Goal: Task Accomplishment & Management: Use online tool/utility

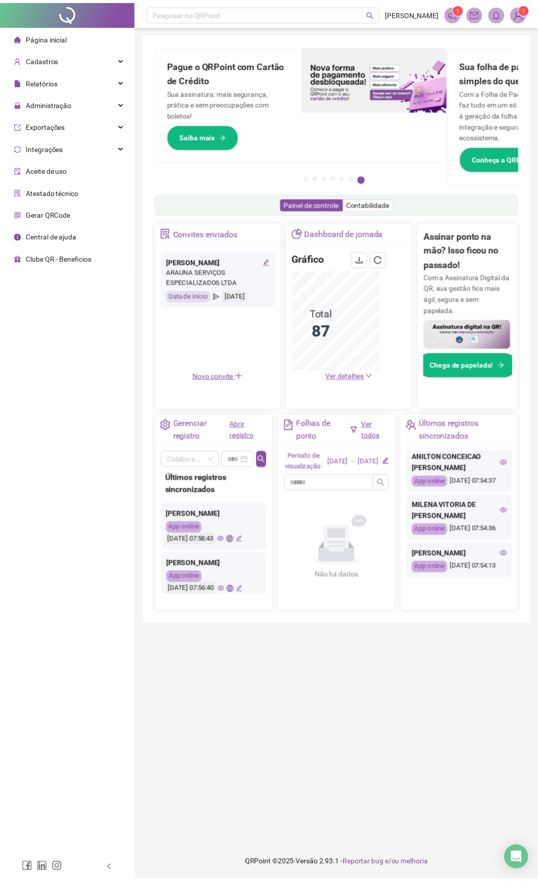
scroll to position [621, 0]
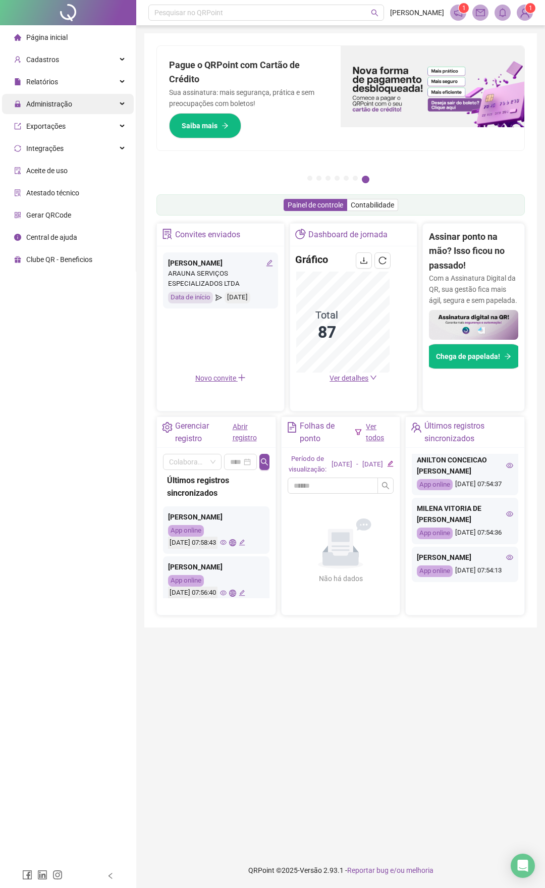
click at [71, 108] on div "Administração" at bounding box center [68, 104] width 132 height 20
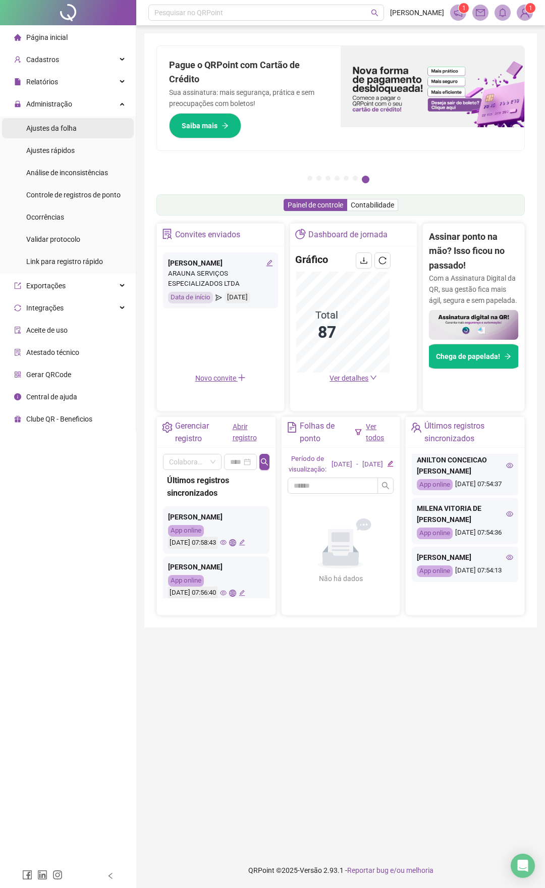
click at [89, 130] on li "Ajustes da folha" at bounding box center [68, 128] width 132 height 20
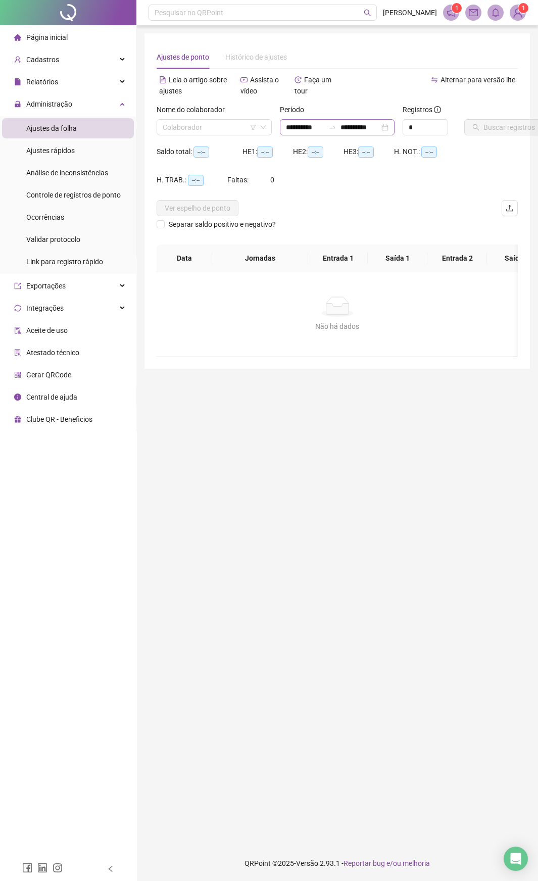
type input "**********"
click at [294, 128] on input "**********" at bounding box center [305, 127] width 39 height 11
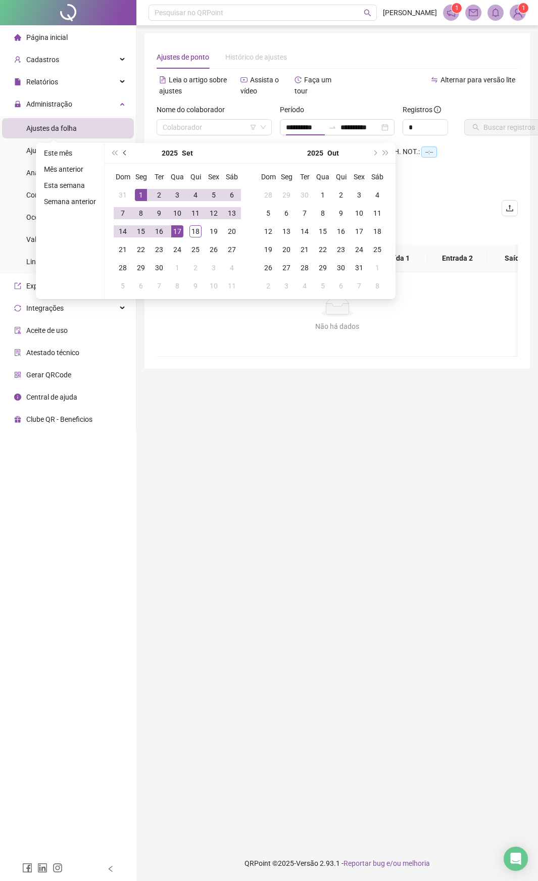
click at [129, 152] on button "prev-year" at bounding box center [125, 153] width 11 height 20
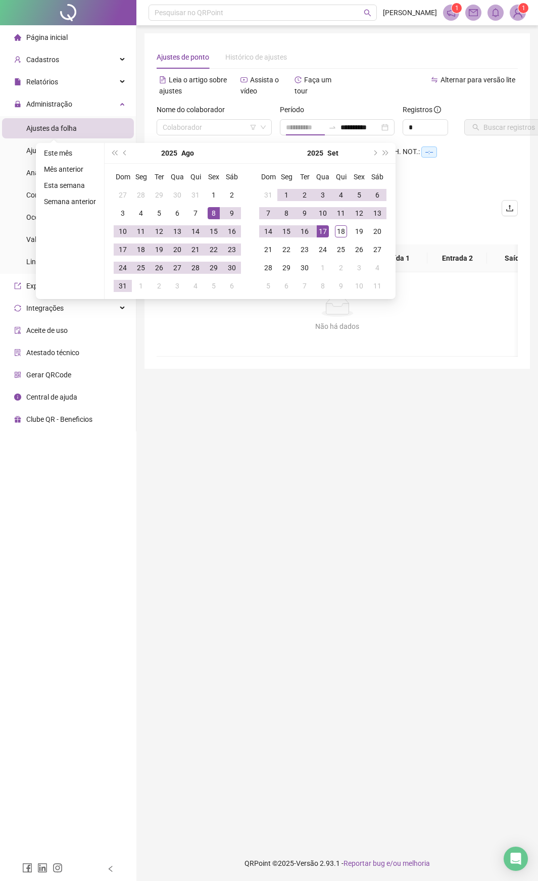
type input "**********"
click at [214, 213] on div "8" at bounding box center [214, 213] width 12 height 12
type input "**********"
click at [379, 216] on div "13" at bounding box center [377, 213] width 12 height 12
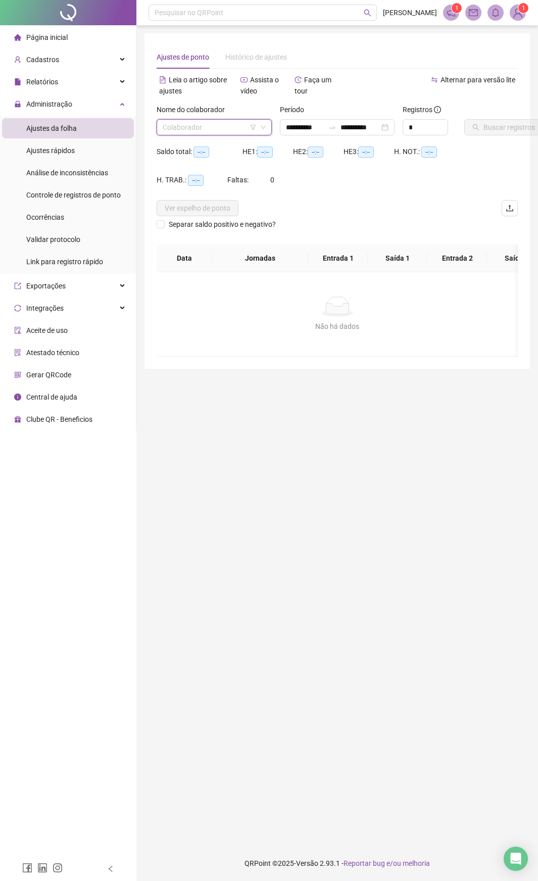
click at [224, 128] on input "search" at bounding box center [210, 127] width 94 height 15
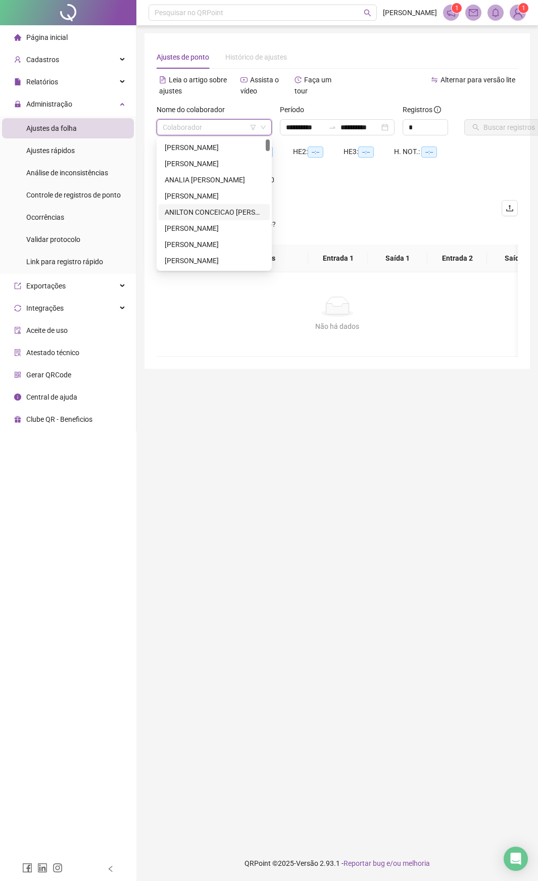
click at [211, 210] on div "ANILTON CONCEICAO [PERSON_NAME]" at bounding box center [214, 212] width 99 height 11
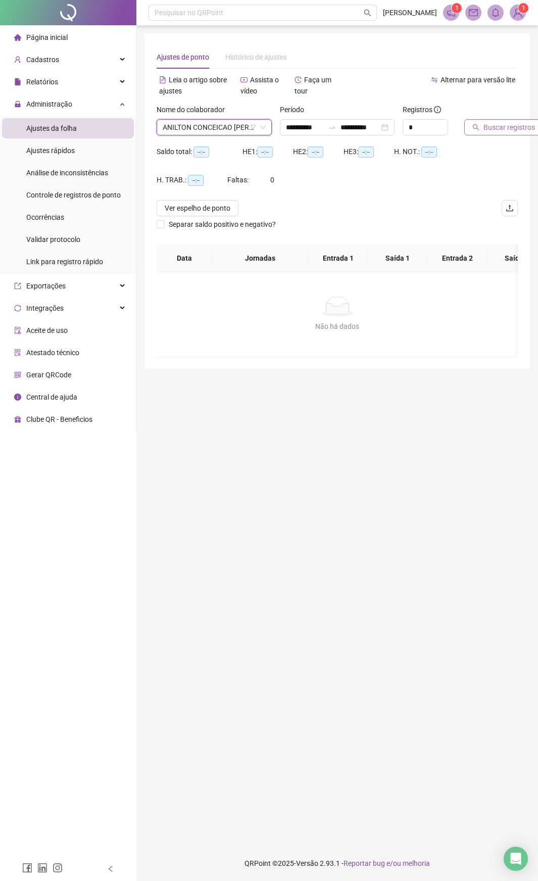
click at [482, 129] on button "Buscar registros" at bounding box center [503, 127] width 79 height 16
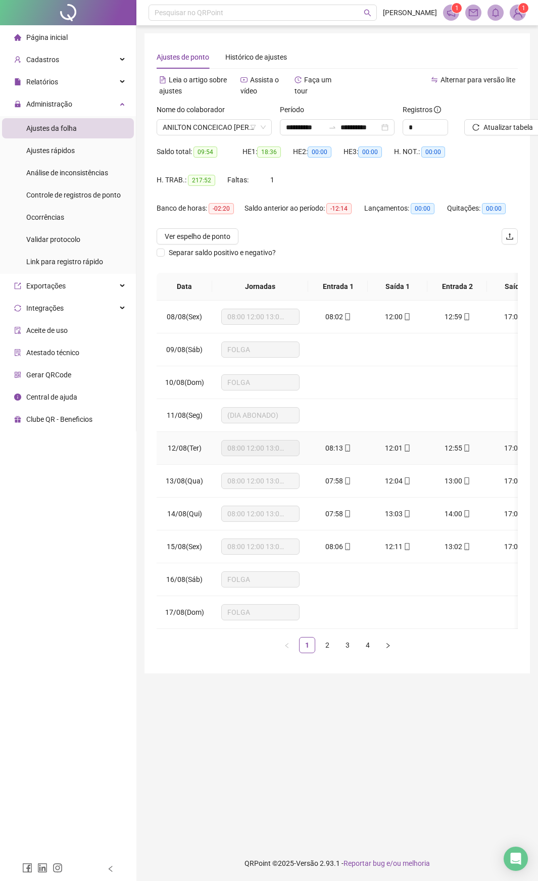
scroll to position [7, 0]
click at [388, 464] on icon "right" at bounding box center [388, 645] width 6 height 6
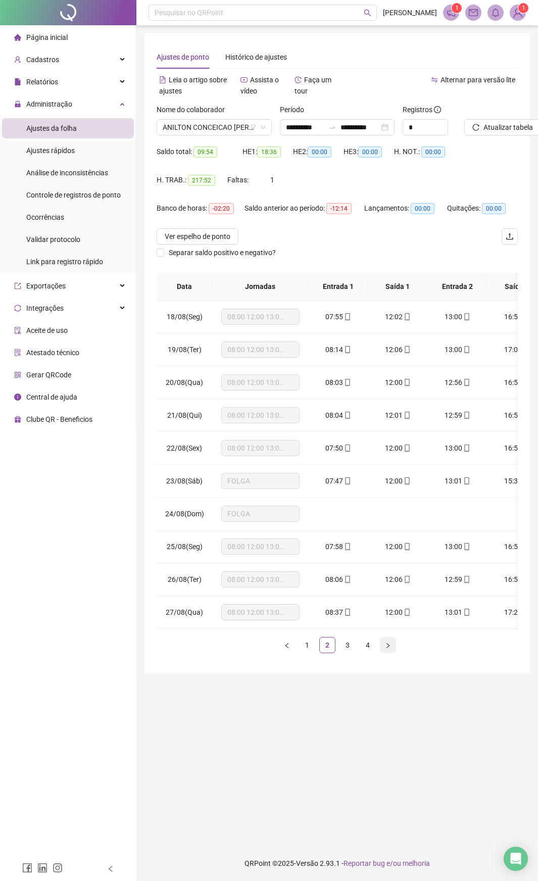
click at [390, 464] on icon "right" at bounding box center [388, 645] width 6 height 6
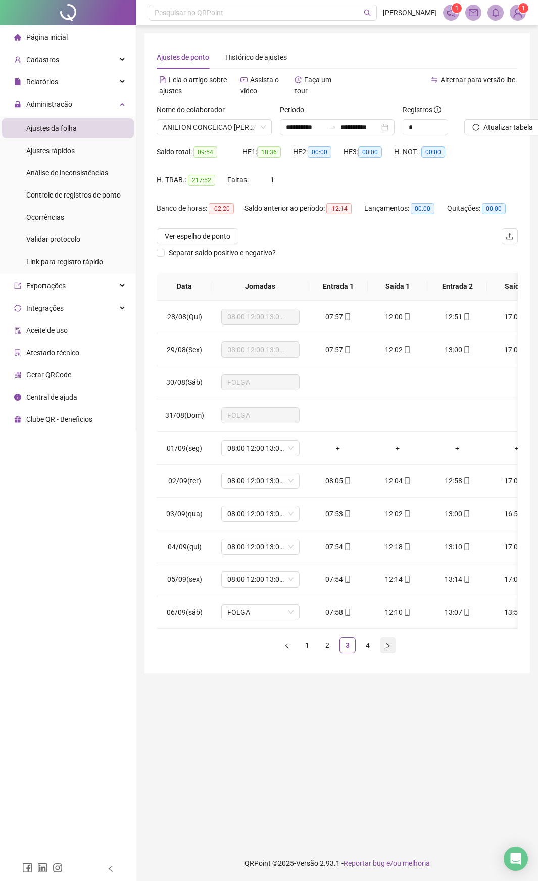
click at [388, 464] on icon "right" at bounding box center [387, 644] width 3 height 5
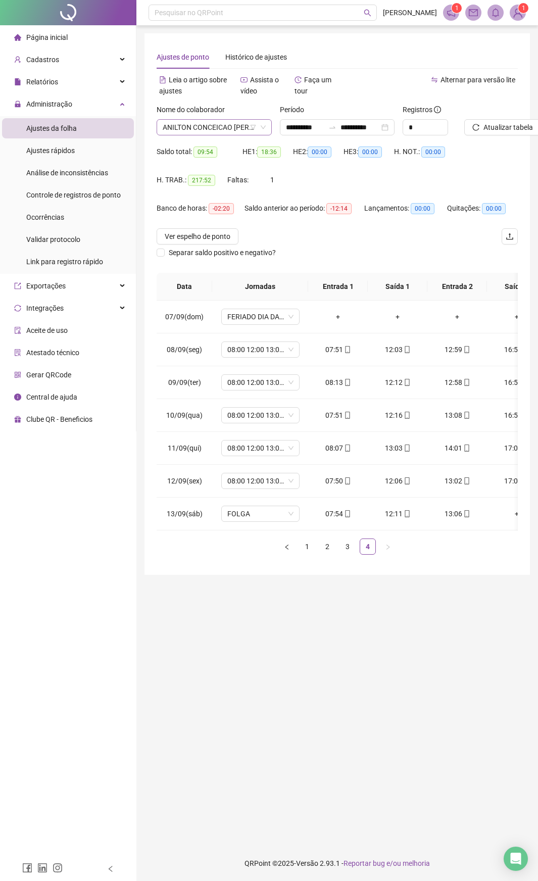
click at [263, 124] on icon "down" at bounding box center [263, 127] width 6 height 6
click at [235, 115] on div "Nome do colaborador [PERSON_NAME] CONCEICAO [PERSON_NAME]" at bounding box center [214, 119] width 115 height 31
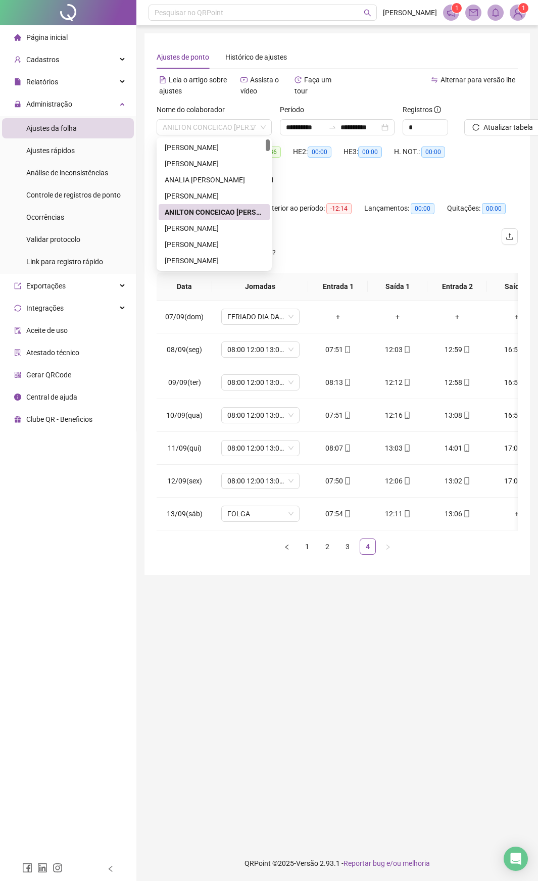
scroll to position [51, 0]
click at [226, 207] on div "[PERSON_NAME]" at bounding box center [214, 210] width 99 height 11
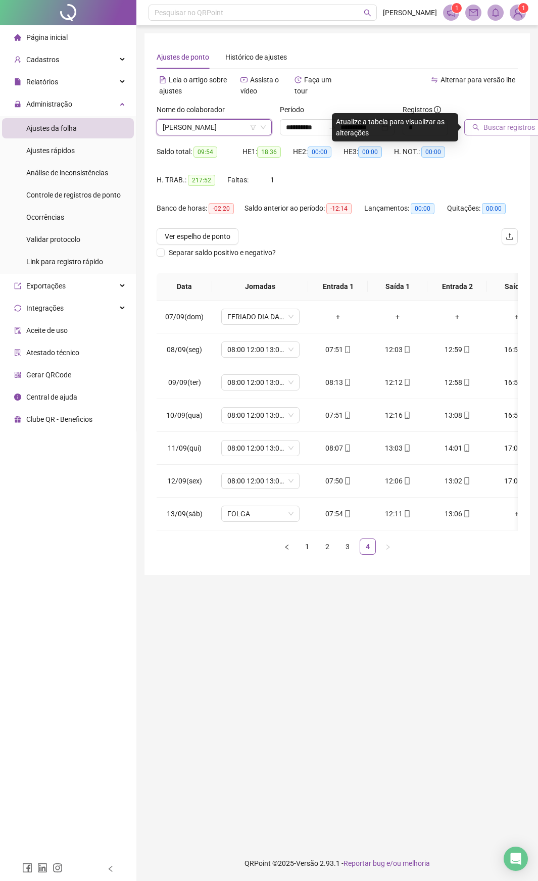
click at [494, 127] on span "Buscar registros" at bounding box center [509, 127] width 52 height 11
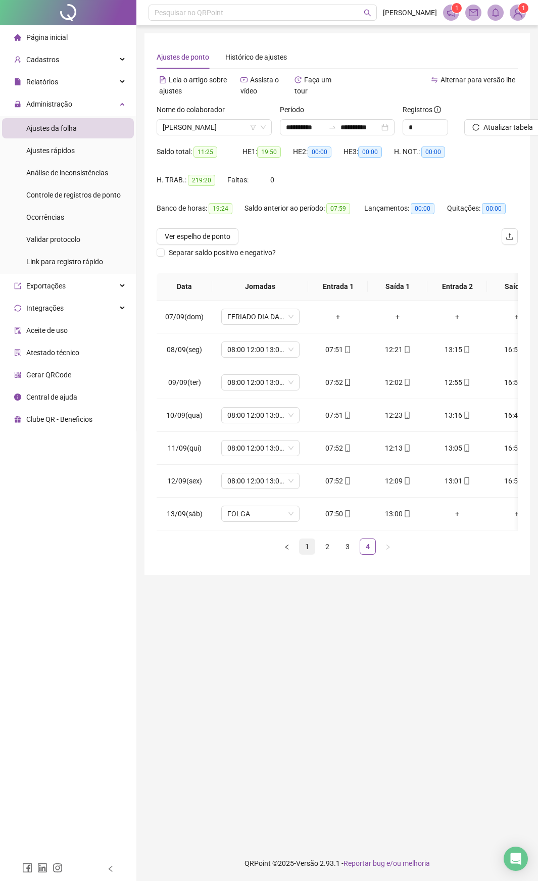
click at [305, 464] on link "1" at bounding box center [306, 546] width 15 height 15
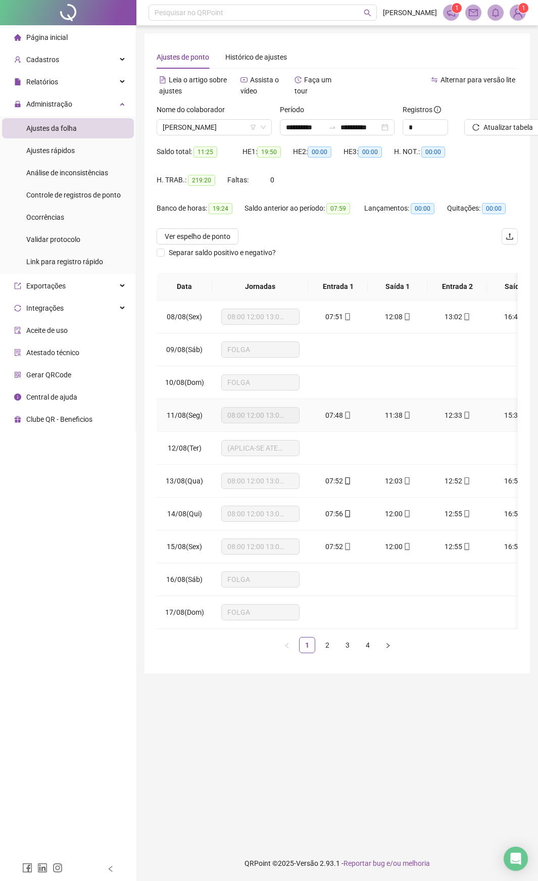
scroll to position [8, 0]
click at [323, 464] on link "2" at bounding box center [327, 644] width 15 height 15
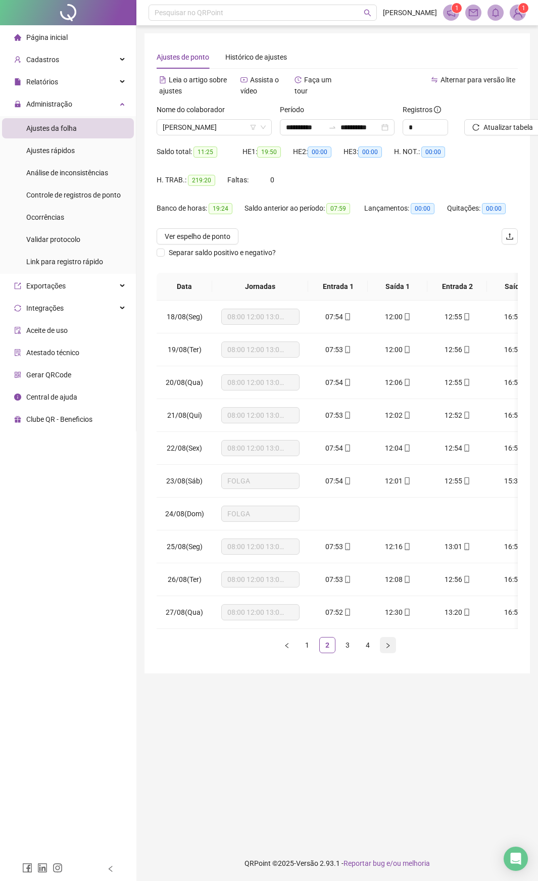
click at [388, 464] on icon "right" at bounding box center [388, 645] width 6 height 6
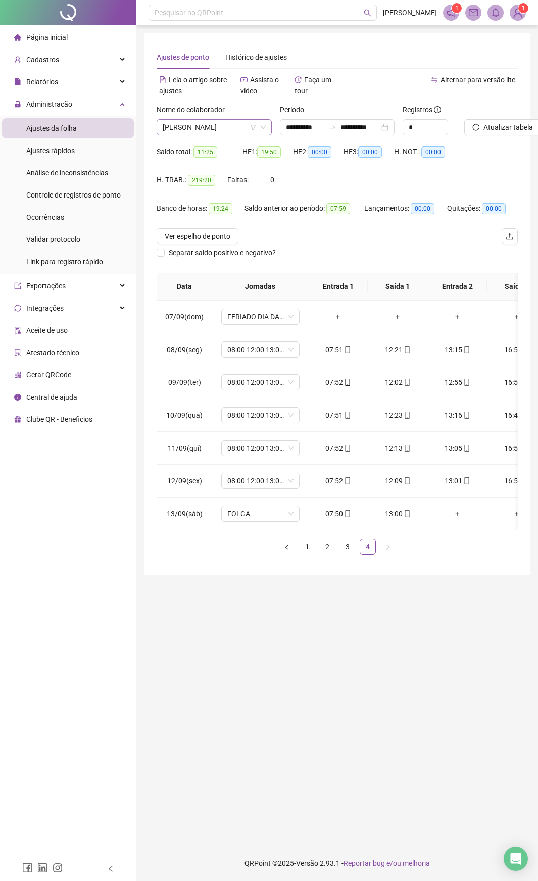
click at [213, 125] on span "[PERSON_NAME]" at bounding box center [214, 127] width 103 height 15
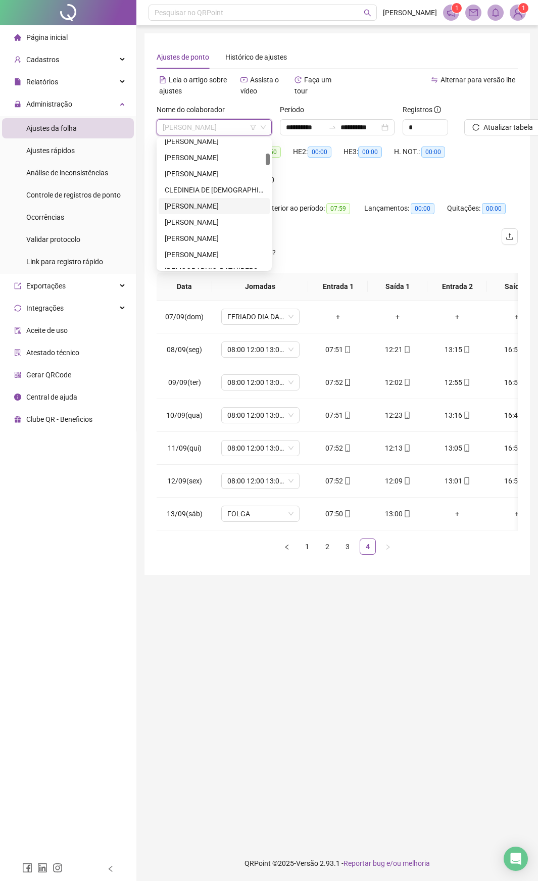
scroll to position [202, 0]
click at [219, 234] on div "[PERSON_NAME] DOS REIS" at bounding box center [214, 236] width 99 height 11
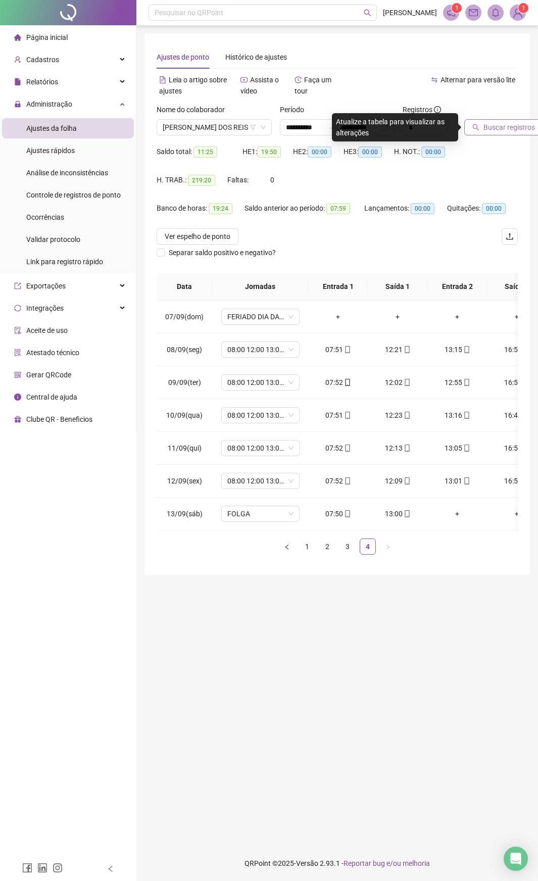
click at [496, 128] on span "Buscar registros" at bounding box center [509, 127] width 52 height 11
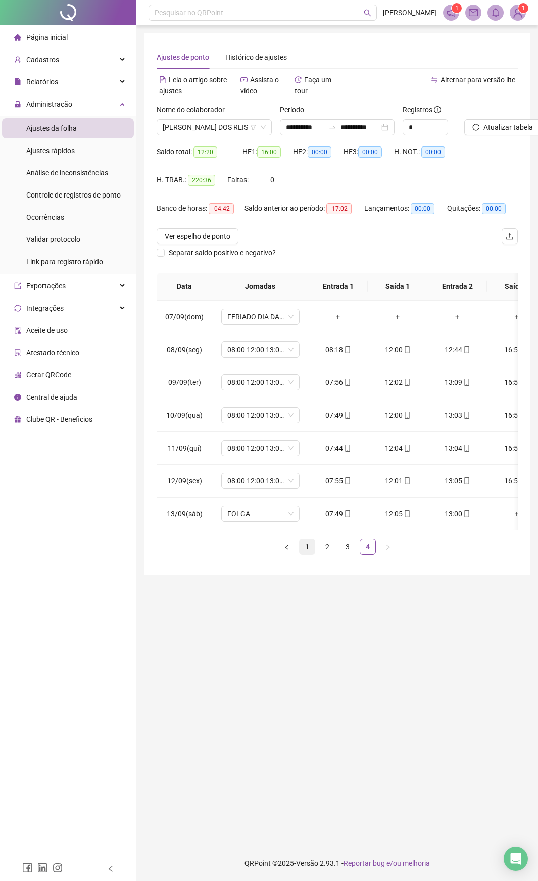
click at [306, 464] on link "1" at bounding box center [306, 546] width 15 height 15
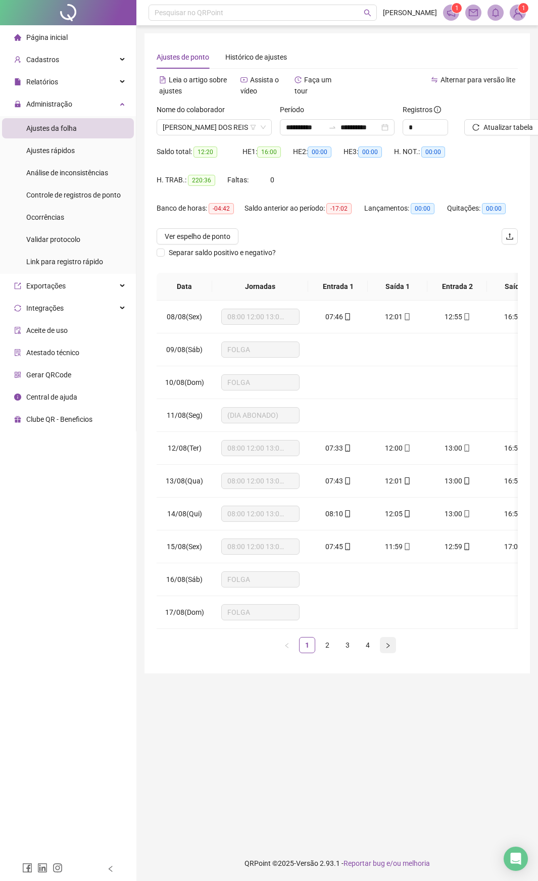
click at [392, 464] on button "button" at bounding box center [388, 645] width 16 height 16
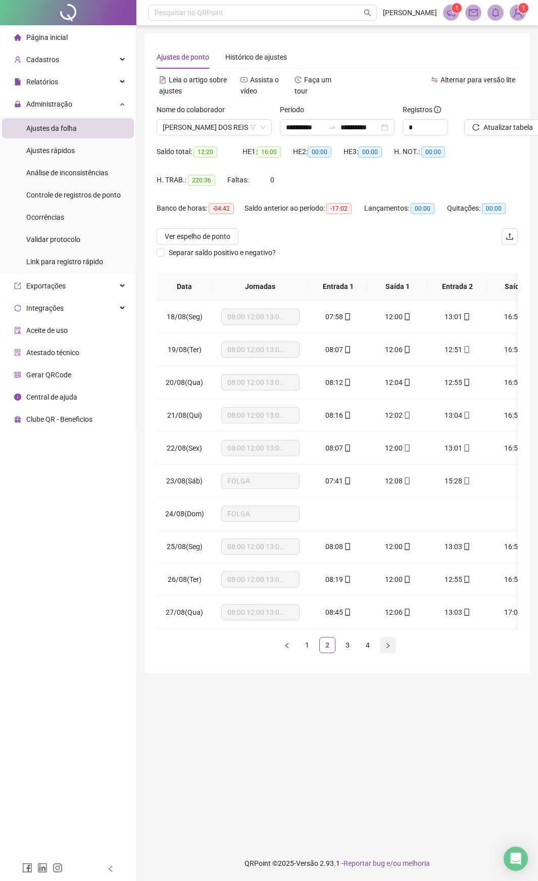
click at [389, 464] on button "button" at bounding box center [388, 645] width 16 height 16
click at [390, 464] on button "button" at bounding box center [388, 645] width 16 height 16
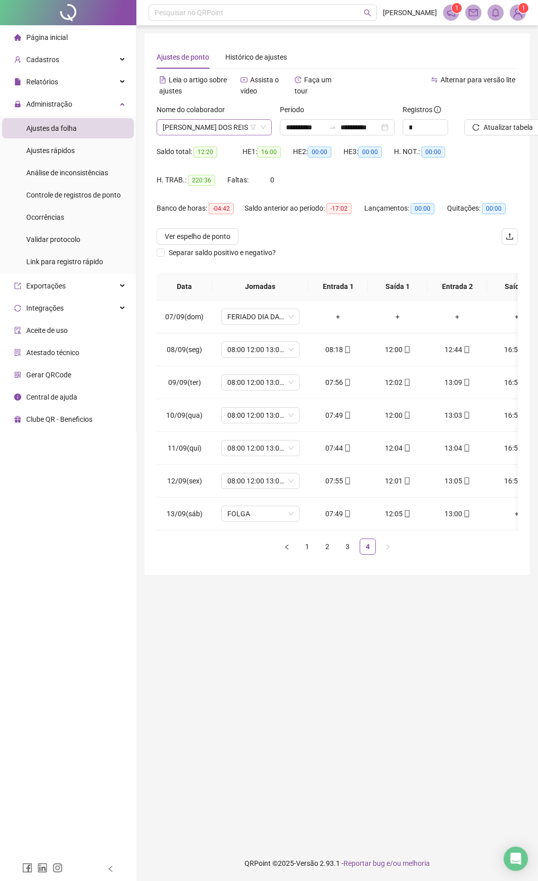
click at [260, 125] on icon "down" at bounding box center [263, 127] width 6 height 6
click at [229, 126] on span "[PERSON_NAME] DOS REIS" at bounding box center [214, 127] width 103 height 15
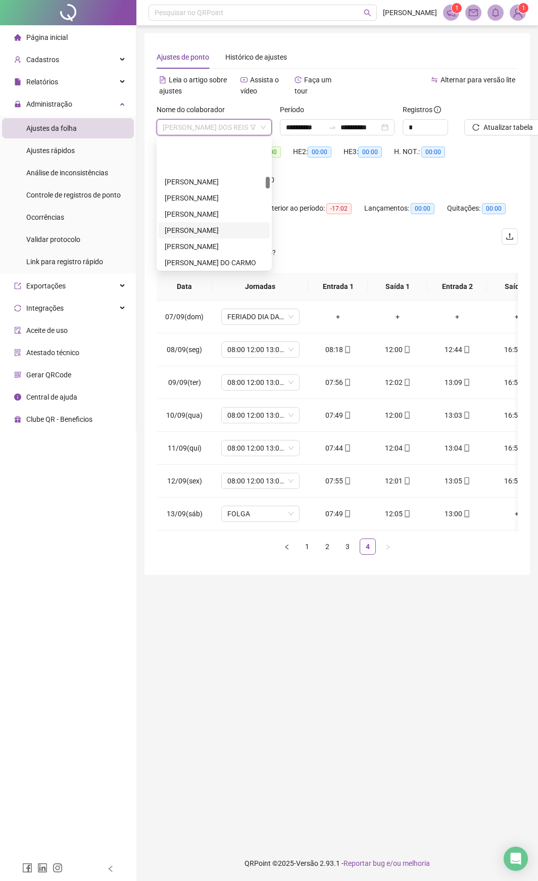
scroll to position [404, 0]
click at [224, 255] on div "[PERSON_NAME]" at bounding box center [214, 260] width 99 height 11
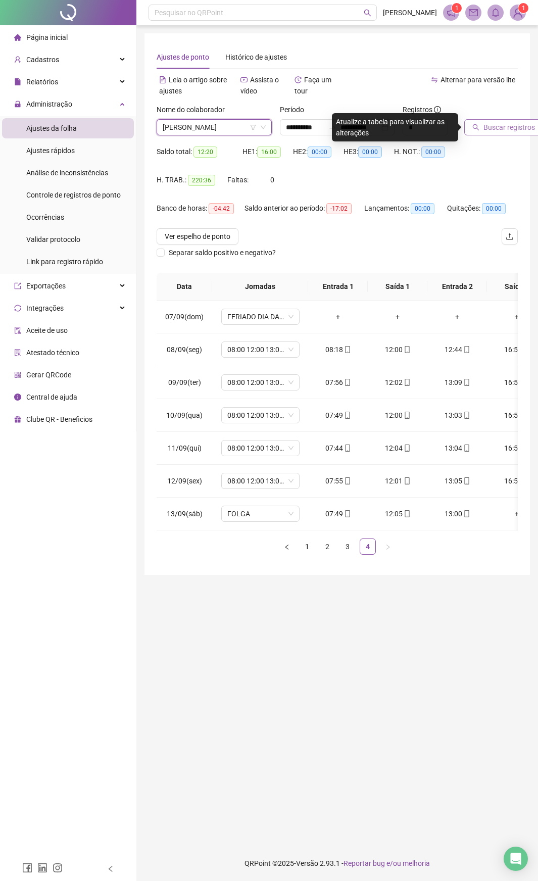
click at [508, 129] on span "Buscar registros" at bounding box center [509, 127] width 52 height 11
click at [301, 464] on link "1" at bounding box center [306, 546] width 15 height 15
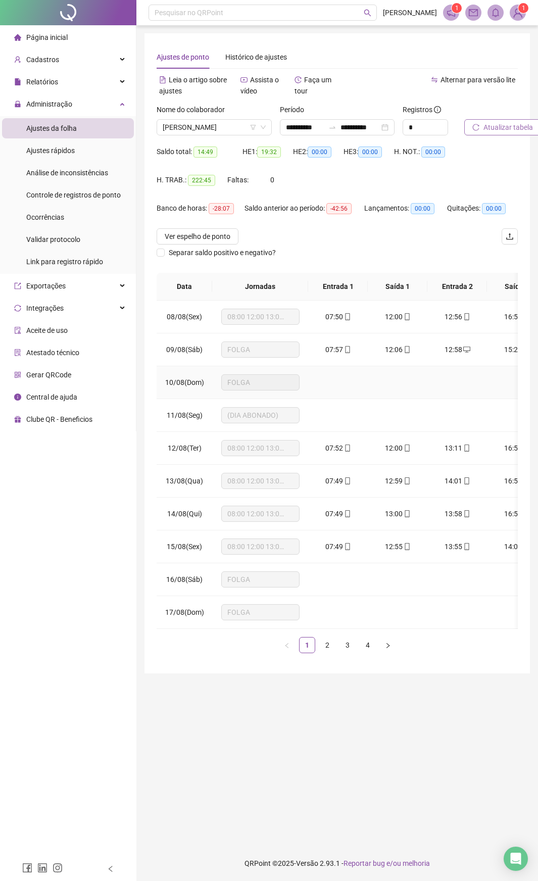
scroll to position [8, 0]
click at [330, 464] on link "2" at bounding box center [327, 644] width 15 height 15
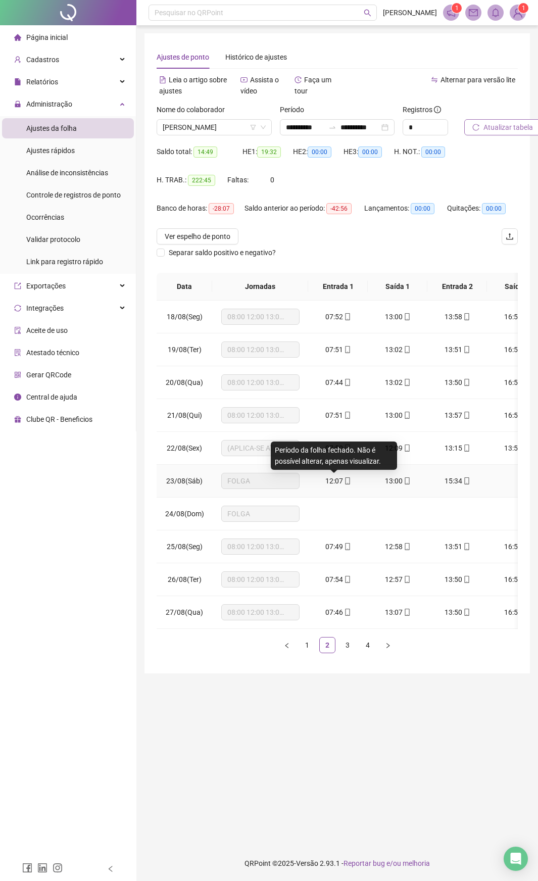
scroll to position [0, 0]
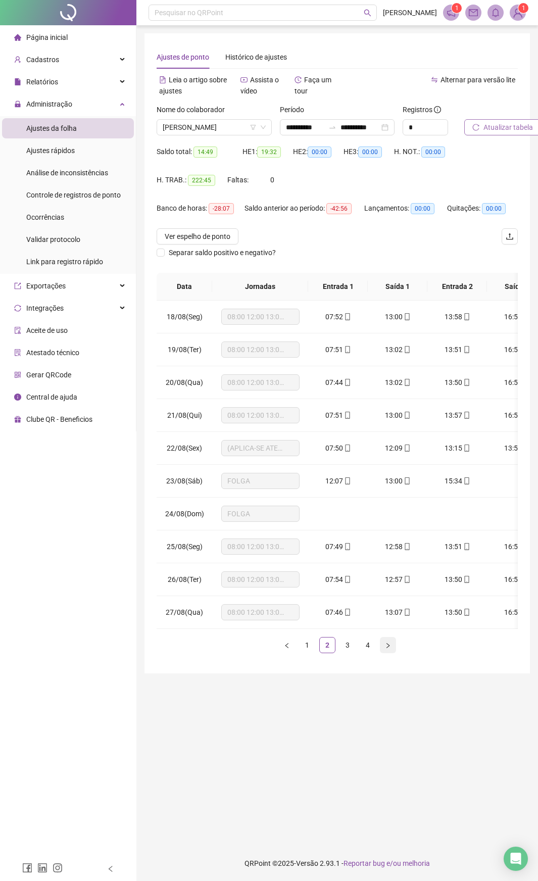
click at [384, 464] on button "button" at bounding box center [388, 645] width 16 height 16
click at [388, 464] on icon "right" at bounding box center [387, 644] width 3 height 5
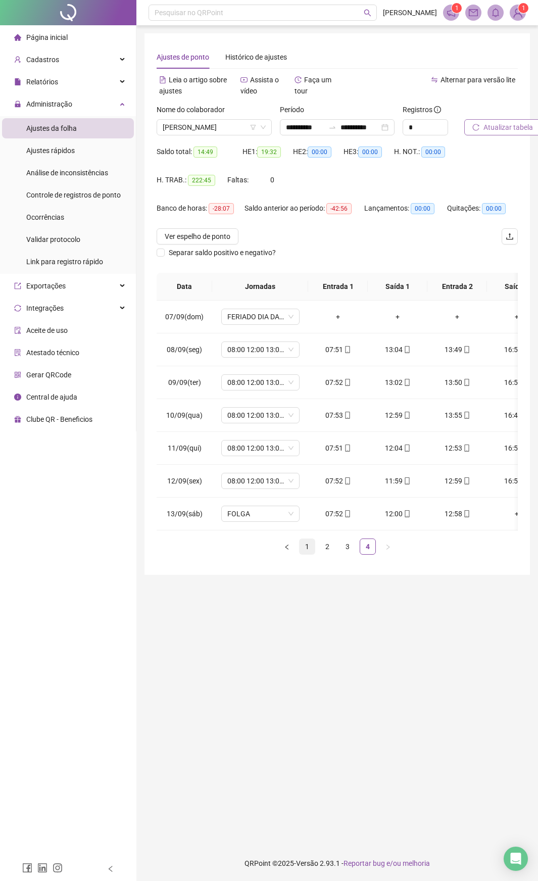
click at [303, 464] on link "1" at bounding box center [306, 546] width 15 height 15
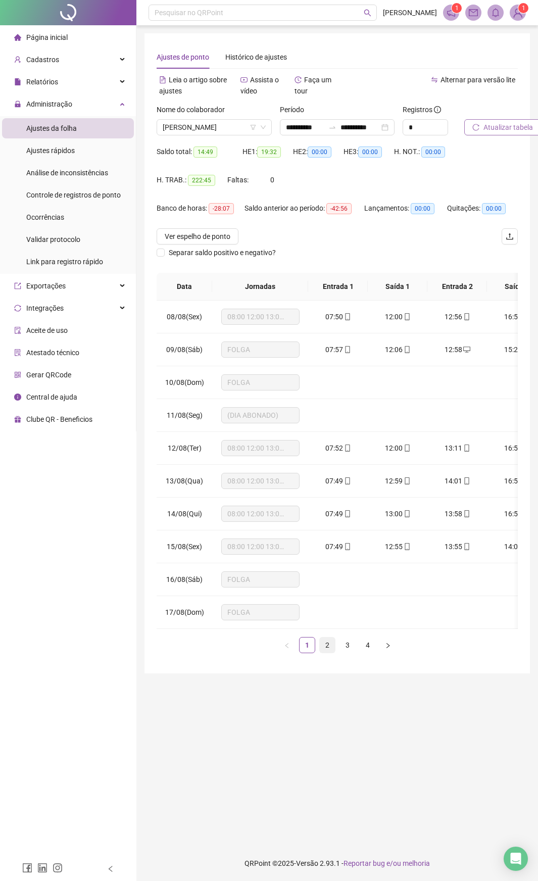
click at [325, 464] on link "2" at bounding box center [327, 644] width 15 height 15
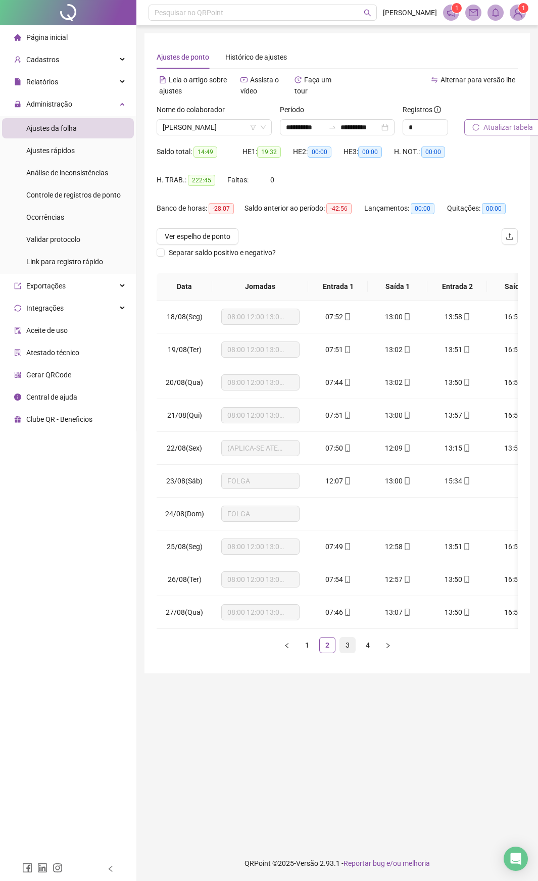
click at [346, 464] on link "3" at bounding box center [347, 644] width 15 height 15
click at [367, 464] on link "4" at bounding box center [367, 644] width 15 height 15
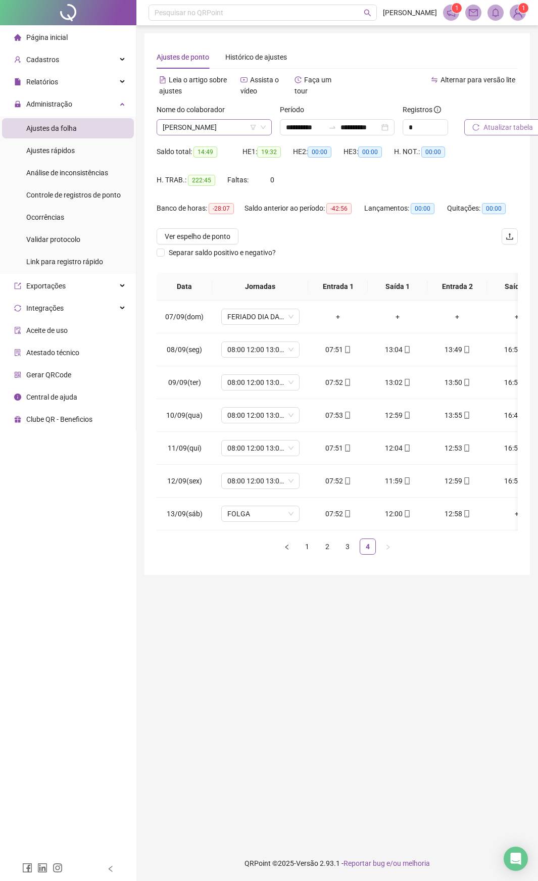
click at [200, 133] on span "[PERSON_NAME]" at bounding box center [214, 127] width 103 height 15
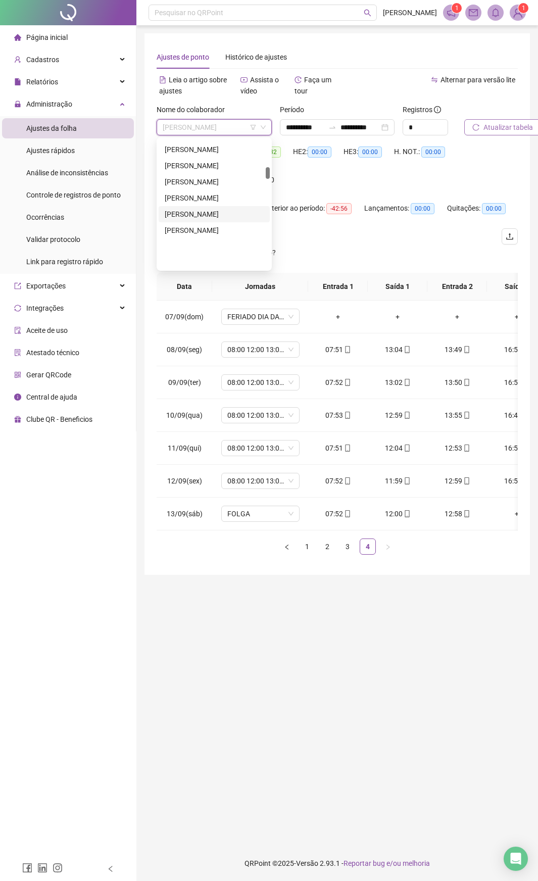
scroll to position [303, 0]
click at [224, 204] on div "[PERSON_NAME]" at bounding box center [214, 199] width 99 height 11
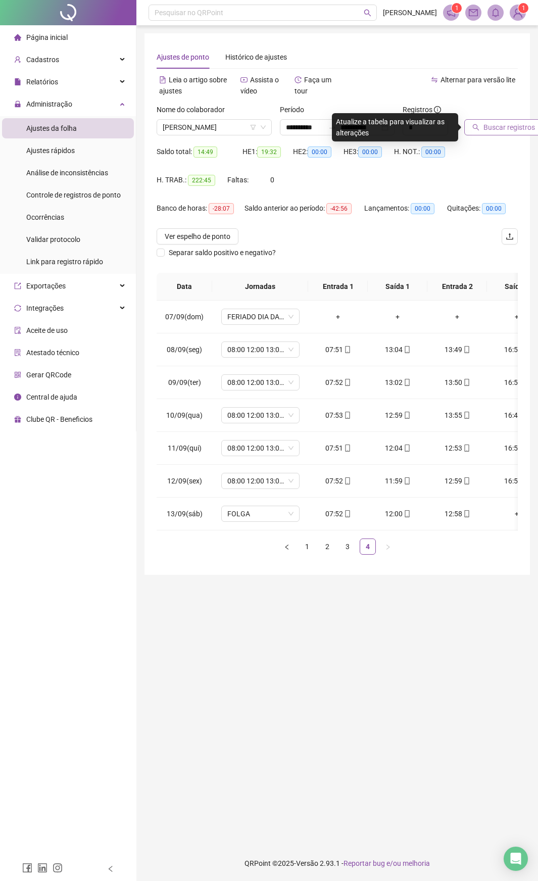
click at [513, 127] on span "Buscar registros" at bounding box center [509, 127] width 52 height 11
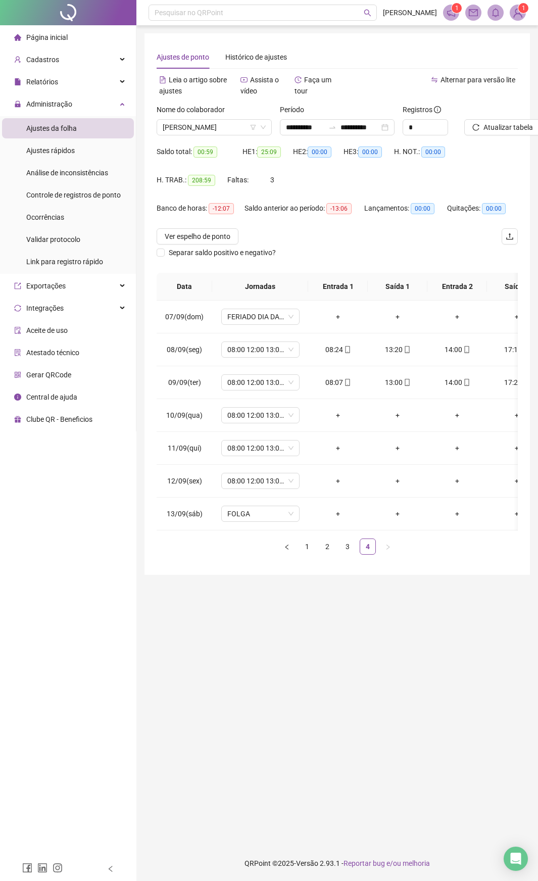
click at [306, 464] on div "Data Jornadas Entrada 1 Saída 1 Entrada 2 Saída 2 Observações 07/09(dom) FERIAD…" at bounding box center [337, 414] width 361 height 282
click at [308, 464] on link "1" at bounding box center [306, 546] width 15 height 15
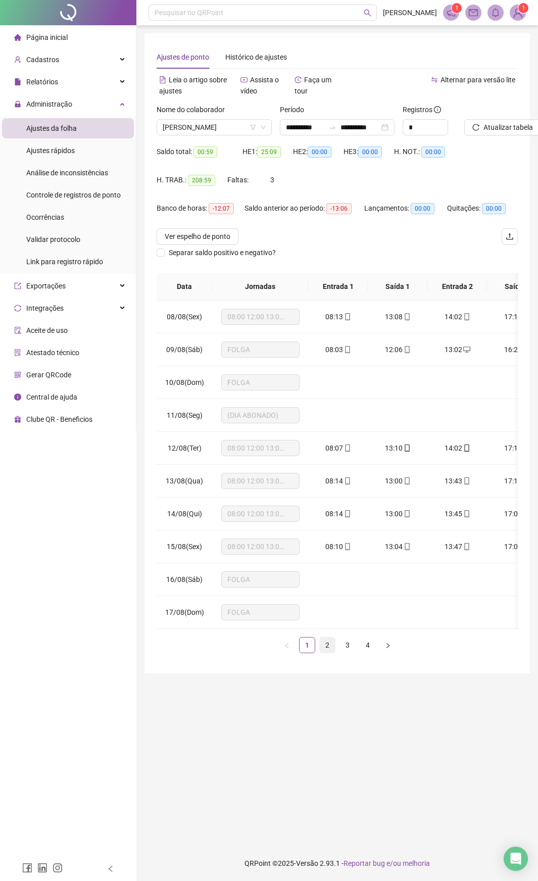
click at [327, 464] on link "2" at bounding box center [327, 644] width 15 height 15
click at [367, 464] on td "07:56" at bounding box center [338, 481] width 60 height 33
click at [349, 464] on link "3" at bounding box center [347, 644] width 15 height 15
click at [357, 464] on div "07:54" at bounding box center [337, 612] width 43 height 11
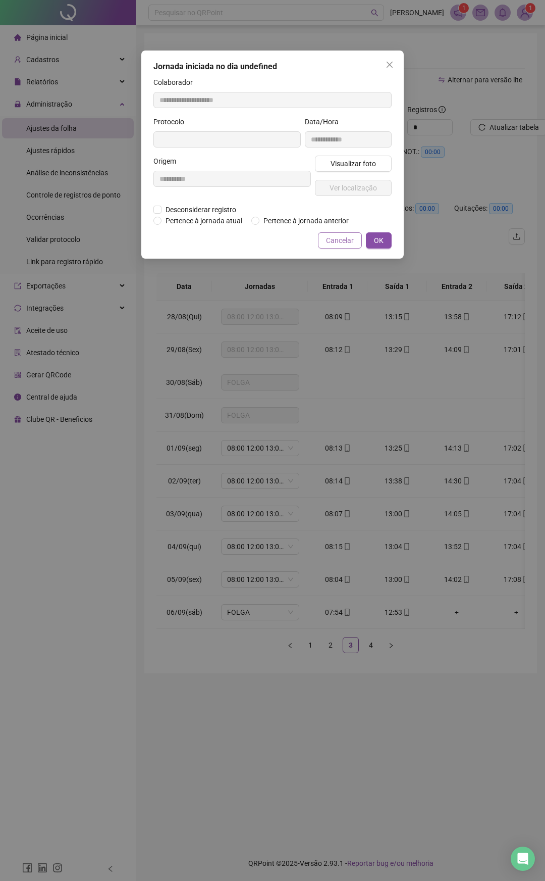
click at [337, 239] on span "Cancelar" at bounding box center [340, 240] width 28 height 11
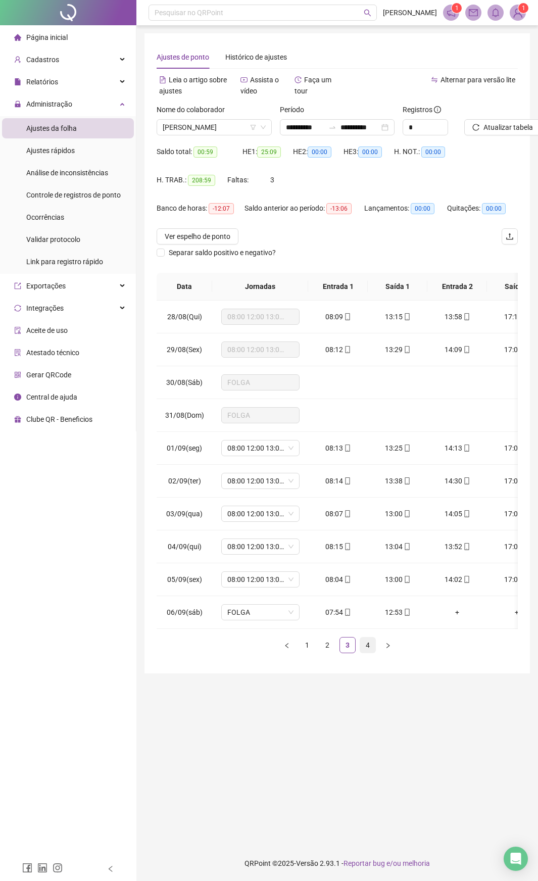
click at [367, 464] on link "4" at bounding box center [367, 644] width 15 height 15
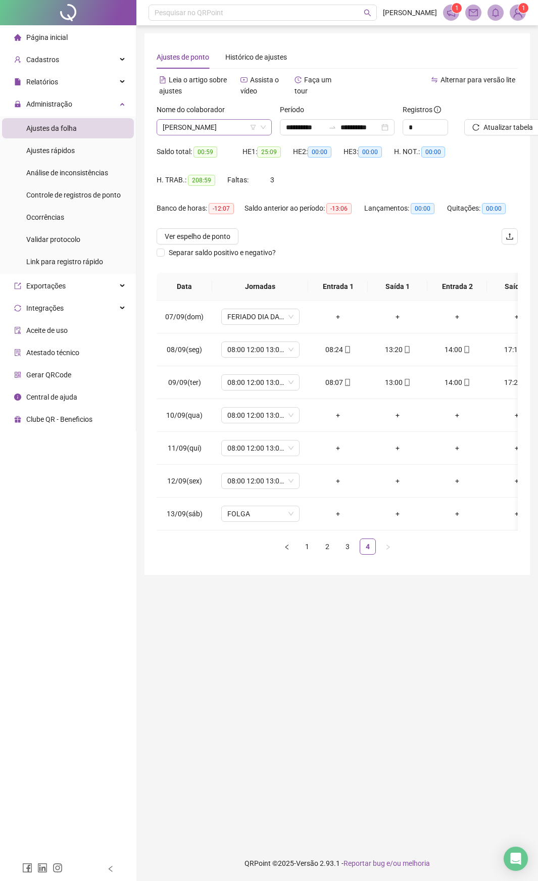
click at [219, 120] on span "[PERSON_NAME]" at bounding box center [214, 127] width 103 height 15
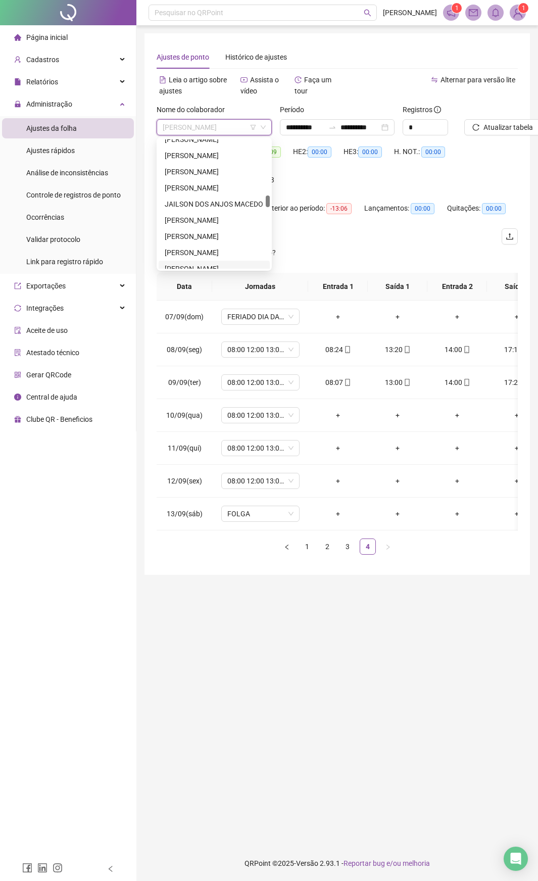
scroll to position [505, 0]
click at [221, 219] on div "[PERSON_NAME]" at bounding box center [214, 224] width 99 height 11
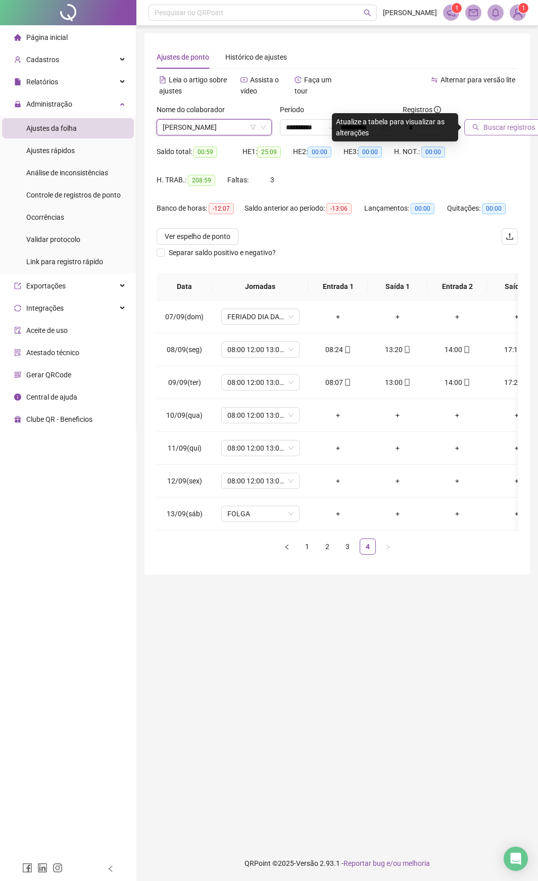
click at [493, 121] on button "Buscar registros" at bounding box center [503, 127] width 79 height 16
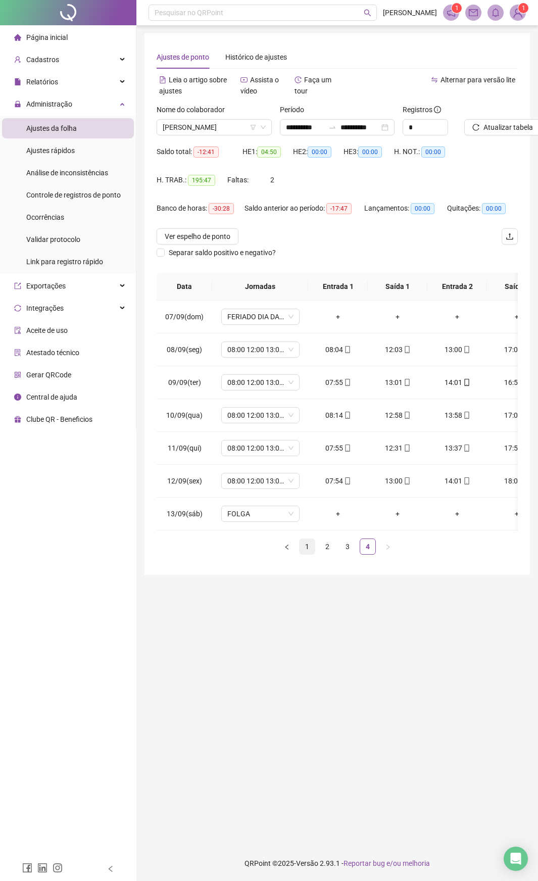
click at [309, 464] on link "1" at bounding box center [306, 546] width 15 height 15
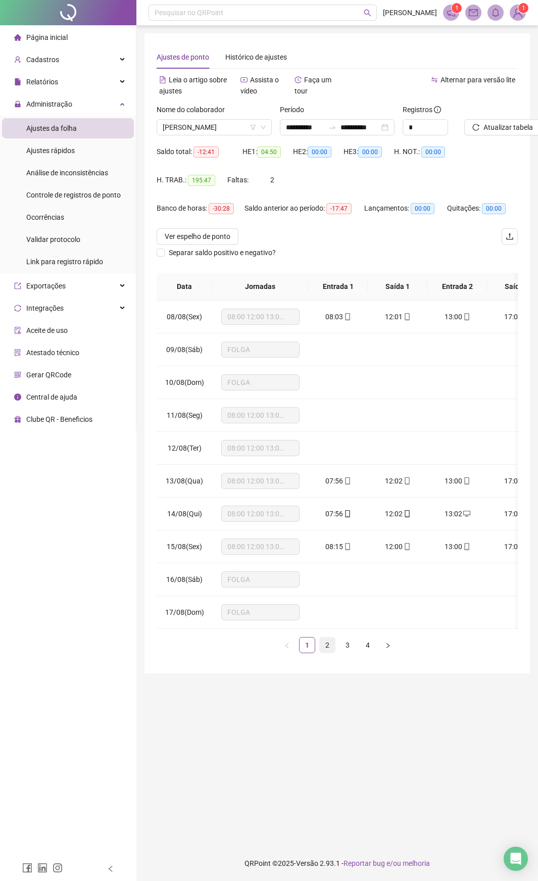
click at [322, 464] on link "2" at bounding box center [327, 644] width 15 height 15
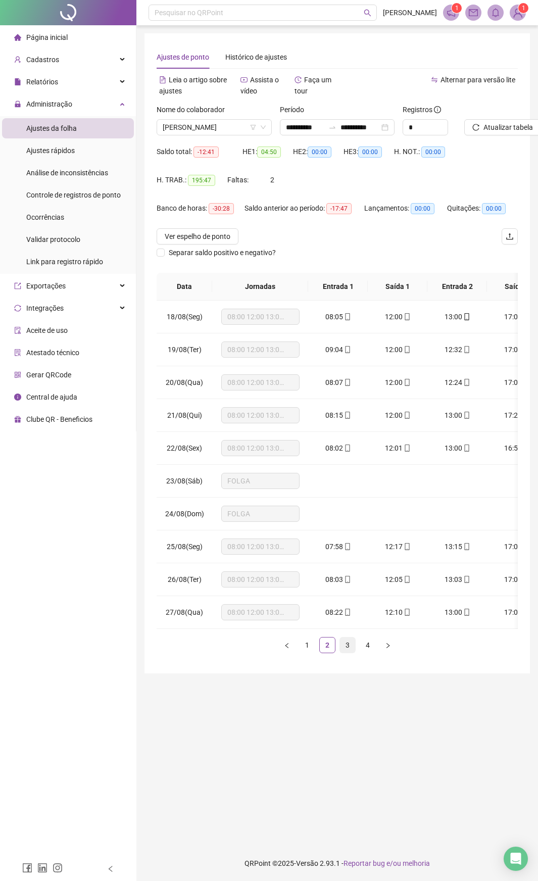
click at [342, 464] on link "3" at bounding box center [347, 644] width 15 height 15
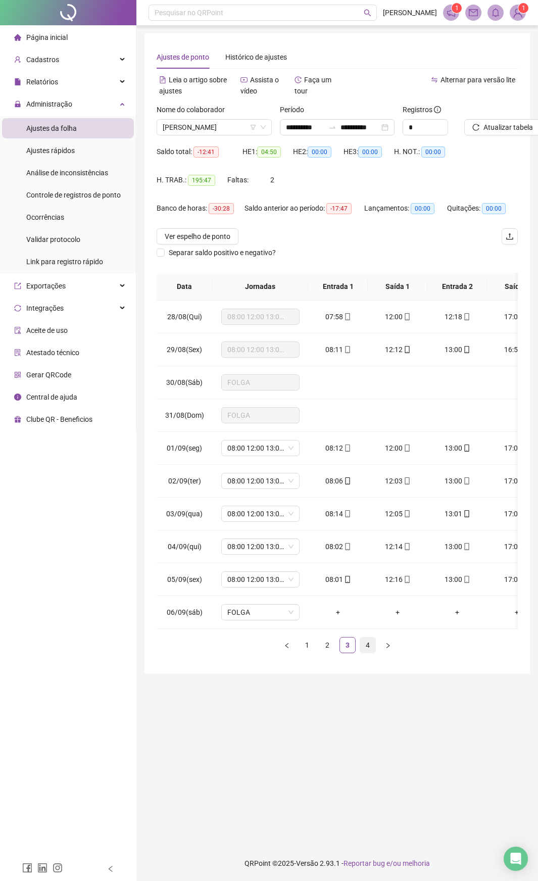
click at [367, 464] on link "4" at bounding box center [367, 644] width 15 height 15
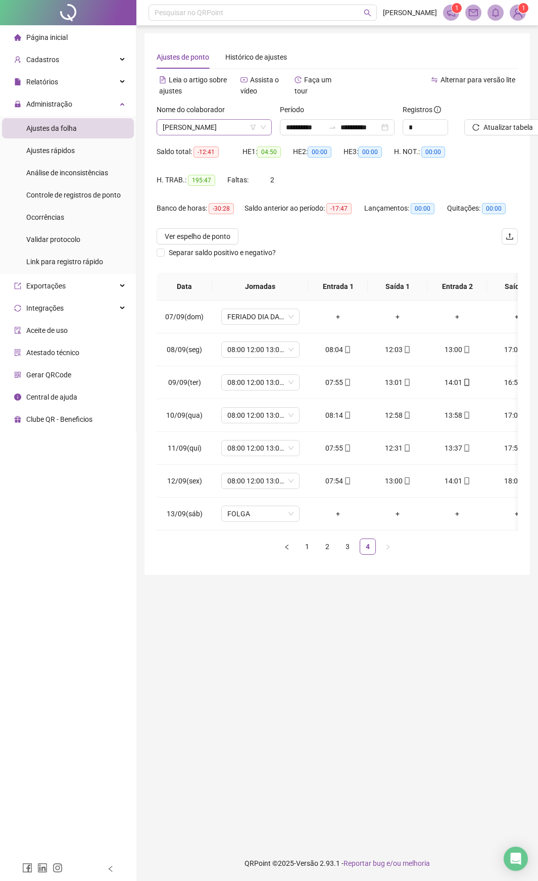
click at [231, 128] on span "[PERSON_NAME]" at bounding box center [214, 127] width 103 height 15
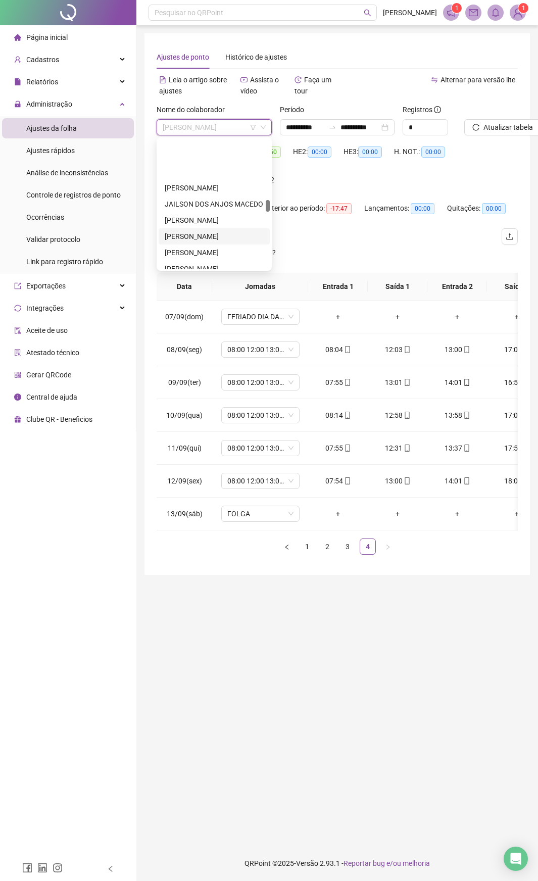
scroll to position [657, 0]
click at [222, 263] on div "[PERSON_NAME]" at bounding box center [214, 266] width 99 height 11
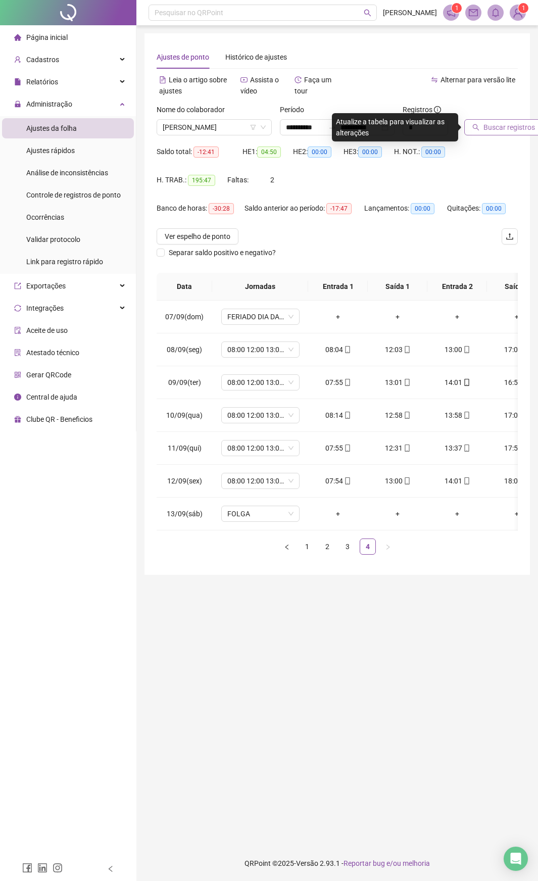
click at [495, 130] on span "Buscar registros" at bounding box center [509, 127] width 52 height 11
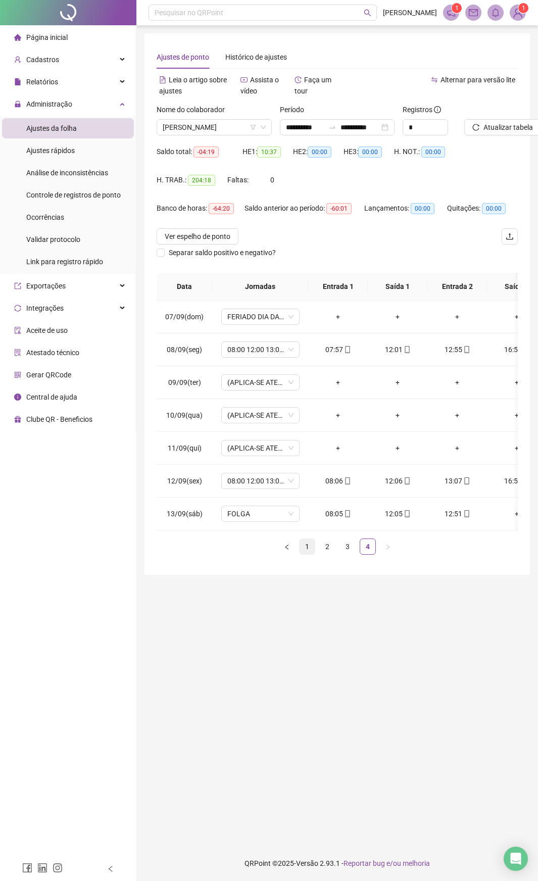
click at [312, 464] on link "1" at bounding box center [306, 546] width 15 height 15
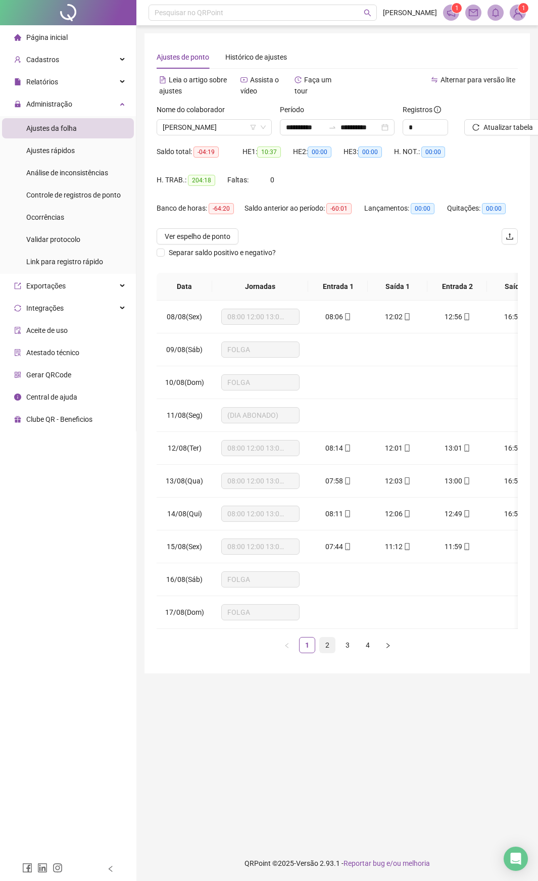
click at [327, 464] on link "2" at bounding box center [327, 644] width 15 height 15
click at [344, 464] on link "3" at bounding box center [347, 644] width 15 height 15
click at [371, 464] on link "4" at bounding box center [367, 644] width 15 height 15
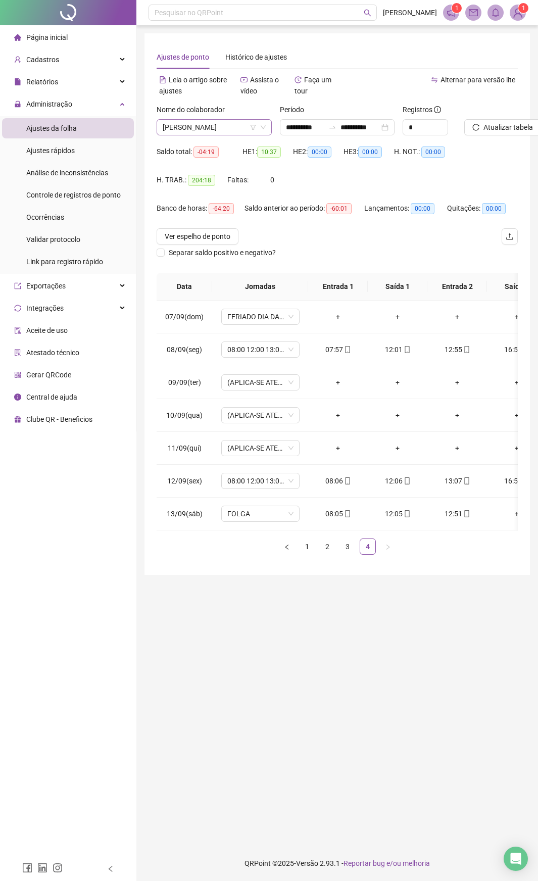
click at [233, 127] on span "[PERSON_NAME]" at bounding box center [214, 127] width 103 height 15
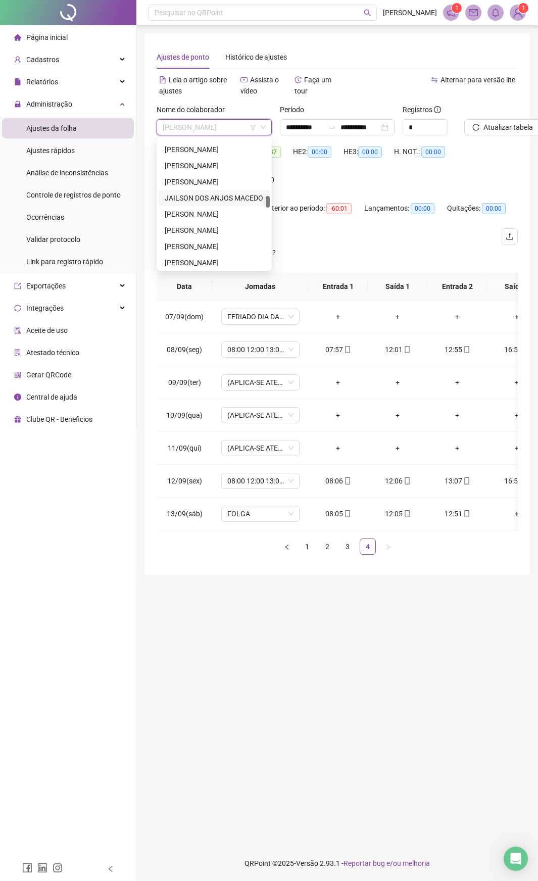
scroll to position [562, 0]
click at [238, 199] on div "[PERSON_NAME]" at bounding box center [214, 199] width 99 height 11
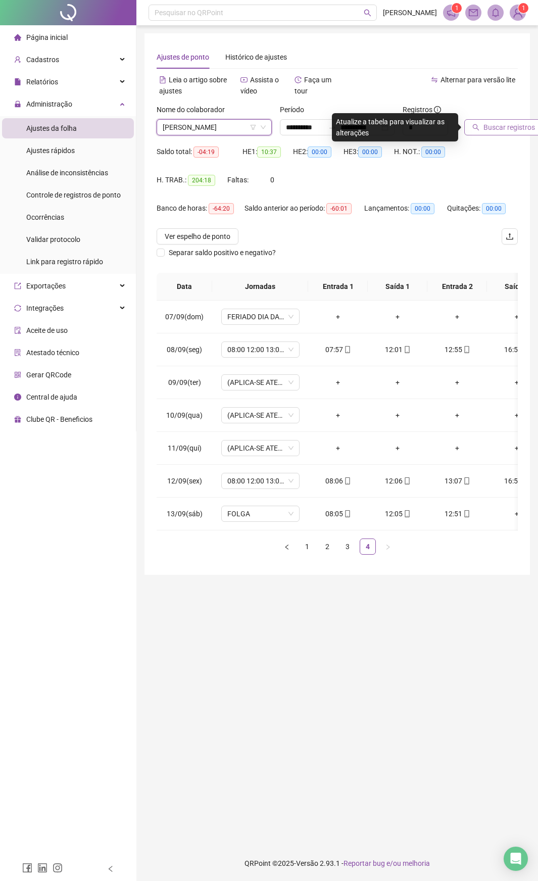
click at [501, 128] on span "Buscar registros" at bounding box center [509, 127] width 52 height 11
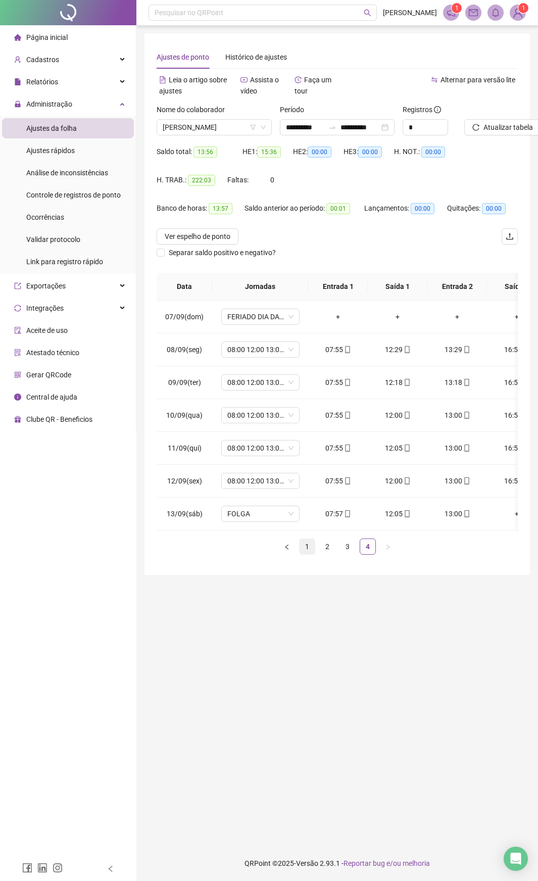
click at [305, 464] on link "1" at bounding box center [306, 546] width 15 height 15
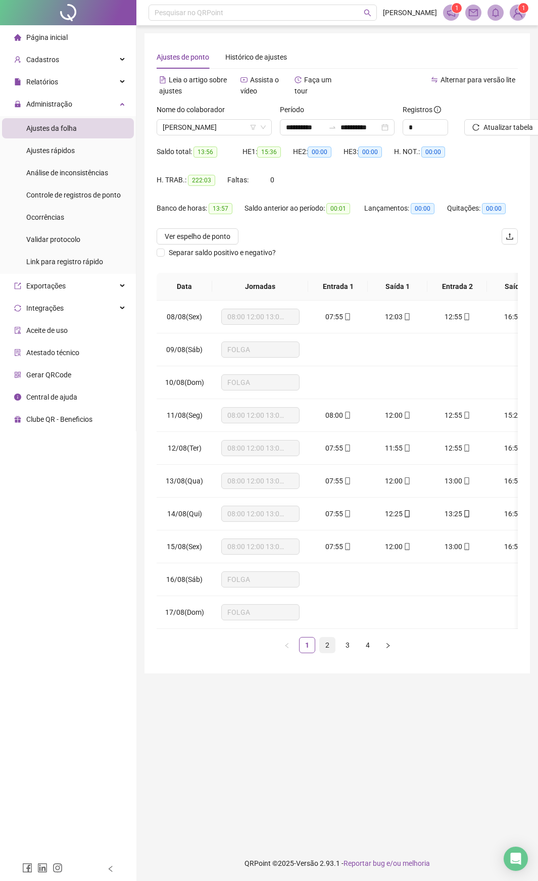
click at [320, 464] on link "2" at bounding box center [327, 644] width 15 height 15
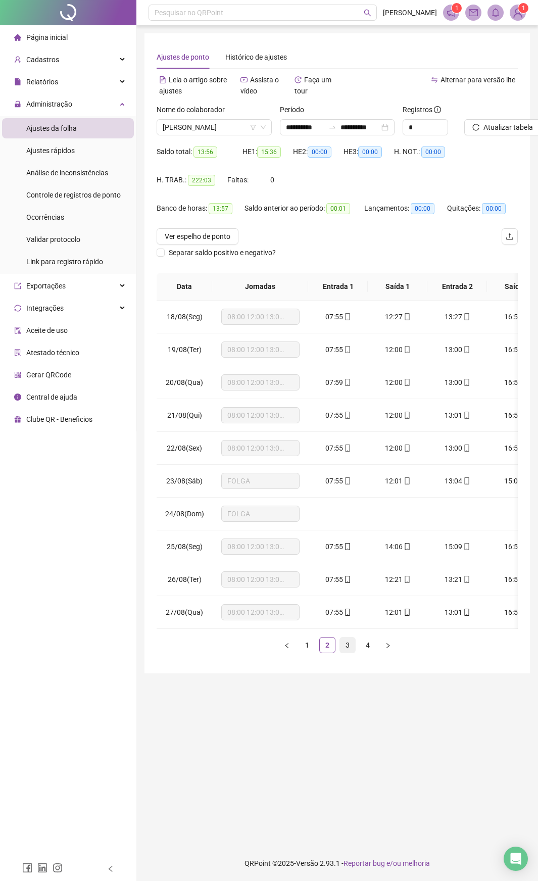
click at [349, 464] on link "3" at bounding box center [347, 644] width 15 height 15
click at [367, 464] on link "4" at bounding box center [367, 644] width 15 height 15
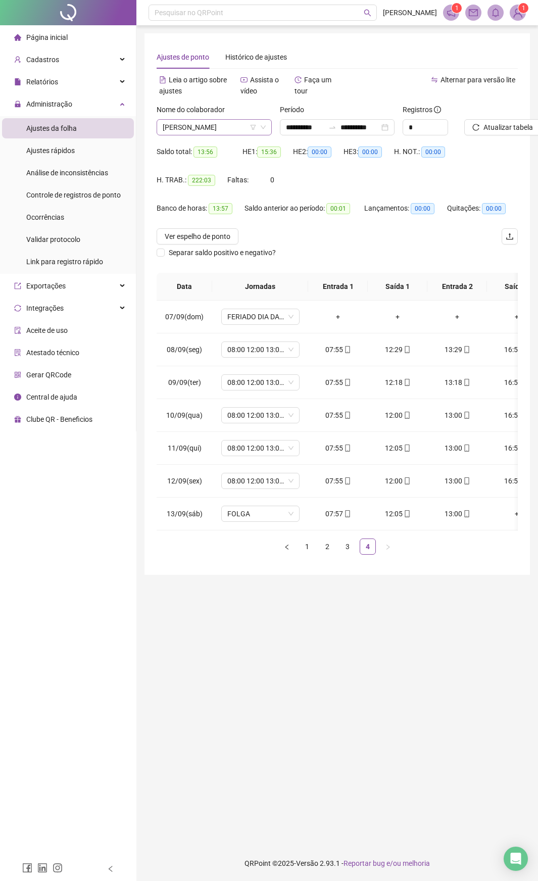
click at [244, 126] on span "[PERSON_NAME]" at bounding box center [214, 127] width 103 height 15
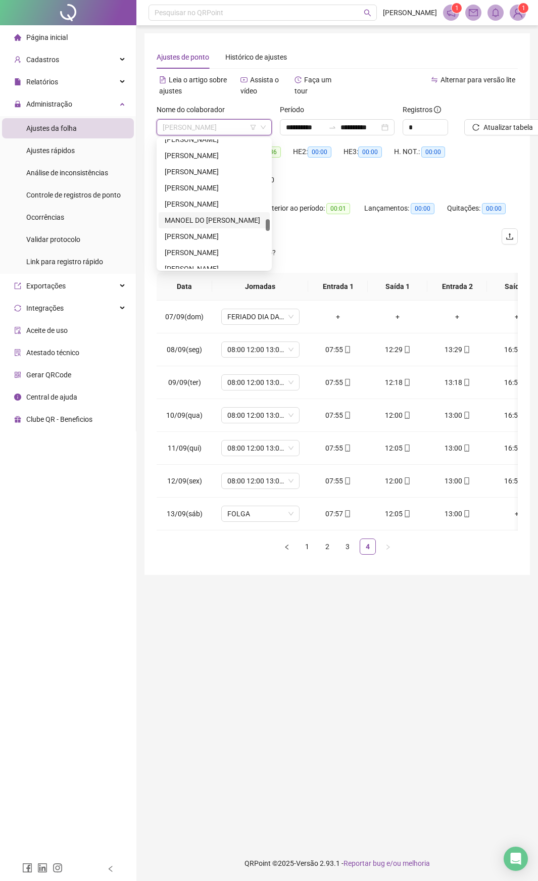
scroll to position [915, 0]
click at [223, 197] on div "[PERSON_NAME]" at bounding box center [214, 201] width 99 height 11
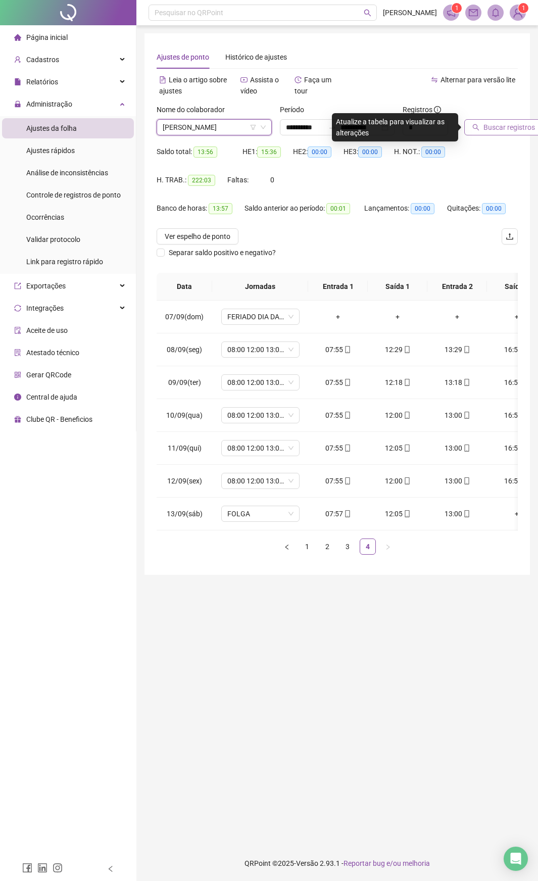
click at [504, 130] on span "Buscar registros" at bounding box center [509, 127] width 52 height 11
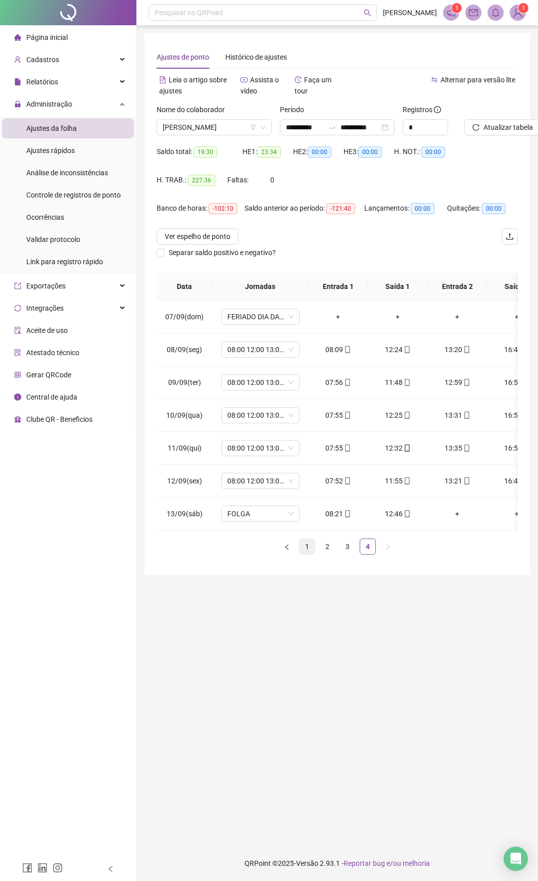
click at [305, 464] on link "1" at bounding box center [306, 546] width 15 height 15
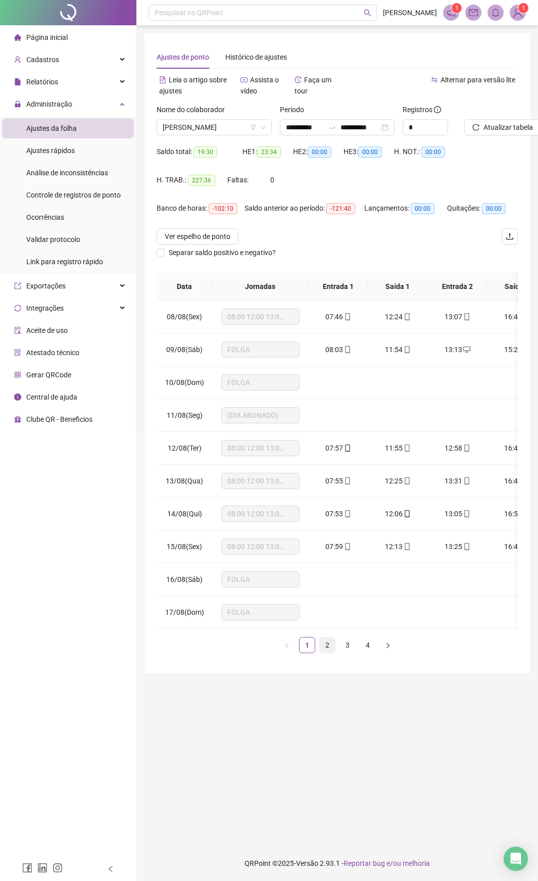
click at [324, 464] on link "2" at bounding box center [327, 644] width 15 height 15
click at [349, 464] on link "3" at bounding box center [347, 644] width 15 height 15
click at [366, 464] on link "4" at bounding box center [367, 644] width 15 height 15
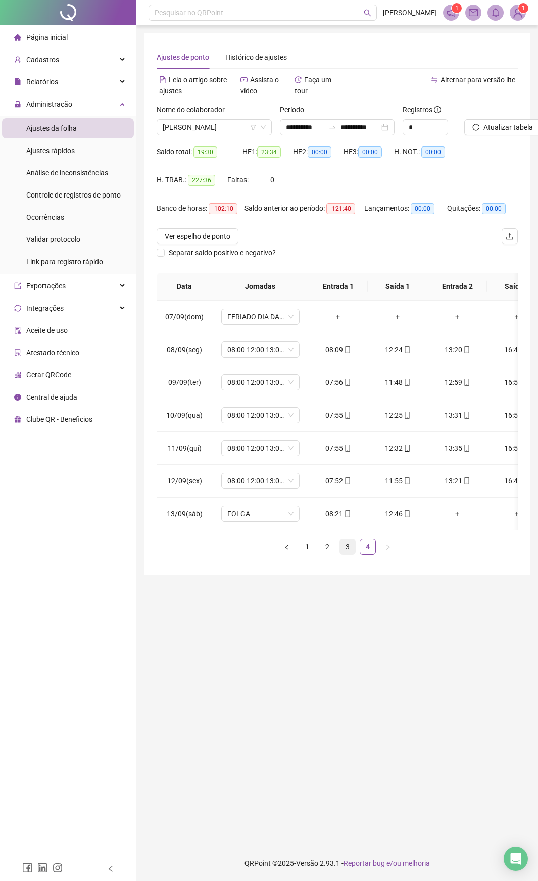
click at [353, 464] on link "3" at bounding box center [347, 546] width 15 height 15
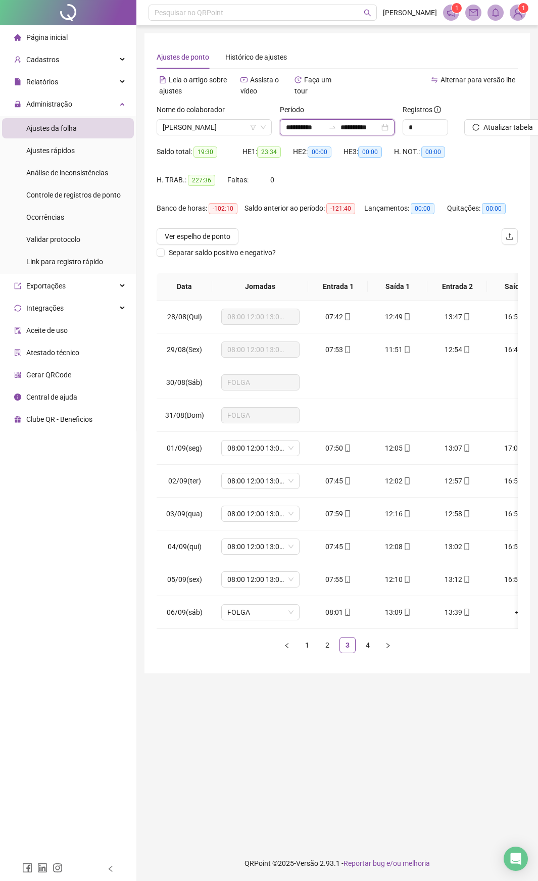
click at [295, 126] on input "**********" at bounding box center [305, 127] width 39 height 11
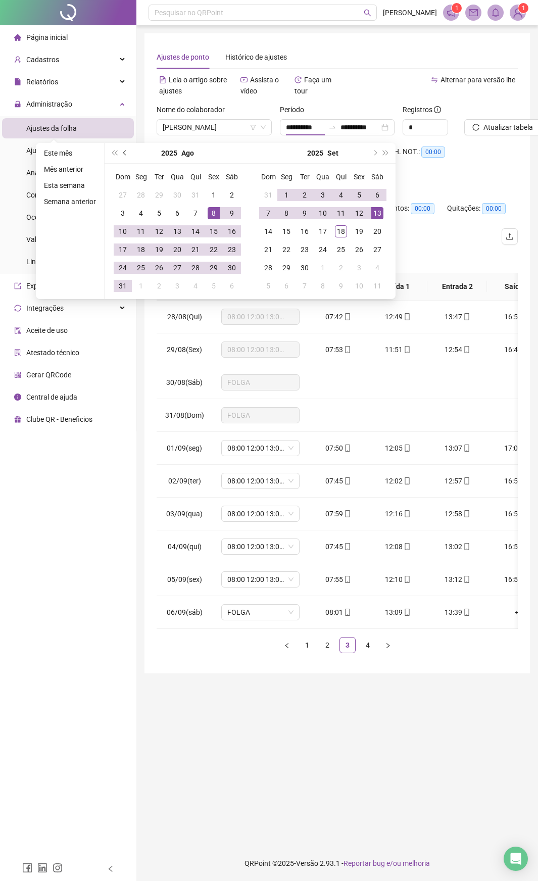
click at [126, 150] on button "prev-year" at bounding box center [125, 153] width 11 height 20
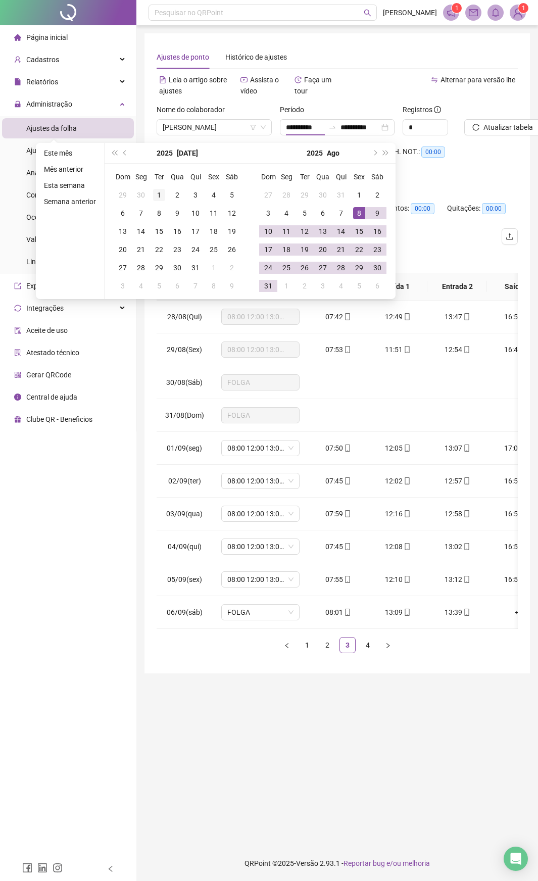
type input "**********"
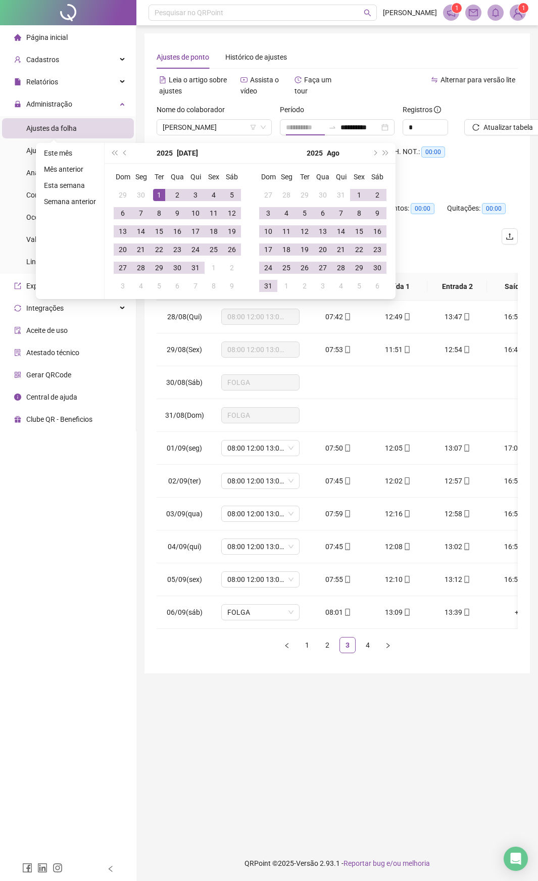
click at [161, 197] on div "1" at bounding box center [159, 195] width 12 height 12
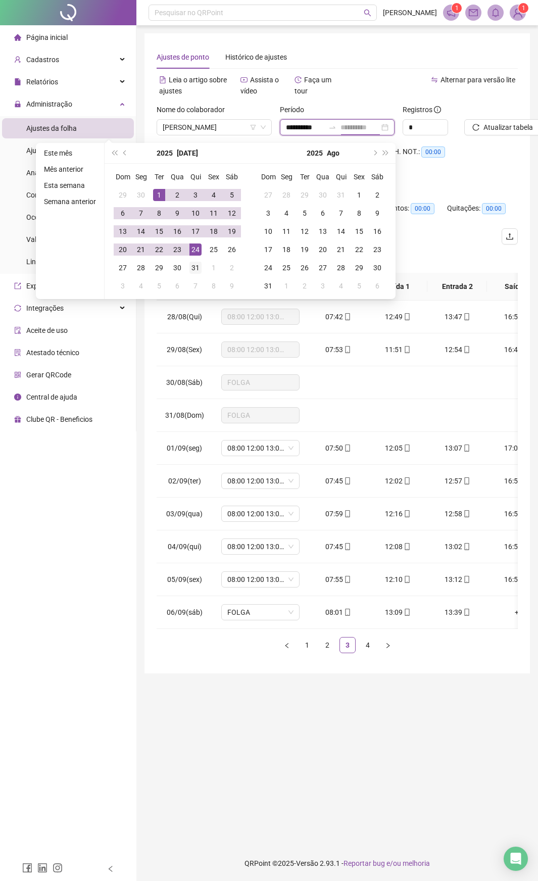
type input "**********"
click at [194, 266] on div "31" at bounding box center [195, 268] width 12 height 12
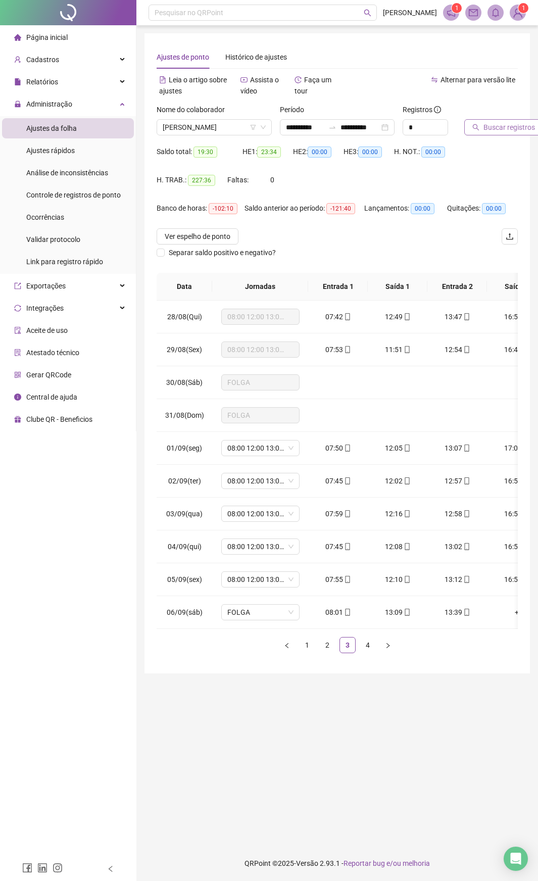
click at [510, 128] on span "Buscar registros" at bounding box center [509, 127] width 52 height 11
click at [304, 464] on link "1" at bounding box center [306, 644] width 15 height 15
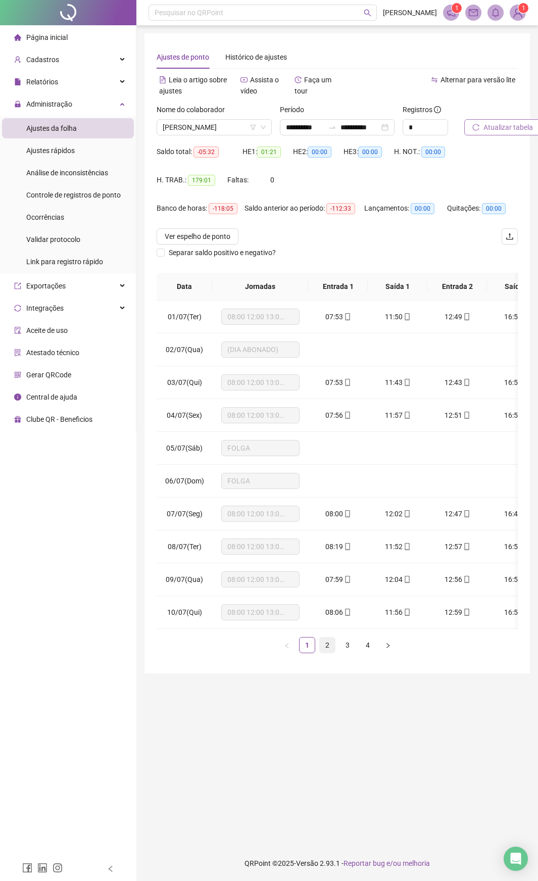
click at [329, 464] on link "2" at bounding box center [327, 644] width 15 height 15
click at [346, 464] on link "3" at bounding box center [347, 644] width 15 height 15
click at [367, 464] on link "4" at bounding box center [367, 644] width 15 height 15
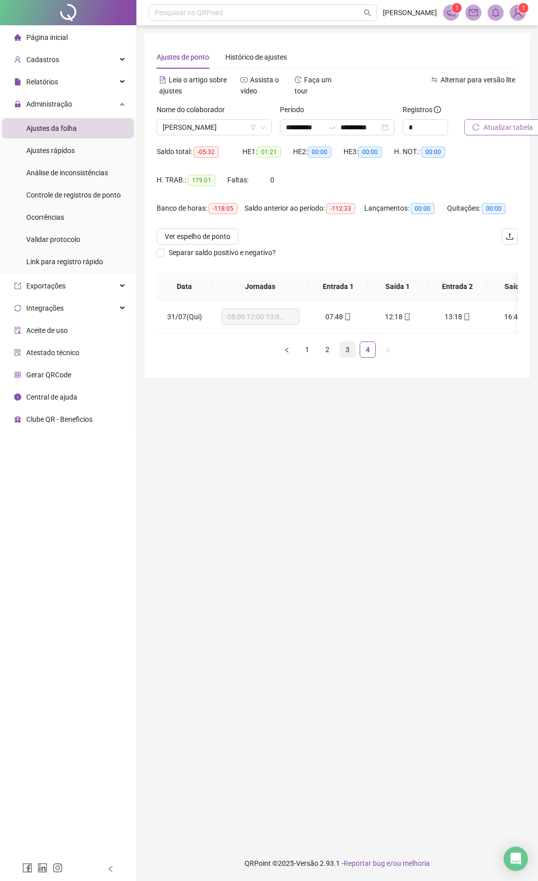
click at [346, 357] on link "3" at bounding box center [347, 349] width 15 height 15
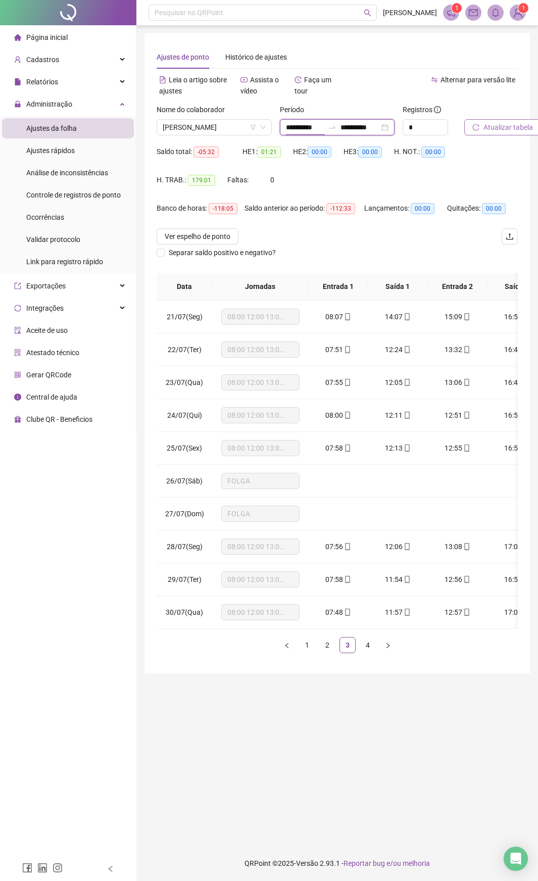
click at [289, 125] on input "**********" at bounding box center [305, 127] width 39 height 11
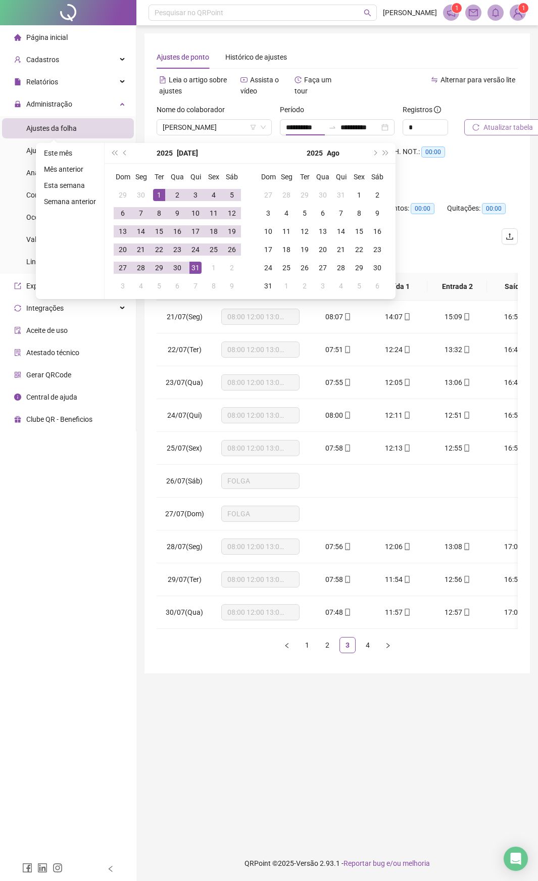
click at [451, 169] on div "H. NOT.: 00:00" at bounding box center [427, 157] width 66 height 28
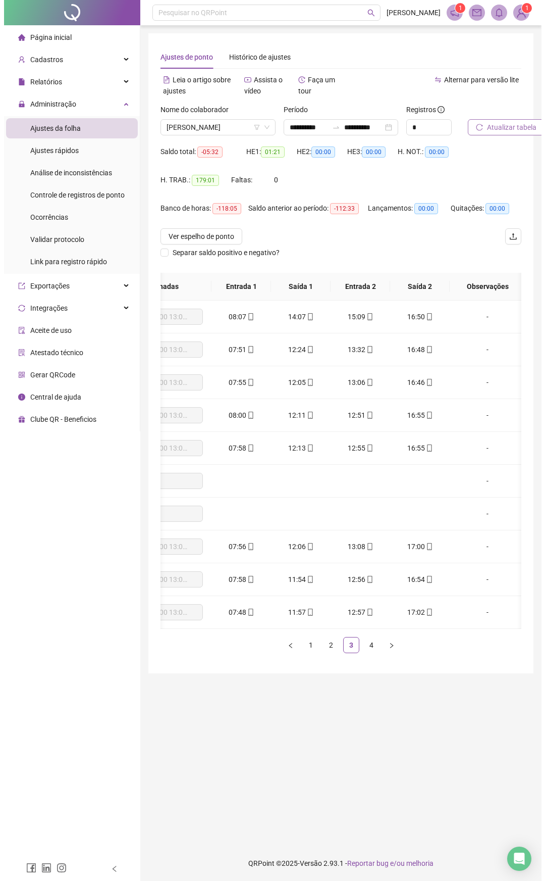
scroll to position [0, 105]
click at [220, 233] on span "Ver espelho de ponto" at bounding box center [198, 236] width 66 height 11
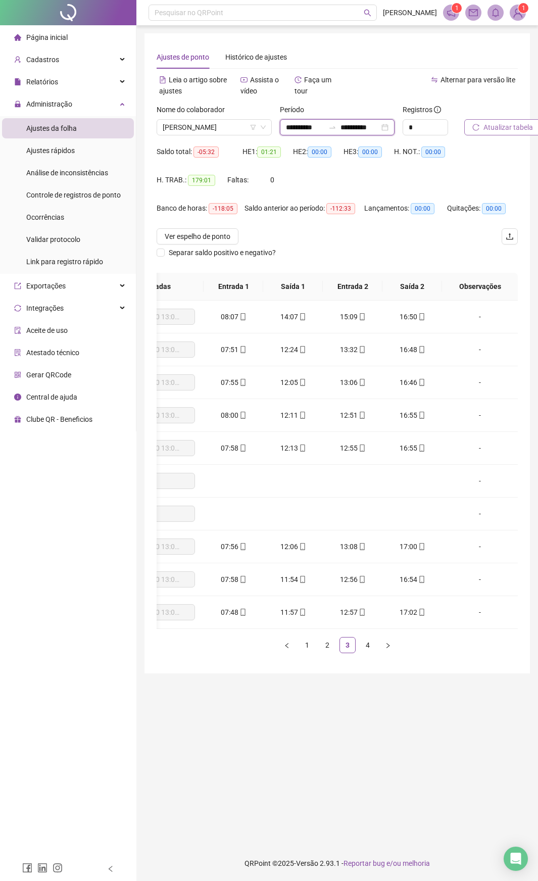
click at [305, 130] on input "**********" at bounding box center [305, 127] width 39 height 11
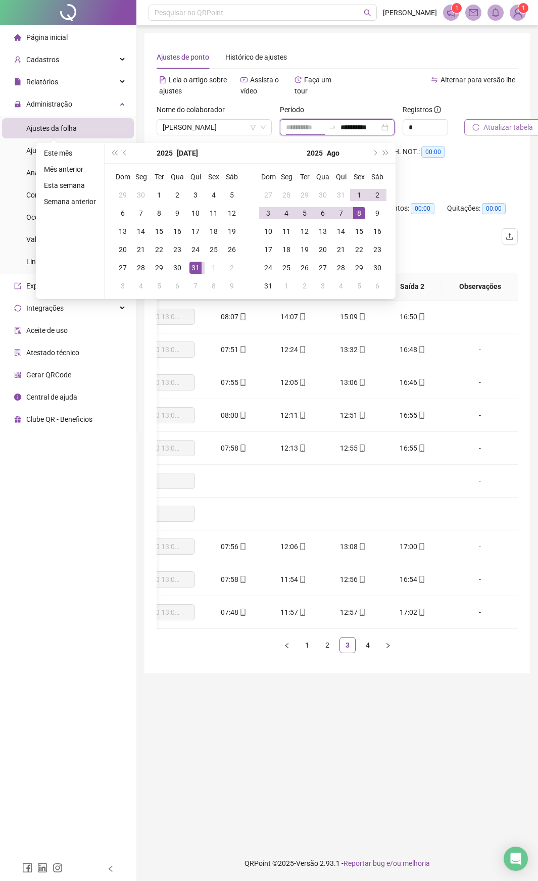
type input "**********"
click at [358, 214] on div "8" at bounding box center [359, 213] width 12 height 12
click at [374, 149] on button "next-year" at bounding box center [374, 153] width 11 height 20
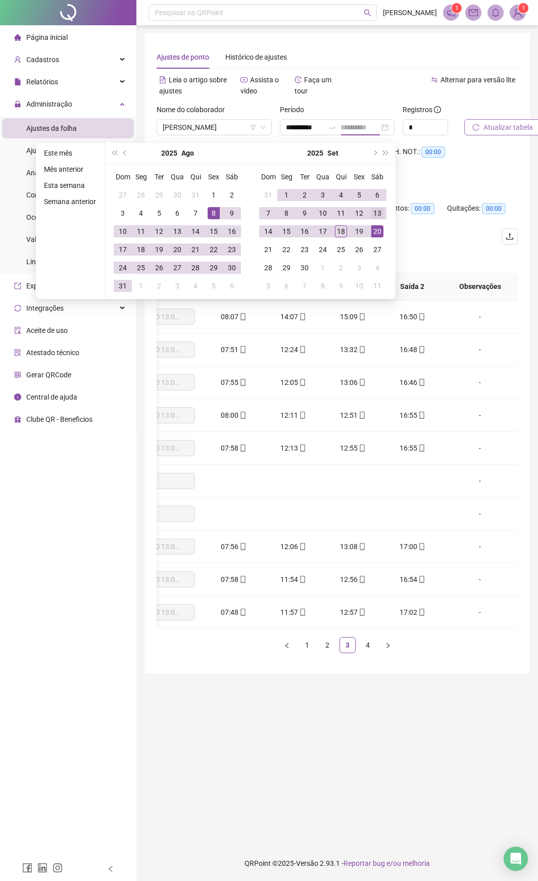
type input "**********"
click at [378, 214] on div "13" at bounding box center [377, 213] width 12 height 12
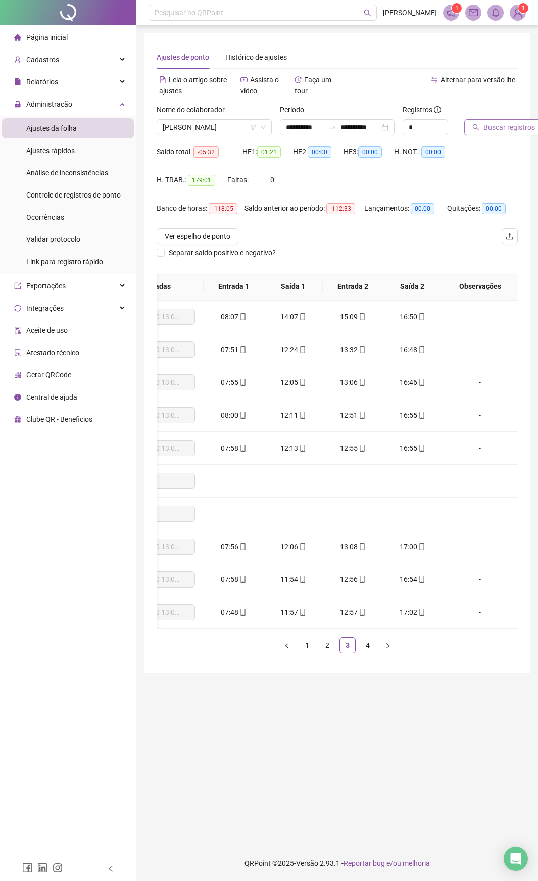
click at [497, 121] on button "Buscar registros" at bounding box center [503, 127] width 79 height 16
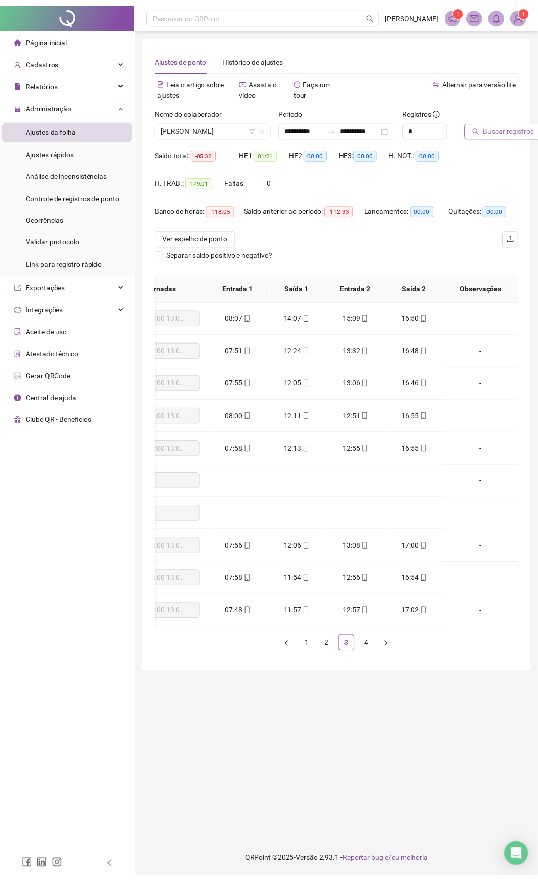
scroll to position [0, 97]
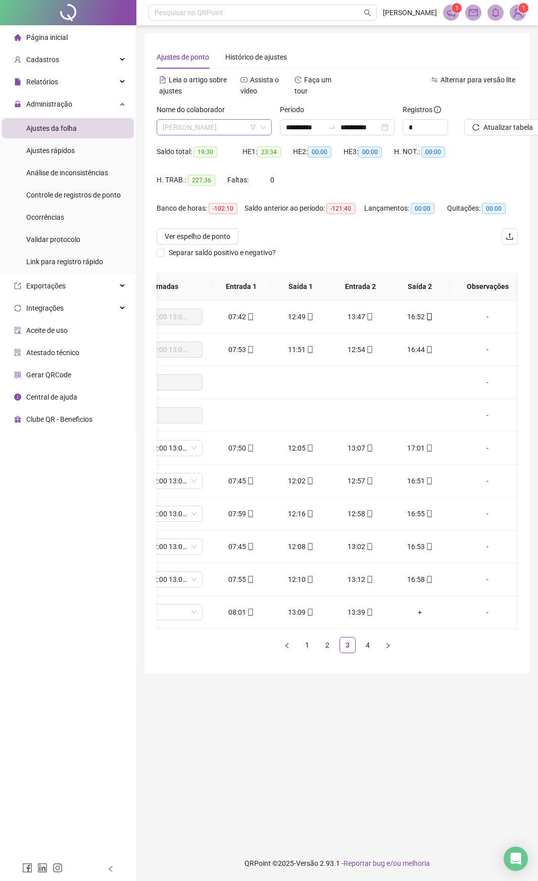
click at [241, 125] on span "[PERSON_NAME]" at bounding box center [214, 127] width 103 height 15
click at [216, 130] on span "[PERSON_NAME]" at bounding box center [214, 127] width 103 height 15
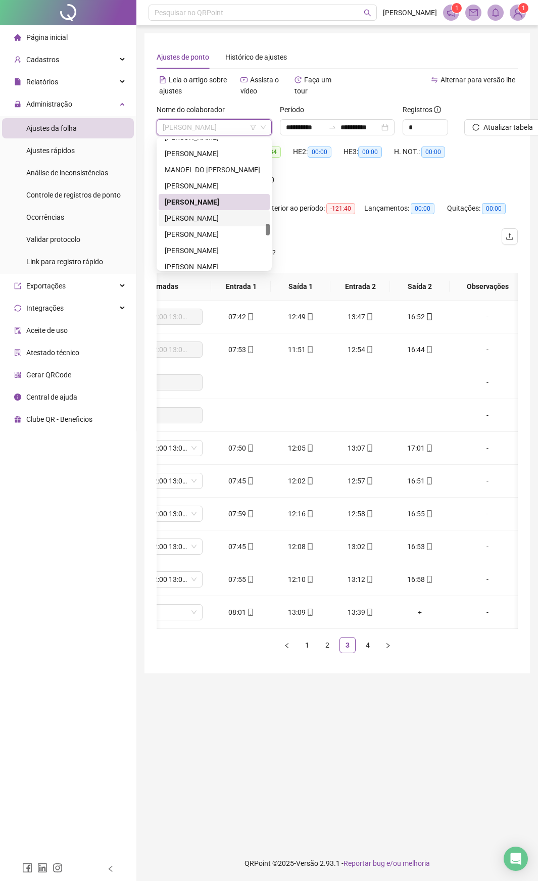
click at [238, 215] on div "[PERSON_NAME]" at bounding box center [214, 218] width 99 height 11
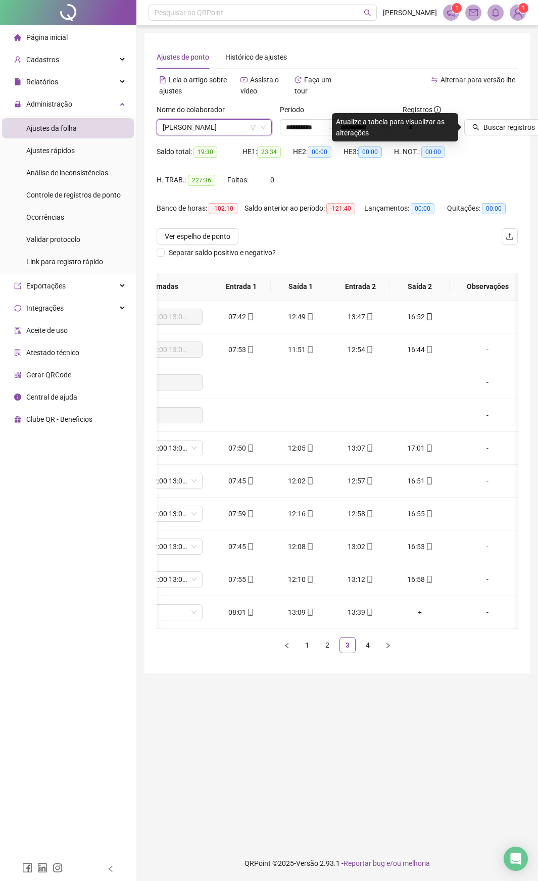
click at [505, 114] on div "Buscar registros" at bounding box center [491, 119] width 54 height 31
click at [501, 128] on span "Buscar registros" at bounding box center [509, 127] width 52 height 11
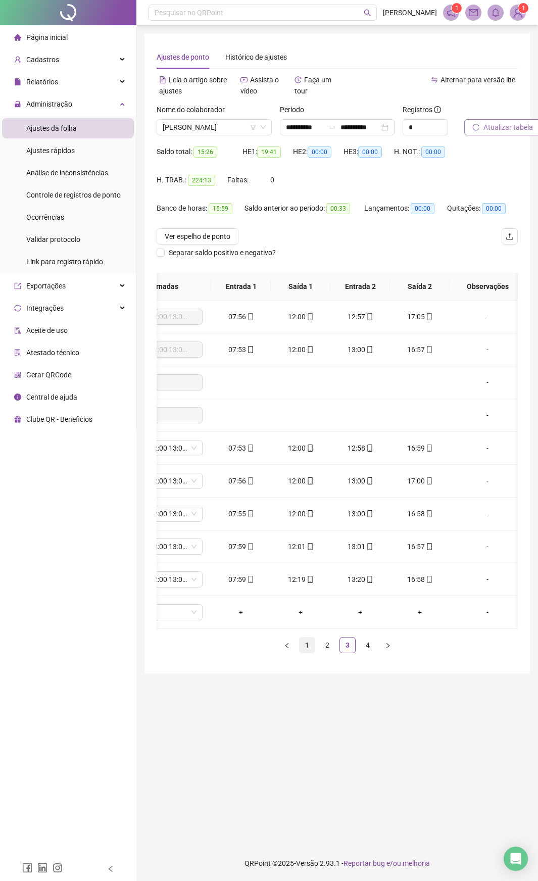
click at [306, 464] on link "1" at bounding box center [306, 644] width 15 height 15
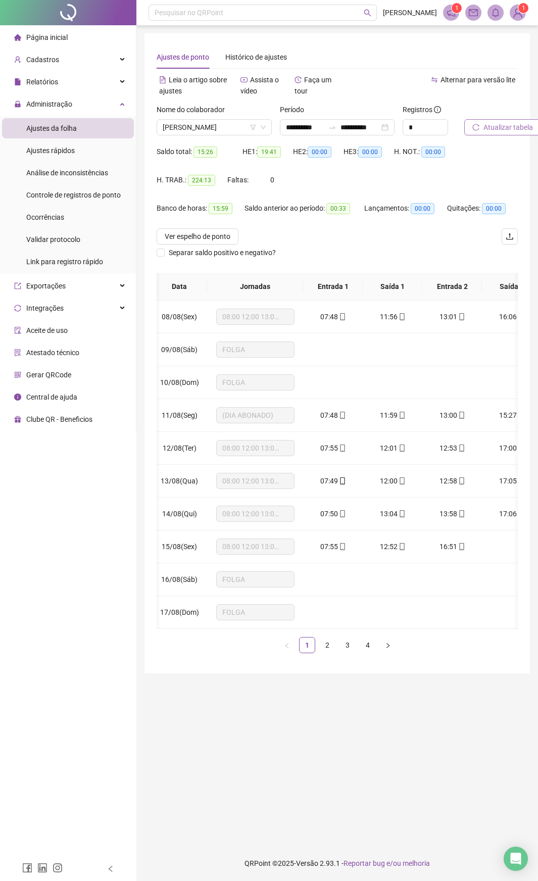
scroll to position [0, 0]
click at [329, 464] on link "2" at bounding box center [327, 644] width 15 height 15
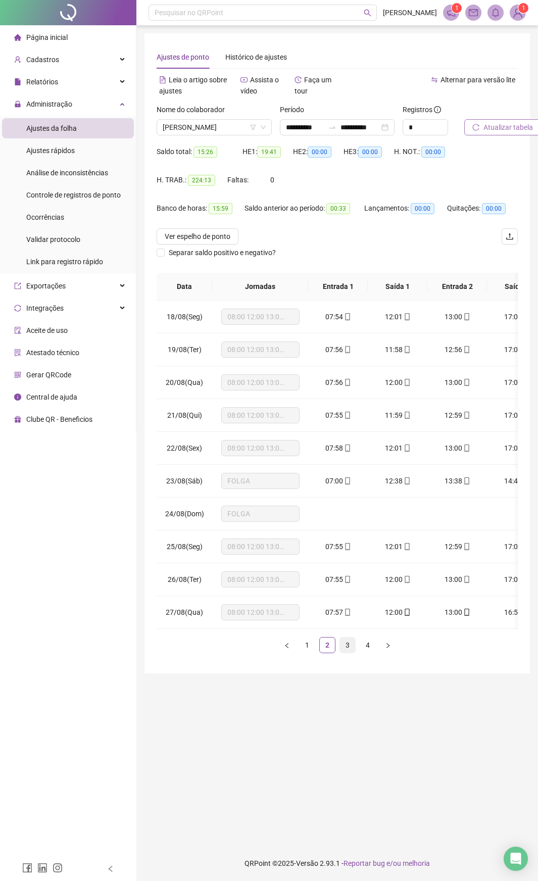
click at [349, 464] on link "3" at bounding box center [347, 644] width 15 height 15
click at [369, 464] on link "4" at bounding box center [367, 644] width 15 height 15
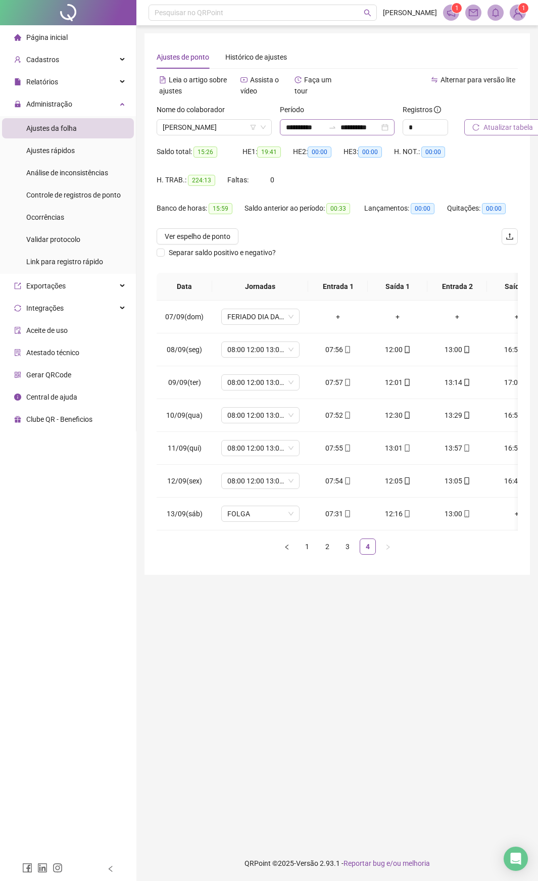
click at [312, 133] on div "**********" at bounding box center [337, 127] width 115 height 16
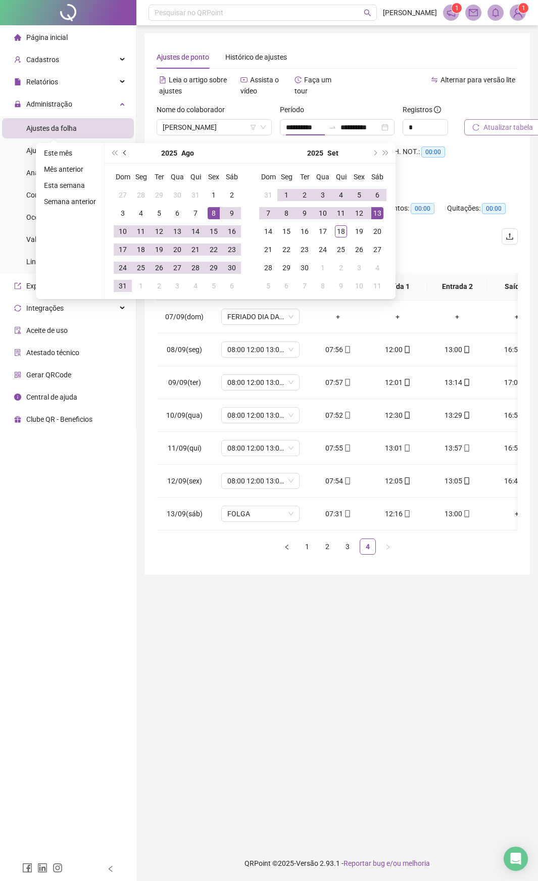
click at [127, 152] on button "prev-year" at bounding box center [125, 153] width 11 height 20
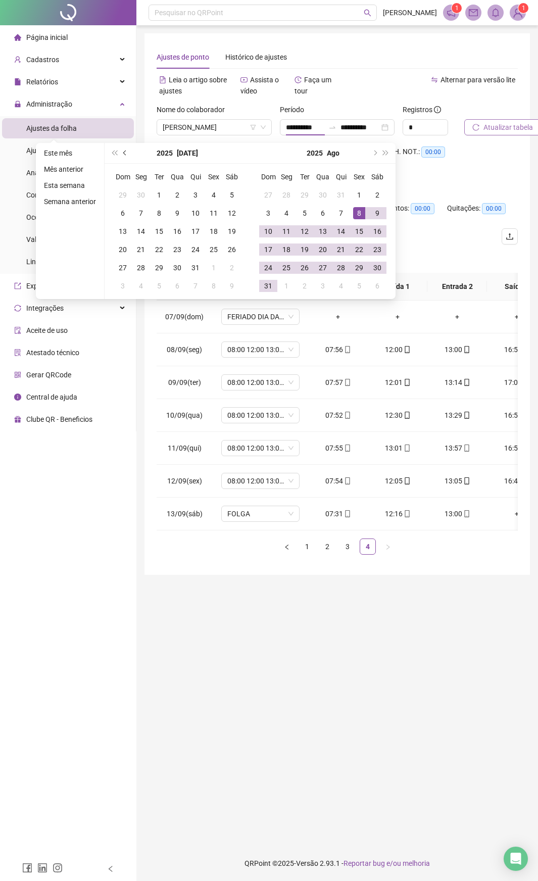
click at [127, 152] on button "prev-year" at bounding box center [125, 153] width 11 height 20
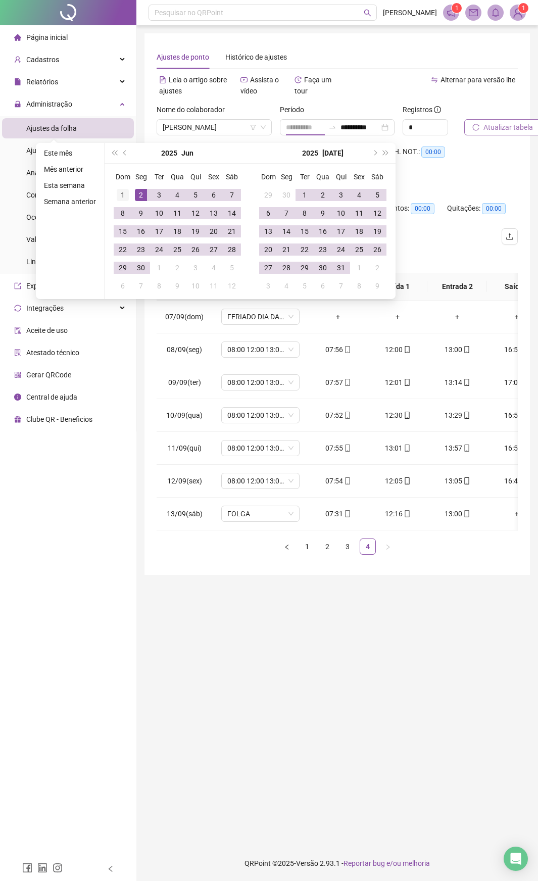
type input "**********"
click at [123, 191] on div "1" at bounding box center [123, 195] width 12 height 12
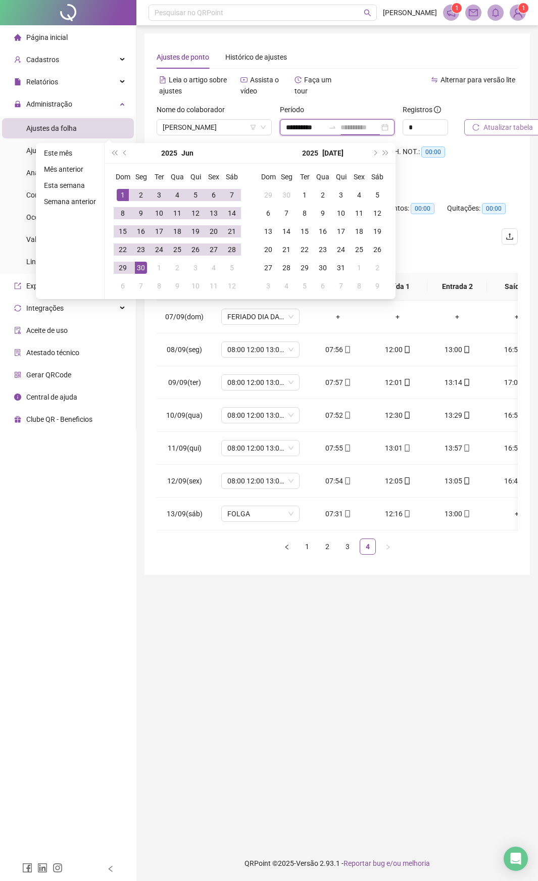
type input "**********"
click at [142, 270] on div "30" at bounding box center [141, 268] width 12 height 12
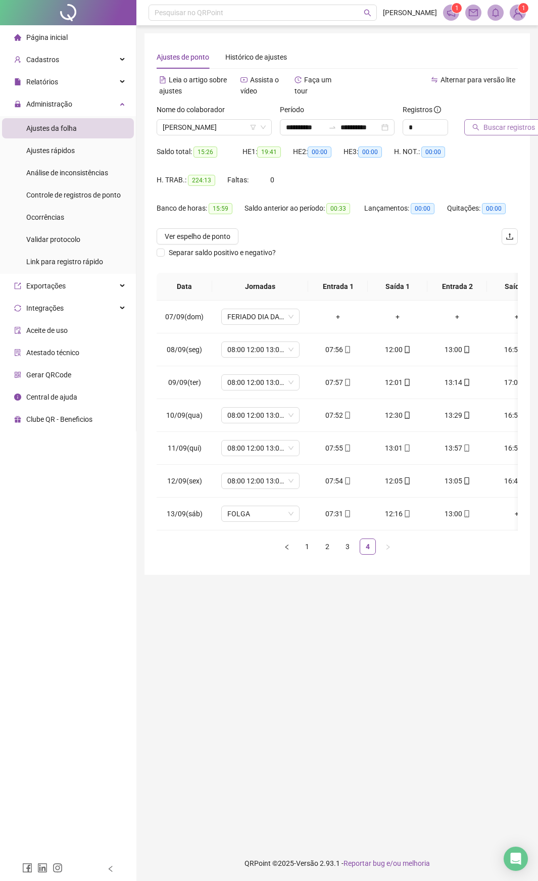
click at [485, 129] on span "Buscar registros" at bounding box center [509, 127] width 52 height 11
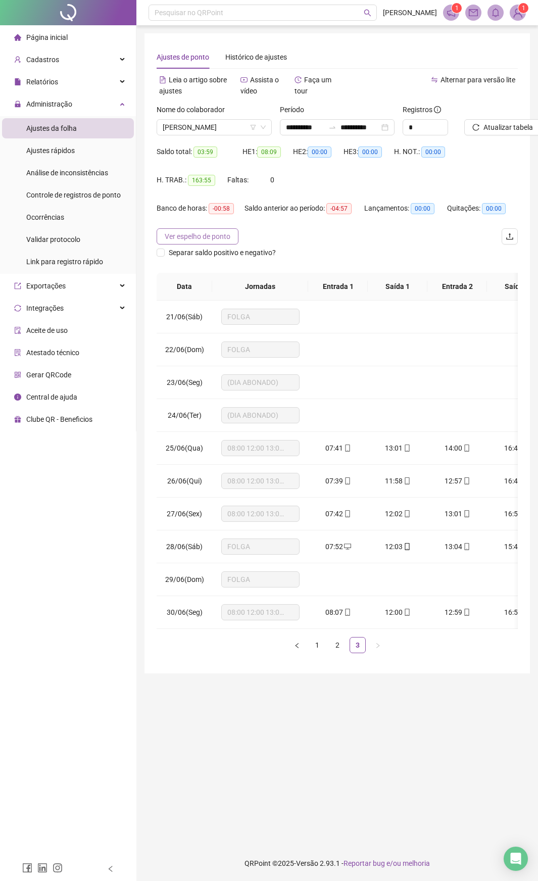
click at [199, 232] on span "Ver espelho de ponto" at bounding box center [198, 236] width 66 height 11
click at [258, 124] on span "[PERSON_NAME]" at bounding box center [214, 127] width 103 height 15
click at [243, 130] on span "[PERSON_NAME]" at bounding box center [214, 127] width 103 height 15
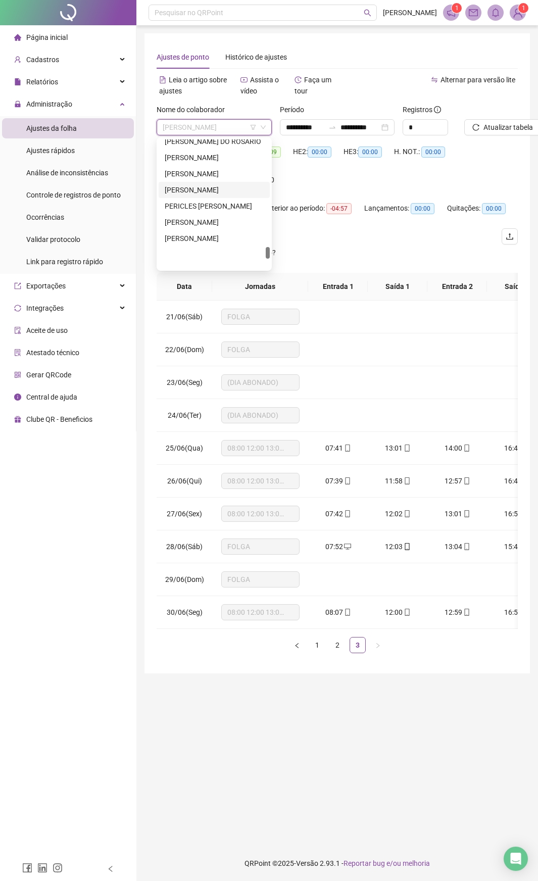
scroll to position [1168, 0]
click at [218, 209] on div "[PERSON_NAME]" at bounding box center [214, 208] width 99 height 11
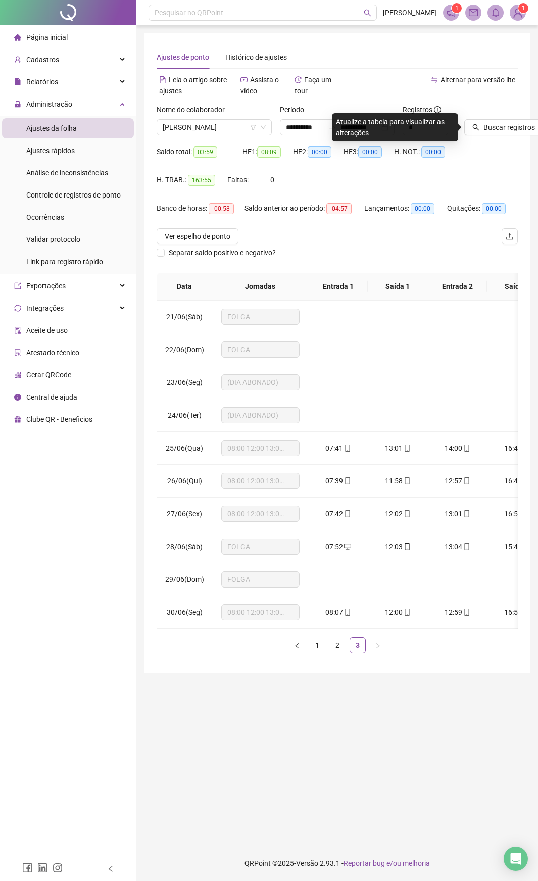
click at [494, 119] on div "Buscar registros" at bounding box center [491, 119] width 54 height 31
click at [494, 129] on span "Buscar registros" at bounding box center [509, 127] width 52 height 11
click at [317, 464] on link "1" at bounding box center [317, 644] width 15 height 15
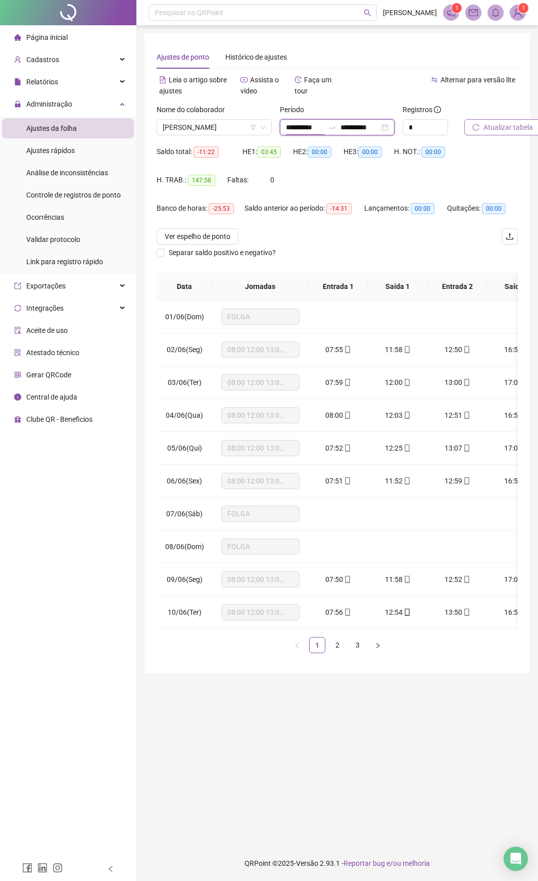
click at [298, 129] on input "**********" at bounding box center [305, 127] width 39 height 11
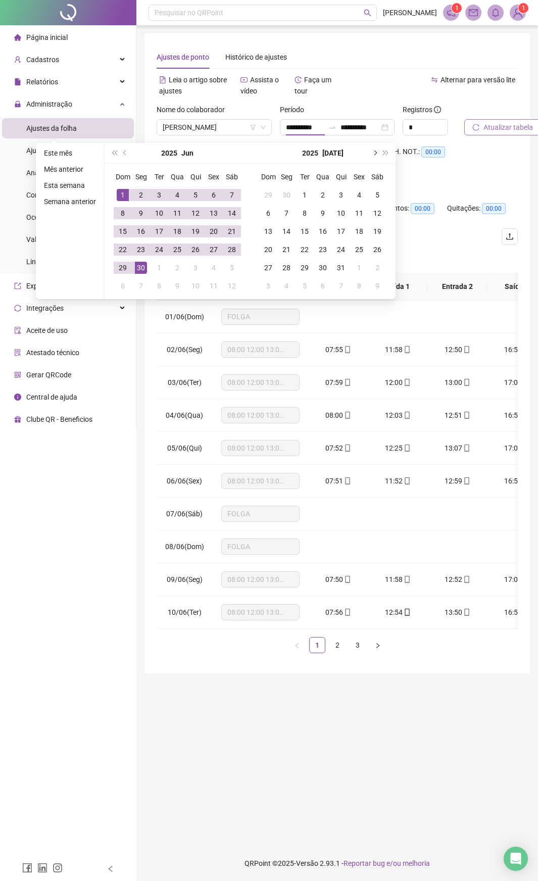
click at [373, 156] on button "next-year" at bounding box center [374, 153] width 11 height 20
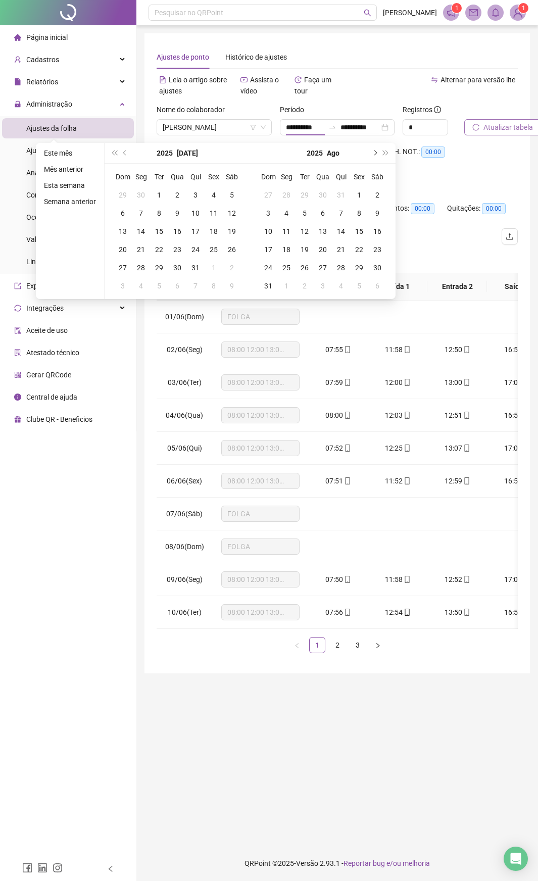
click at [373, 156] on button "next-year" at bounding box center [374, 153] width 11 height 20
type input "**********"
click at [214, 213] on div "8" at bounding box center [214, 213] width 12 height 12
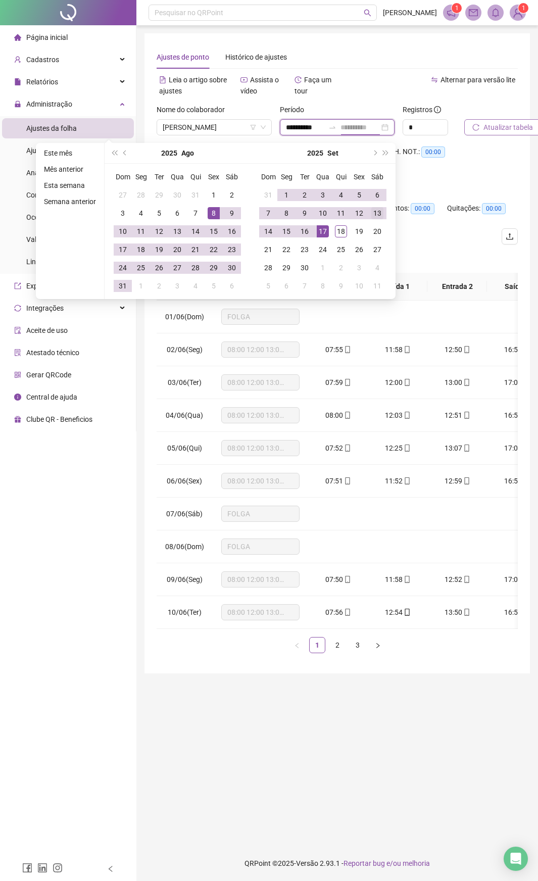
type input "**********"
click at [379, 211] on div "13" at bounding box center [377, 213] width 12 height 12
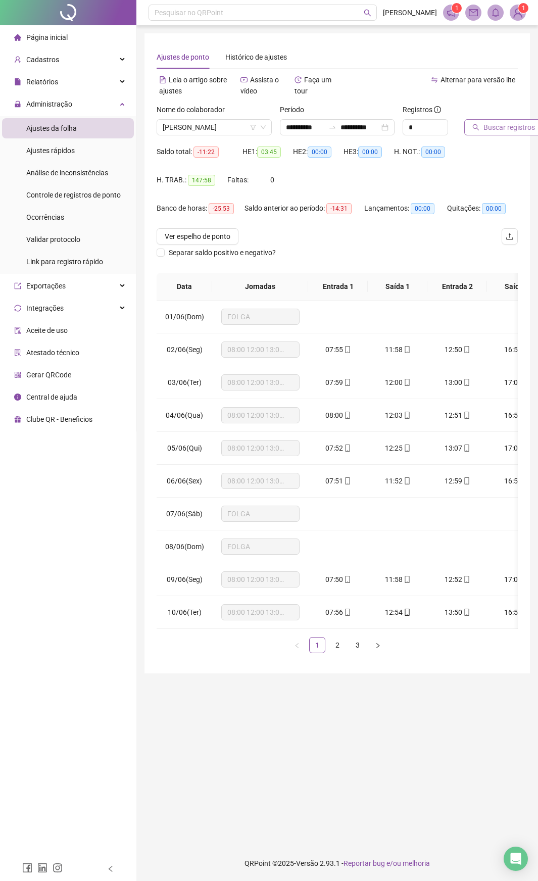
click at [499, 126] on span "Buscar registros" at bounding box center [509, 127] width 52 height 11
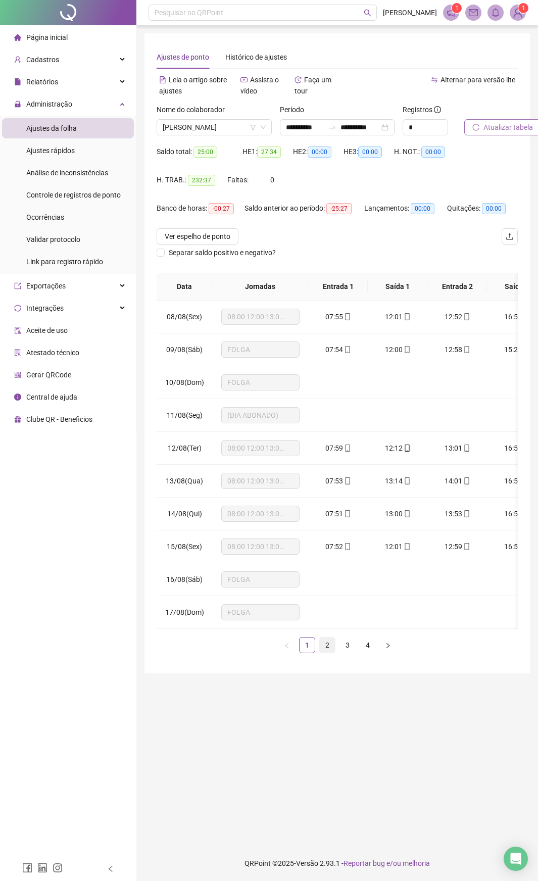
click at [326, 464] on link "2" at bounding box center [327, 644] width 15 height 15
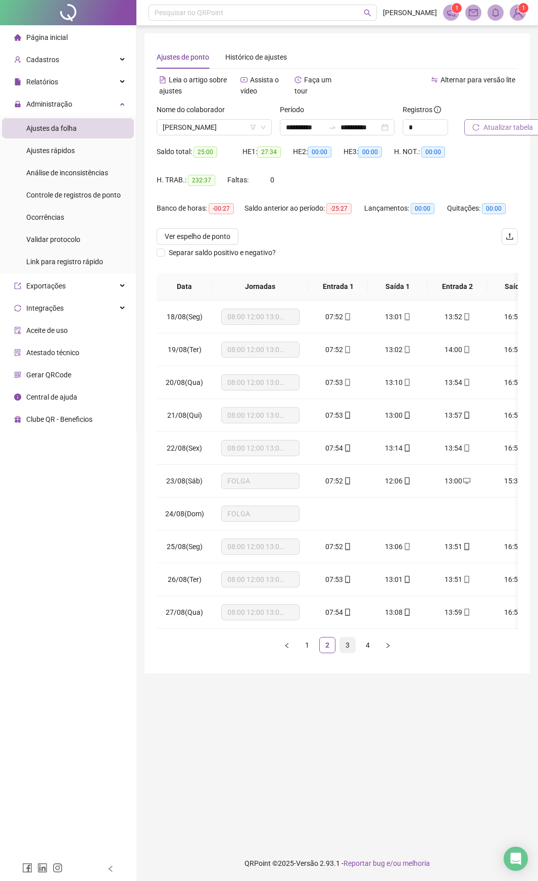
click at [348, 464] on link "3" at bounding box center [347, 644] width 15 height 15
click at [370, 464] on link "4" at bounding box center [367, 644] width 15 height 15
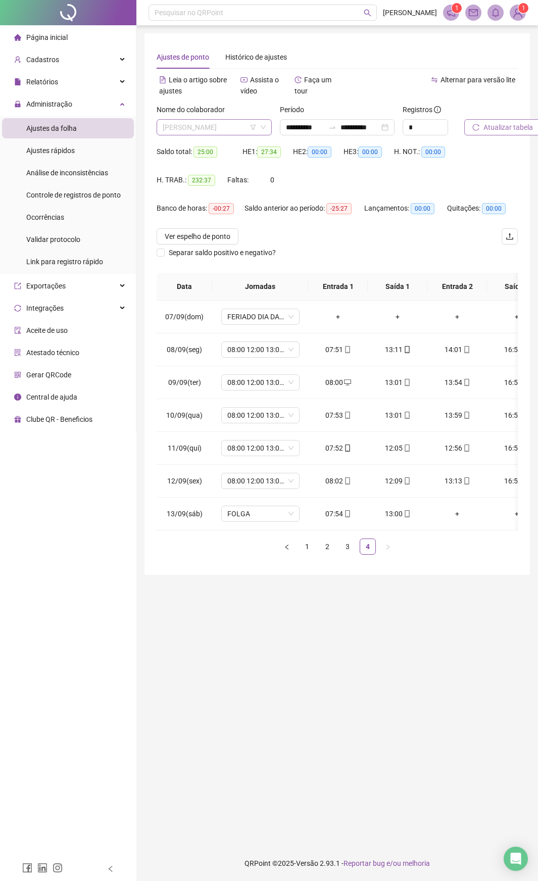
click at [231, 125] on span "[PERSON_NAME]" at bounding box center [214, 127] width 103 height 15
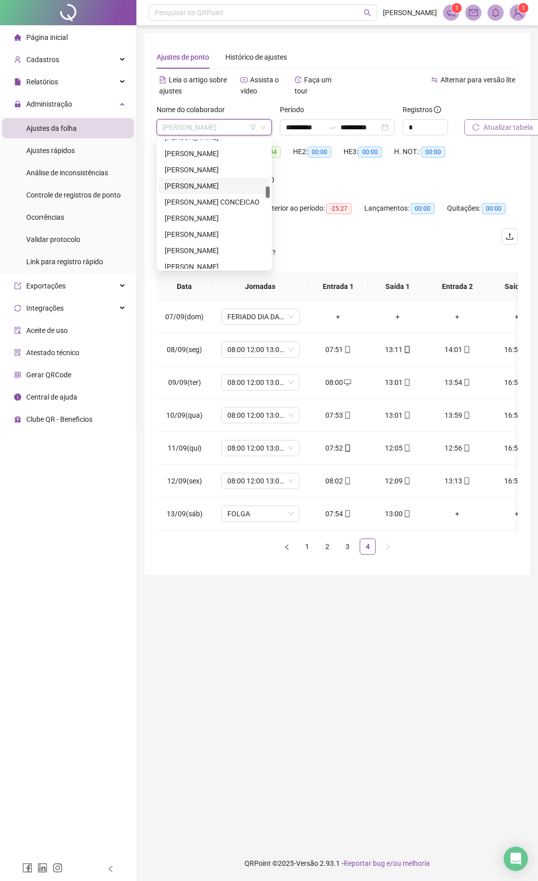
scroll to position [461, 0]
click at [210, 189] on div "[PERSON_NAME]" at bounding box center [214, 187] width 99 height 11
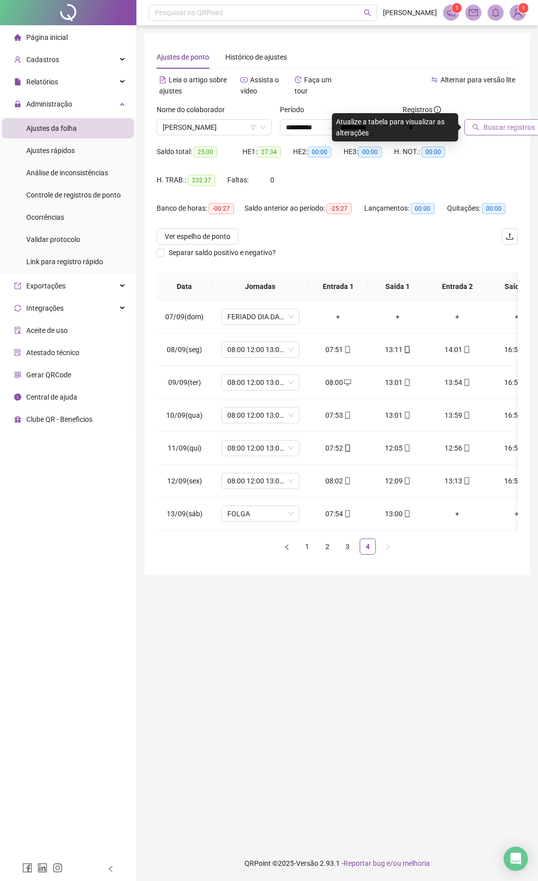
click at [516, 126] on span "Buscar registros" at bounding box center [509, 127] width 52 height 11
click at [302, 464] on link "1" at bounding box center [306, 546] width 15 height 15
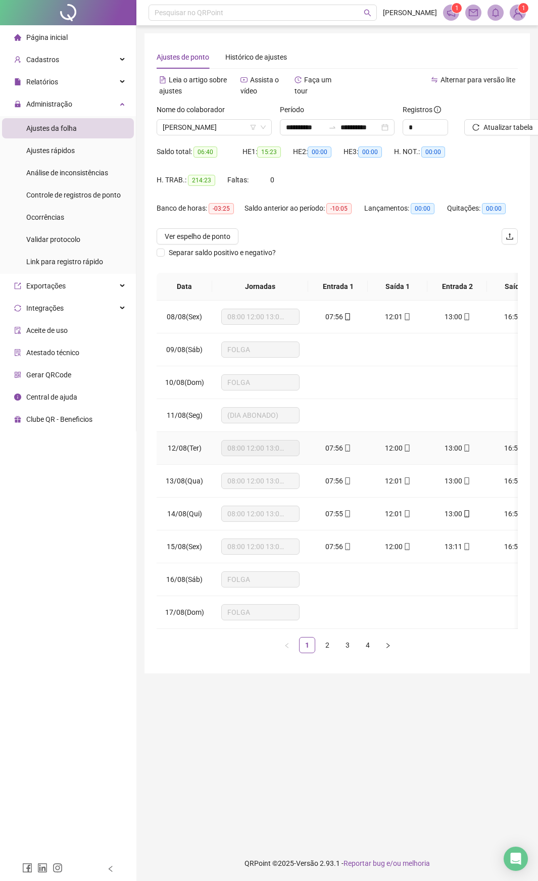
scroll to position [8, 0]
click at [328, 464] on link "2" at bounding box center [327, 644] width 15 height 15
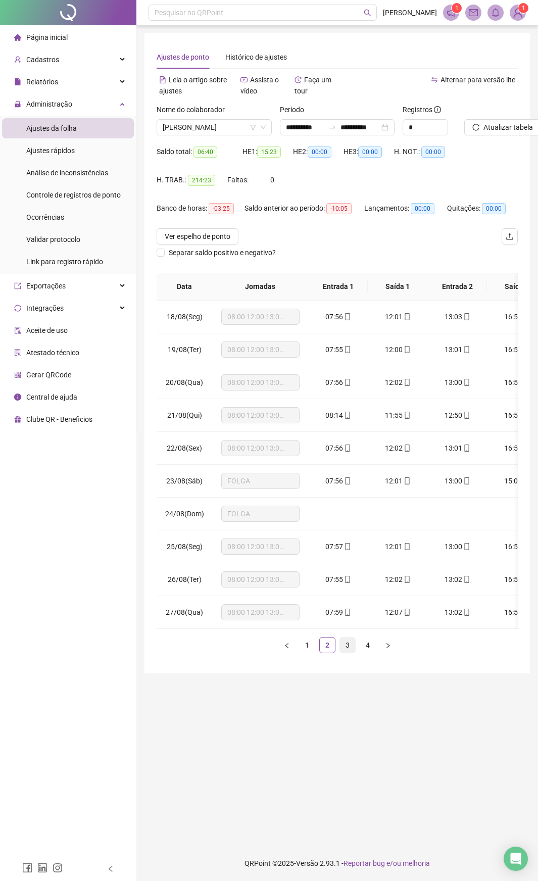
click at [347, 464] on link "3" at bounding box center [347, 644] width 15 height 15
click at [370, 464] on link "4" at bounding box center [367, 644] width 15 height 15
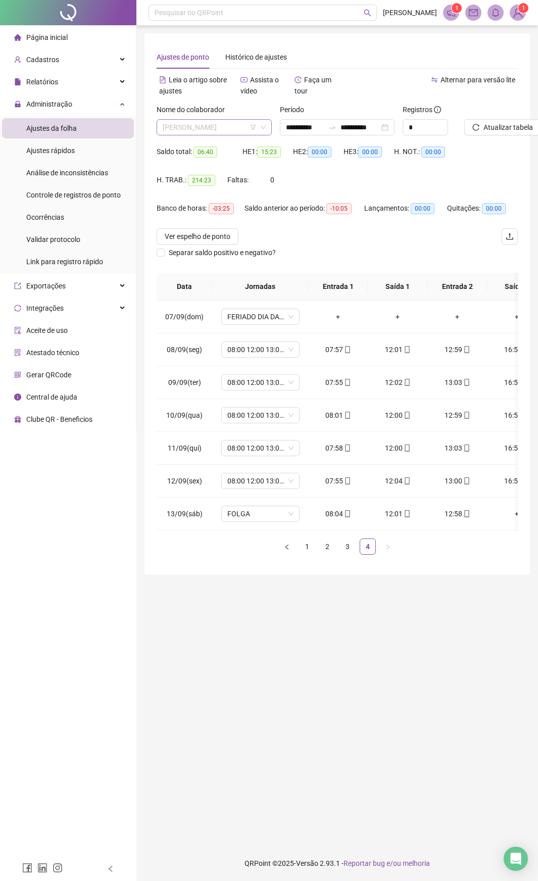
click at [184, 128] on span "[PERSON_NAME]" at bounding box center [214, 127] width 103 height 15
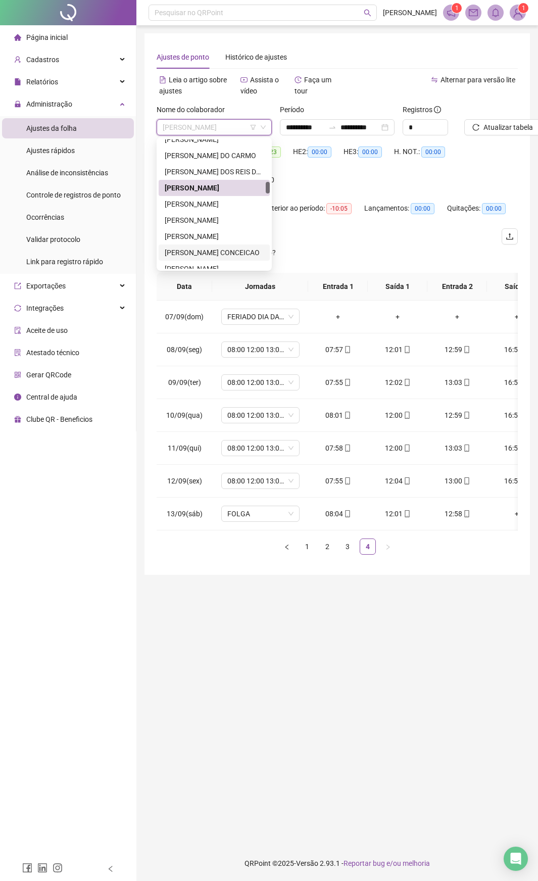
click at [205, 246] on div "[PERSON_NAME] CONCEICAO" at bounding box center [214, 252] width 111 height 16
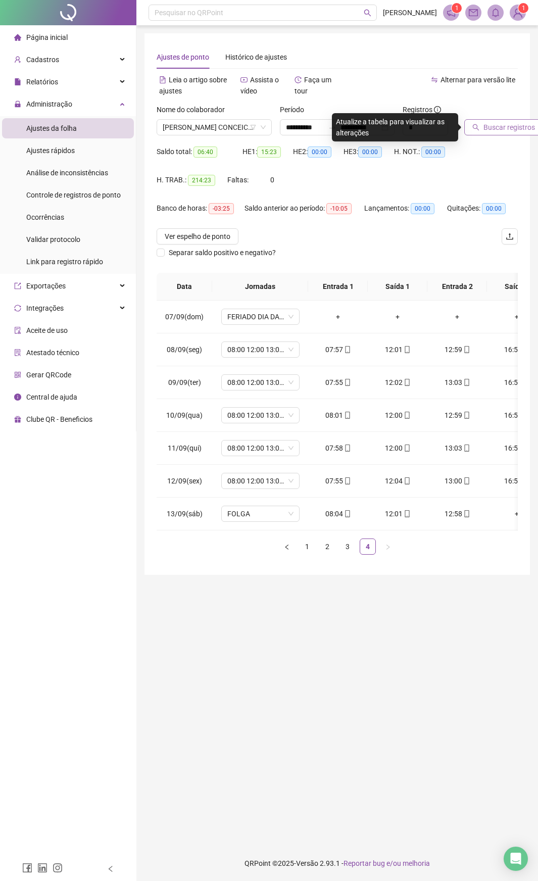
click at [512, 124] on span "Buscar registros" at bounding box center [509, 127] width 52 height 11
click at [311, 464] on link "1" at bounding box center [306, 546] width 15 height 15
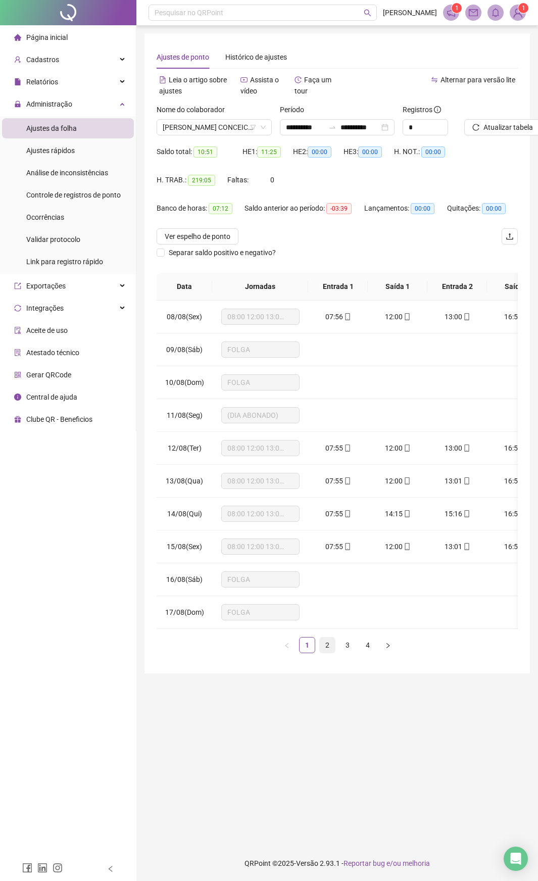
click at [330, 464] on link "2" at bounding box center [327, 644] width 15 height 15
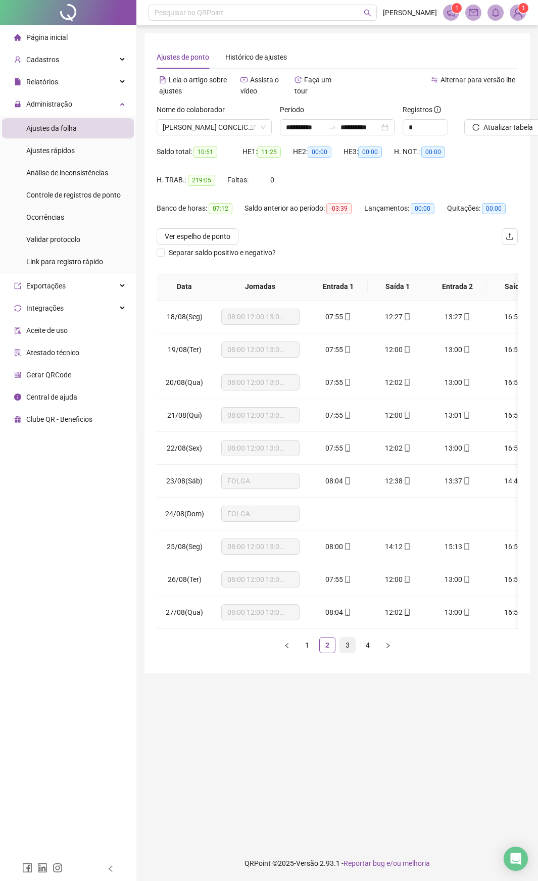
click at [343, 464] on link "3" at bounding box center [347, 644] width 15 height 15
click at [365, 464] on link "4" at bounding box center [367, 644] width 15 height 15
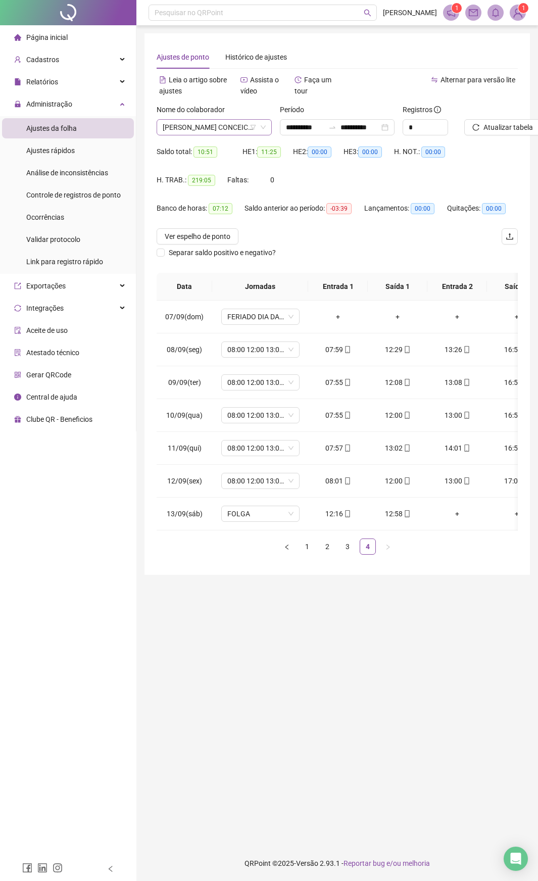
click at [225, 129] on span "[PERSON_NAME] CONCEICAO" at bounding box center [214, 127] width 103 height 15
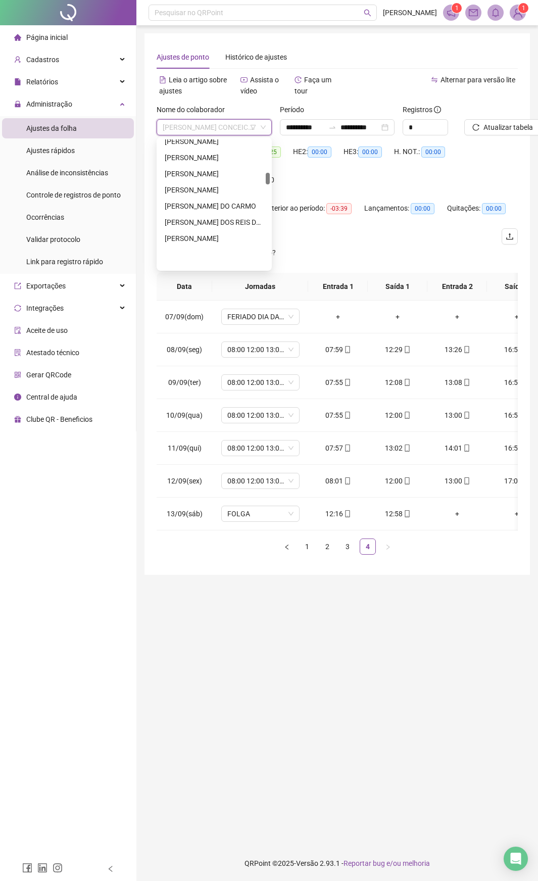
scroll to position [360, 0]
click at [221, 208] on div "[PERSON_NAME]" at bounding box center [214, 208] width 99 height 11
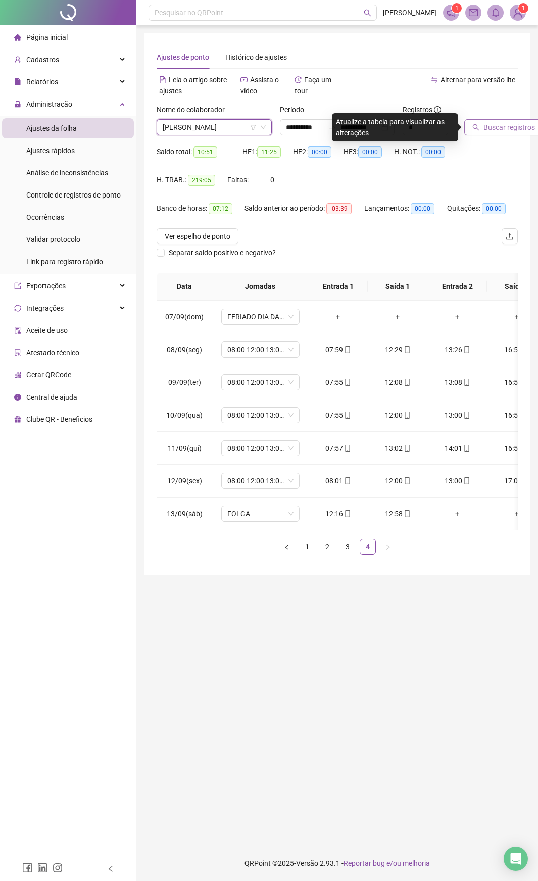
click at [501, 123] on span "Buscar registros" at bounding box center [509, 127] width 52 height 11
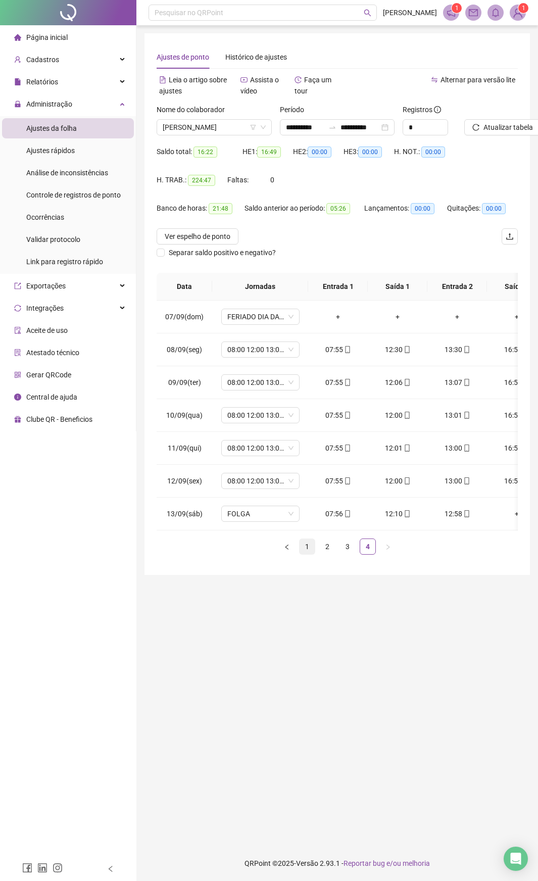
click at [304, 464] on link "1" at bounding box center [306, 546] width 15 height 15
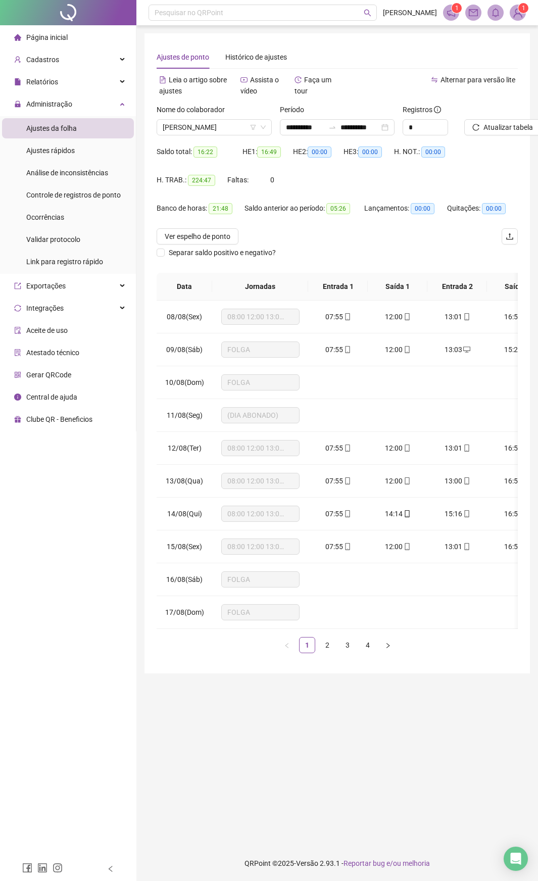
drag, startPoint x: 329, startPoint y: 650, endPoint x: 329, endPoint y: 642, distance: 8.1
click at [328, 464] on link "2" at bounding box center [327, 644] width 15 height 15
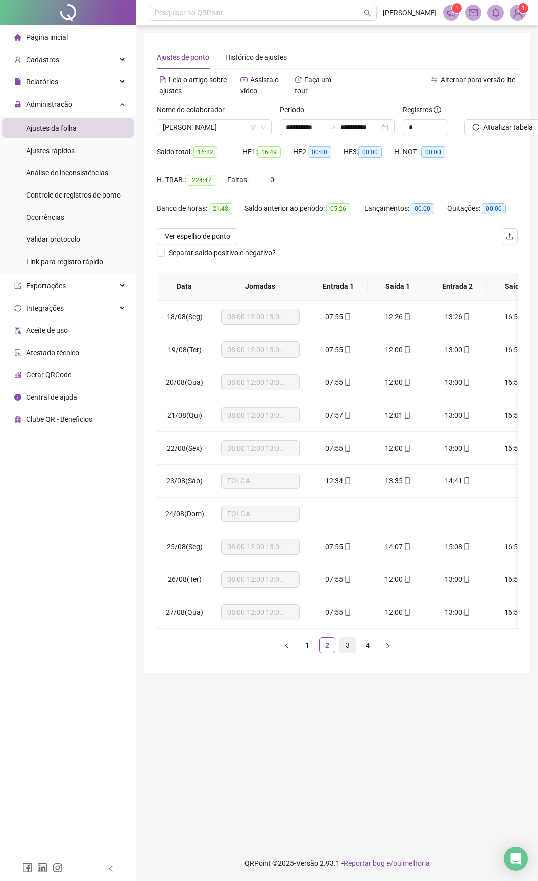
click at [341, 464] on link "3" at bounding box center [347, 644] width 15 height 15
click at [369, 464] on link "4" at bounding box center [367, 644] width 15 height 15
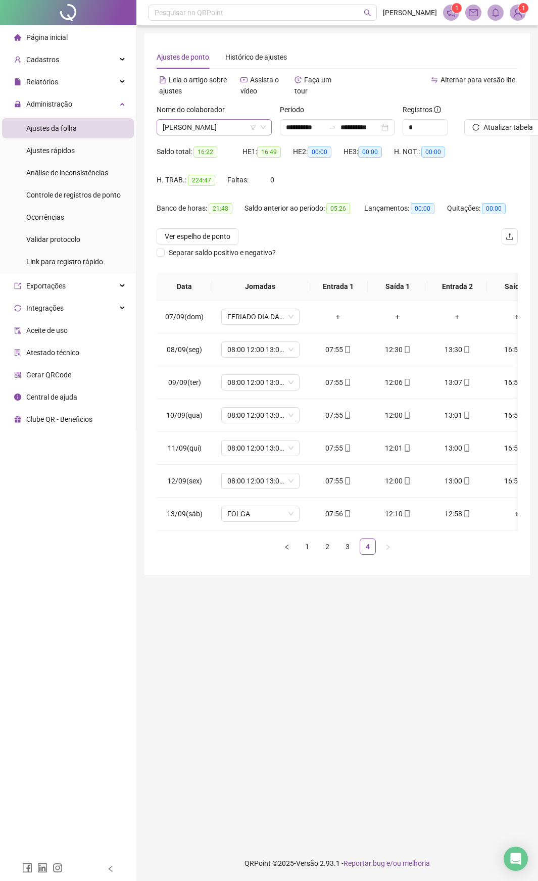
click at [232, 129] on span "[PERSON_NAME]" at bounding box center [214, 127] width 103 height 15
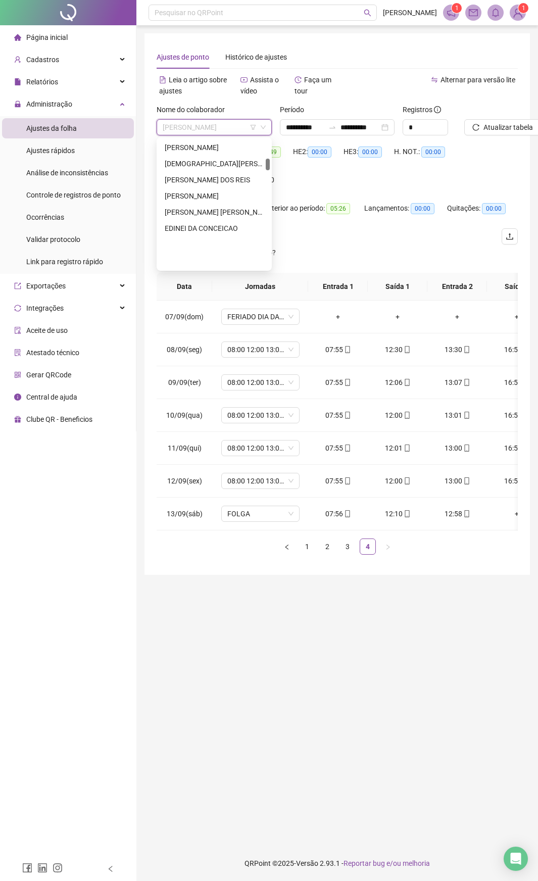
scroll to position [208, 0]
click at [232, 200] on div "[PERSON_NAME]" at bounding box center [214, 197] width 99 height 11
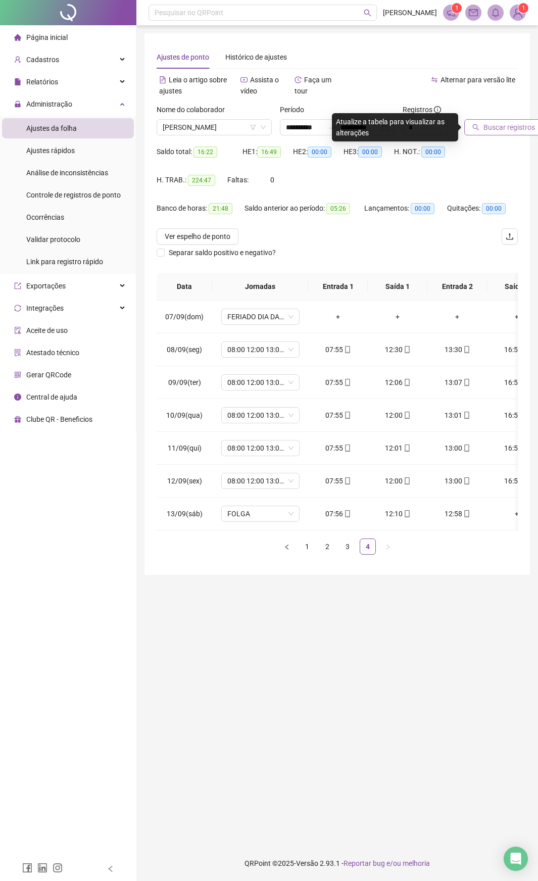
click at [500, 126] on span "Buscar registros" at bounding box center [509, 127] width 52 height 11
click at [307, 464] on link "1" at bounding box center [306, 546] width 15 height 15
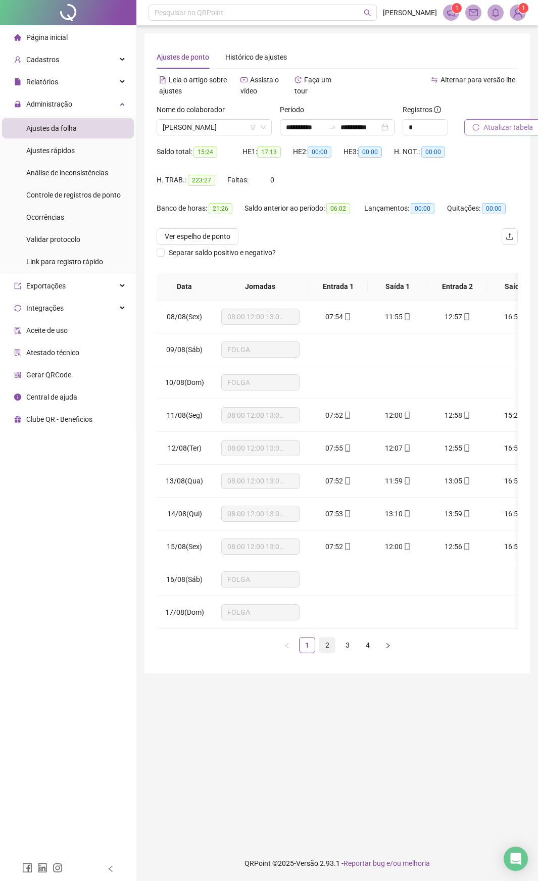
click at [328, 464] on link "2" at bounding box center [327, 644] width 15 height 15
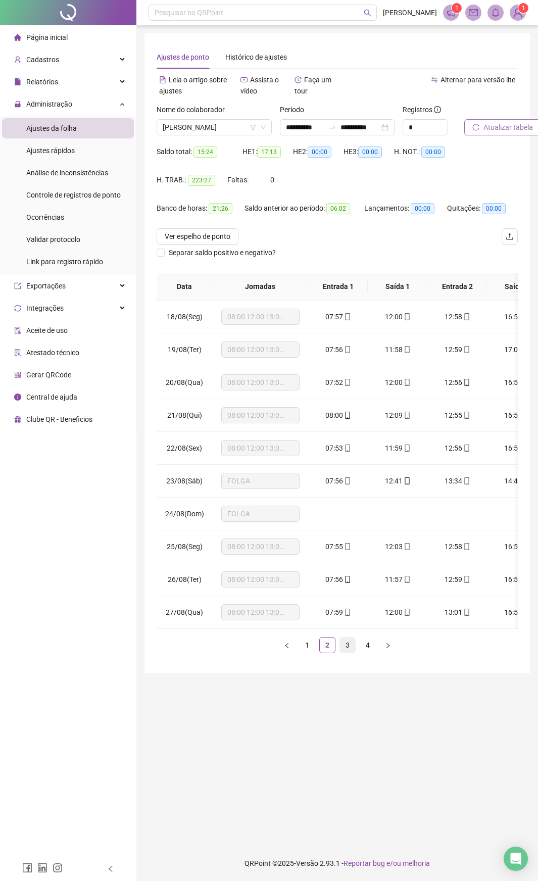
click at [346, 464] on link "3" at bounding box center [347, 644] width 15 height 15
click at [368, 464] on link "4" at bounding box center [367, 644] width 15 height 15
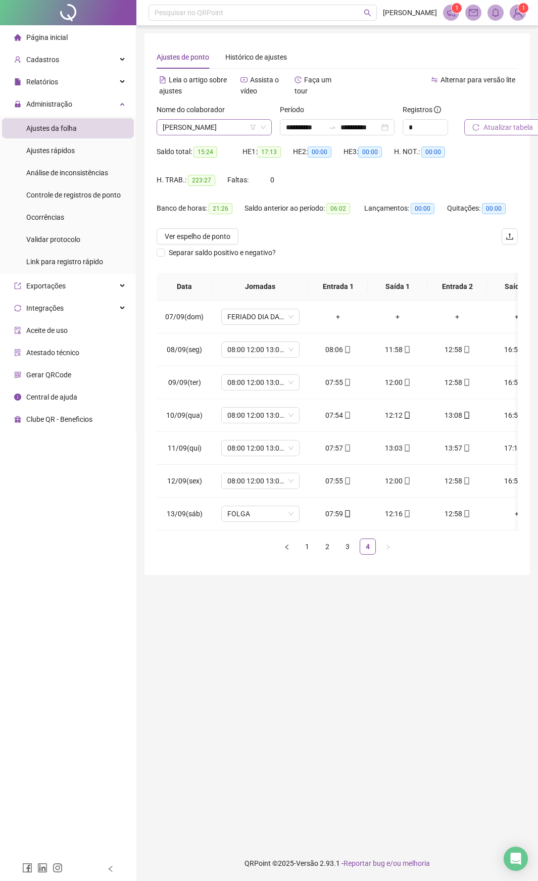
click at [257, 129] on span "[PERSON_NAME]" at bounding box center [214, 127] width 103 height 15
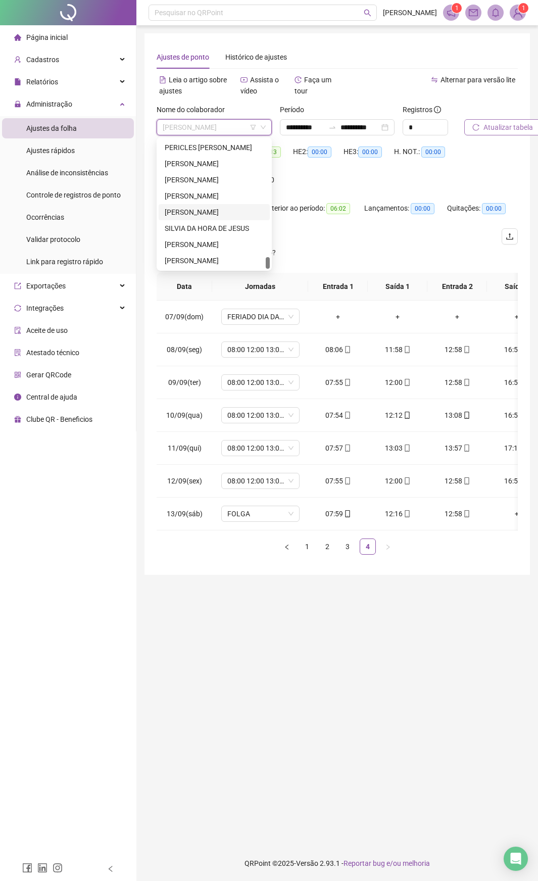
scroll to position [1176, 0]
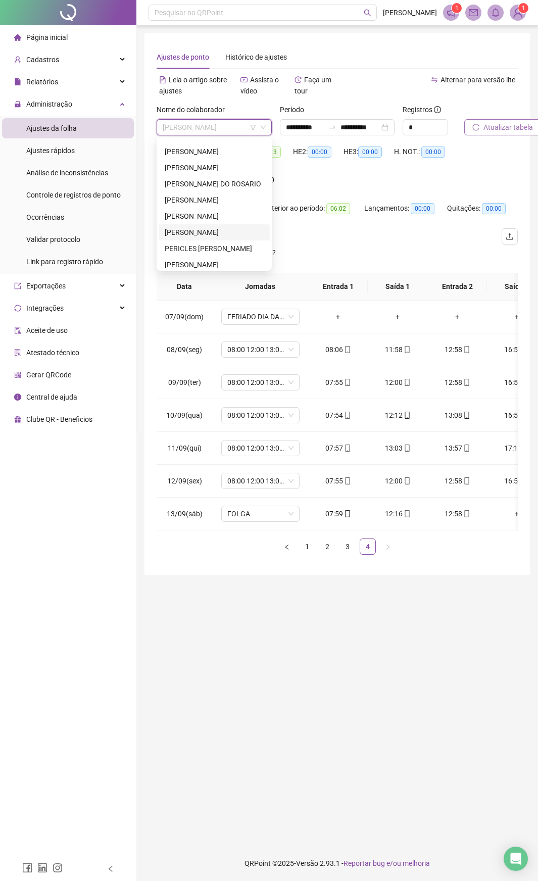
click at [240, 235] on div "[PERSON_NAME]" at bounding box center [214, 232] width 99 height 11
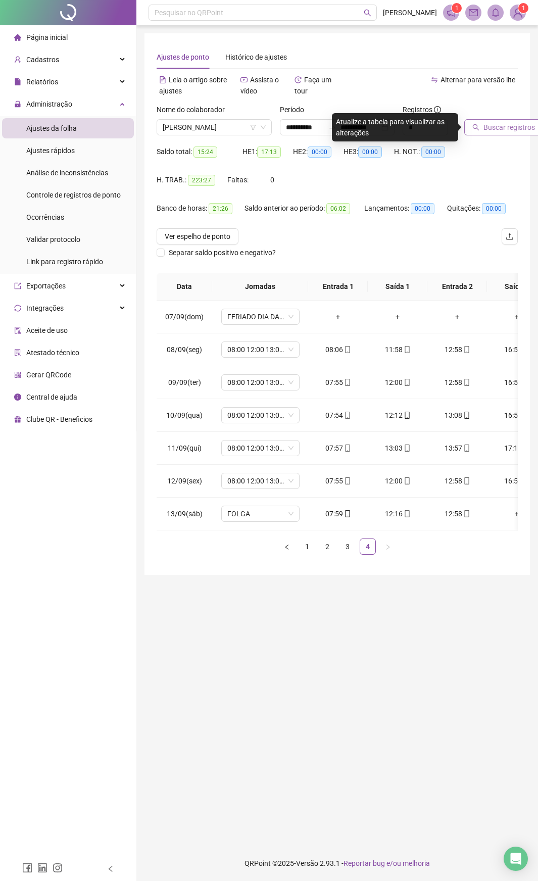
click at [496, 123] on span "Buscar registros" at bounding box center [509, 127] width 52 height 11
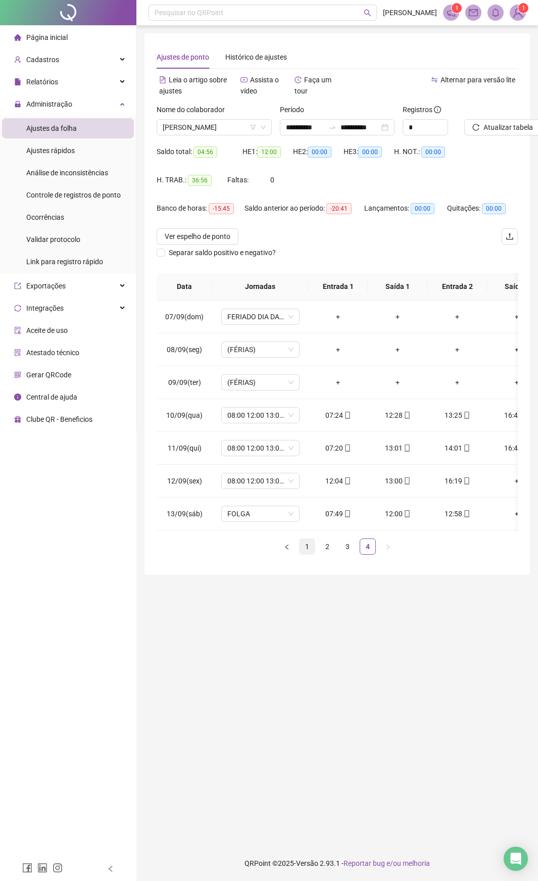
click at [306, 464] on link "1" at bounding box center [306, 546] width 15 height 15
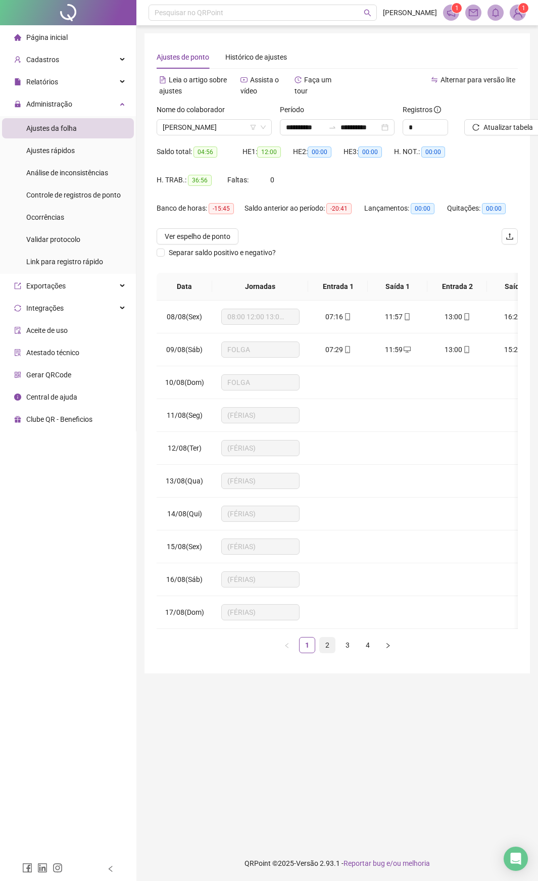
click at [331, 464] on link "2" at bounding box center [327, 644] width 15 height 15
click at [344, 464] on link "3" at bounding box center [347, 644] width 15 height 15
click at [361, 464] on link "4" at bounding box center [367, 644] width 15 height 15
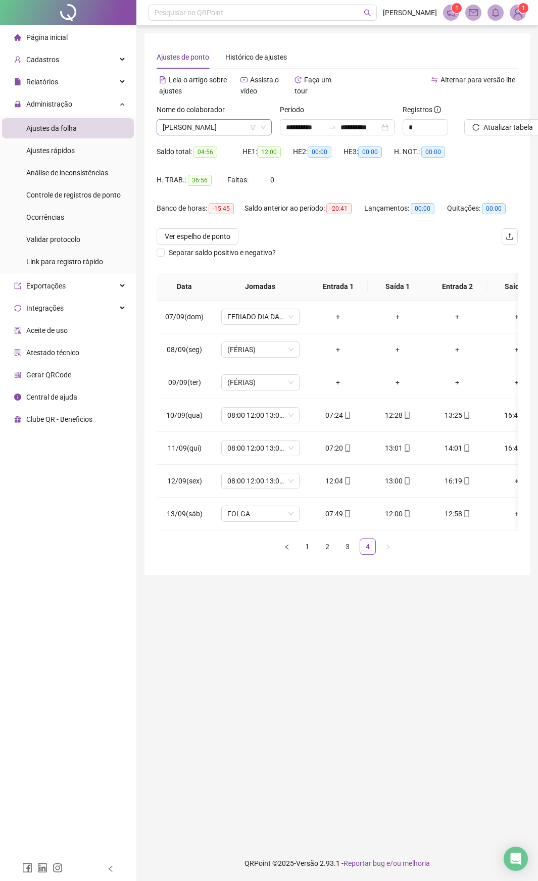
click at [265, 124] on icon "down" at bounding box center [263, 127] width 6 height 6
click at [251, 123] on span "[PERSON_NAME]" at bounding box center [214, 127] width 103 height 15
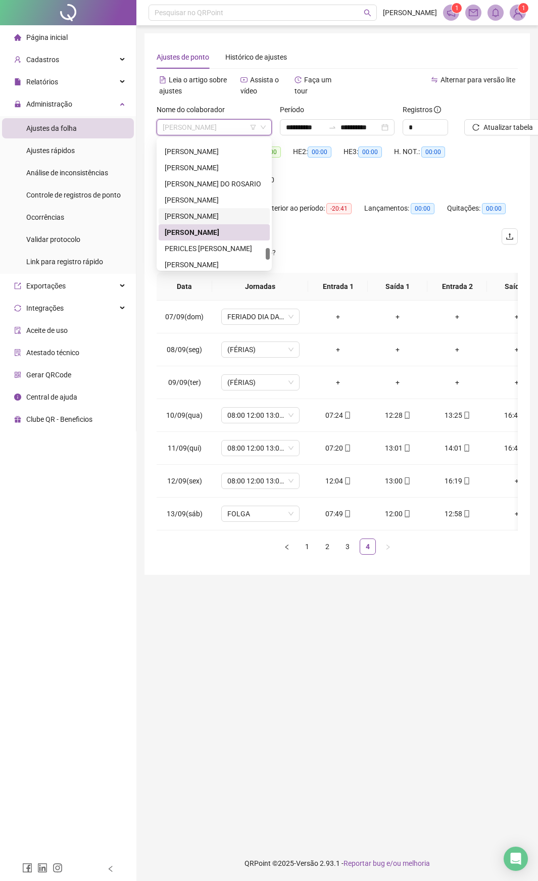
click at [244, 213] on div "[PERSON_NAME]" at bounding box center [214, 216] width 99 height 11
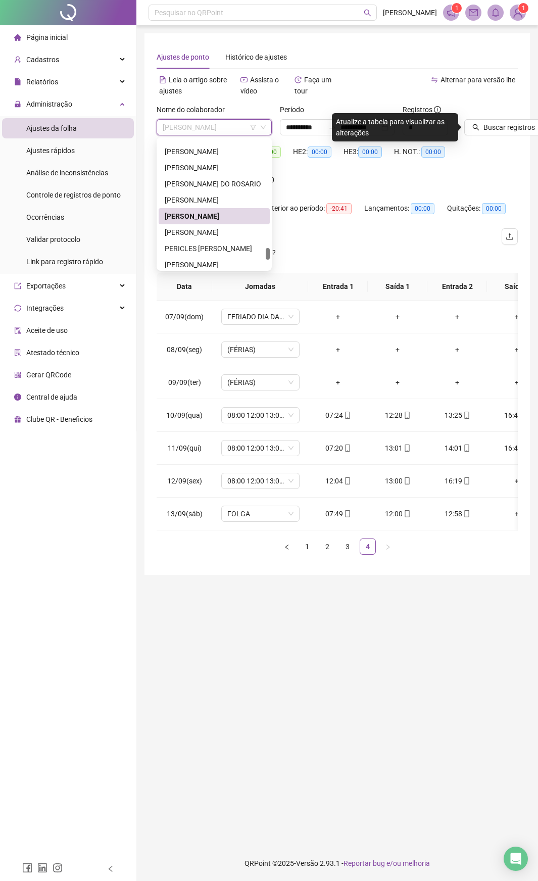
drag, startPoint x: 159, startPoint y: 125, endPoint x: 227, endPoint y: 132, distance: 68.5
click at [227, 132] on div "[PERSON_NAME]" at bounding box center [214, 127] width 115 height 16
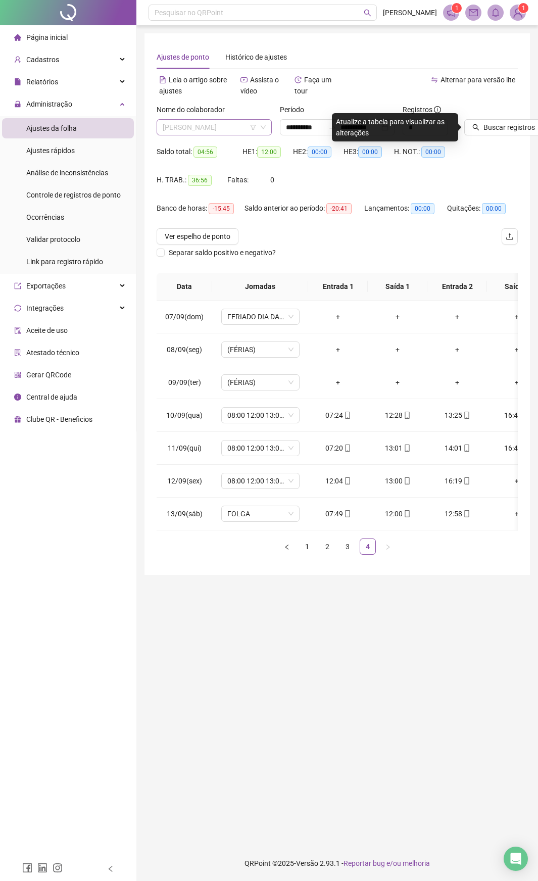
click at [219, 133] on span "[PERSON_NAME]" at bounding box center [214, 127] width 103 height 15
click at [496, 127] on span "Buscar registros" at bounding box center [509, 127] width 52 height 11
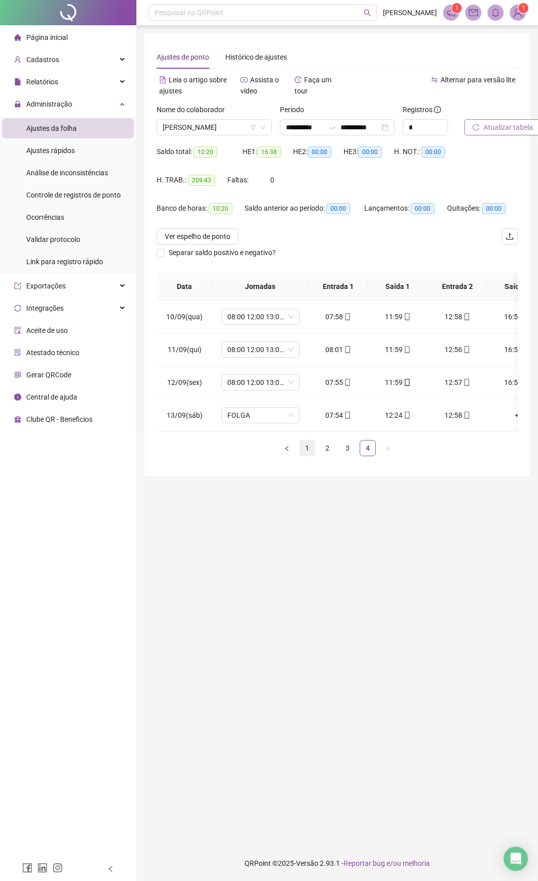
click at [306, 454] on link "1" at bounding box center [306, 447] width 15 height 15
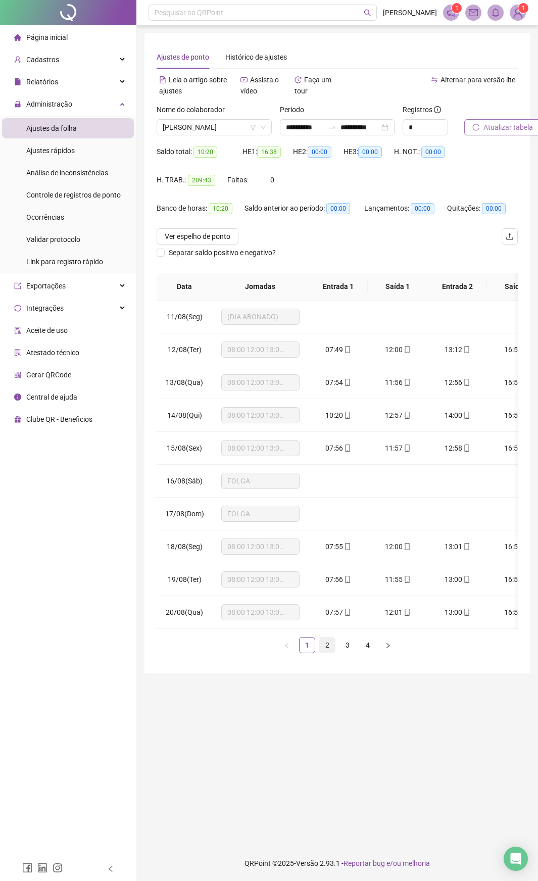
click at [327, 464] on link "2" at bounding box center [327, 644] width 15 height 15
click at [351, 464] on link "3" at bounding box center [347, 644] width 15 height 15
click at [368, 464] on link "4" at bounding box center [367, 644] width 15 height 15
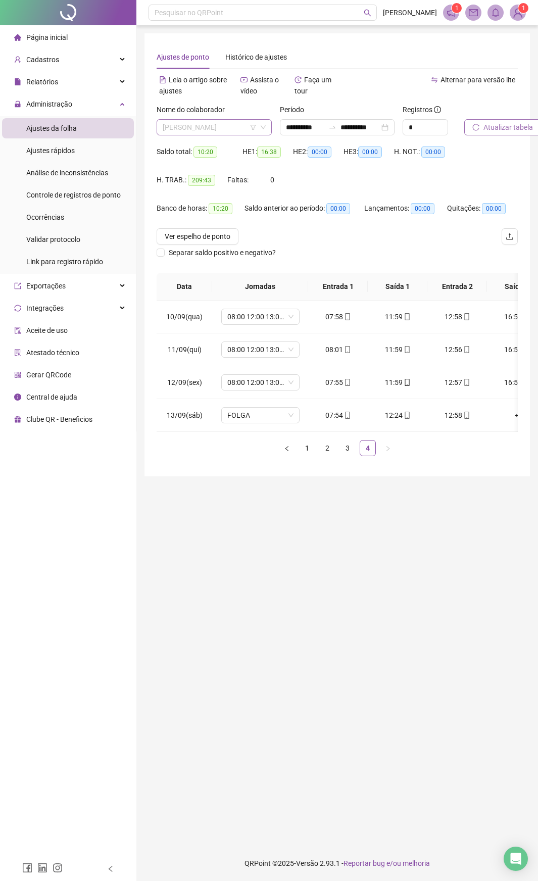
click at [244, 123] on span "[PERSON_NAME]" at bounding box center [214, 127] width 103 height 15
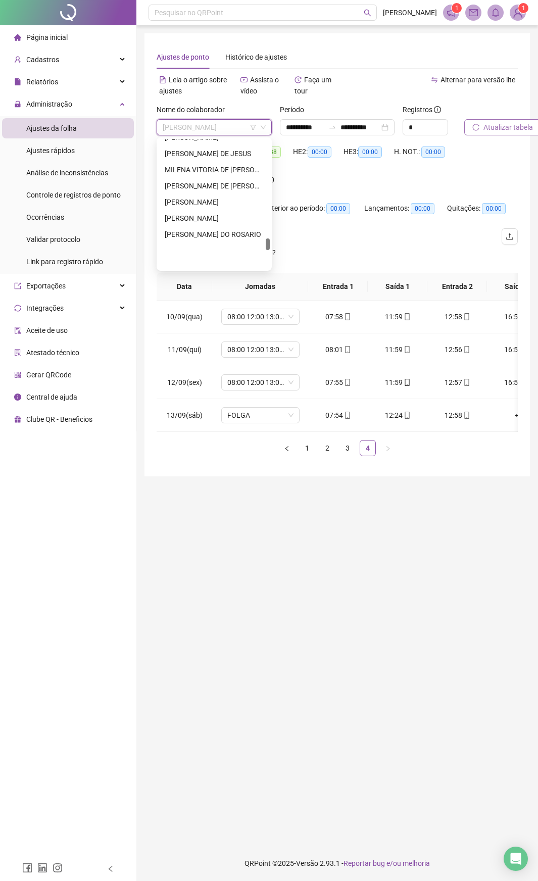
scroll to position [1075, 0]
click at [221, 203] on div "[PERSON_NAME] DE JESUS" at bounding box center [214, 203] width 99 height 11
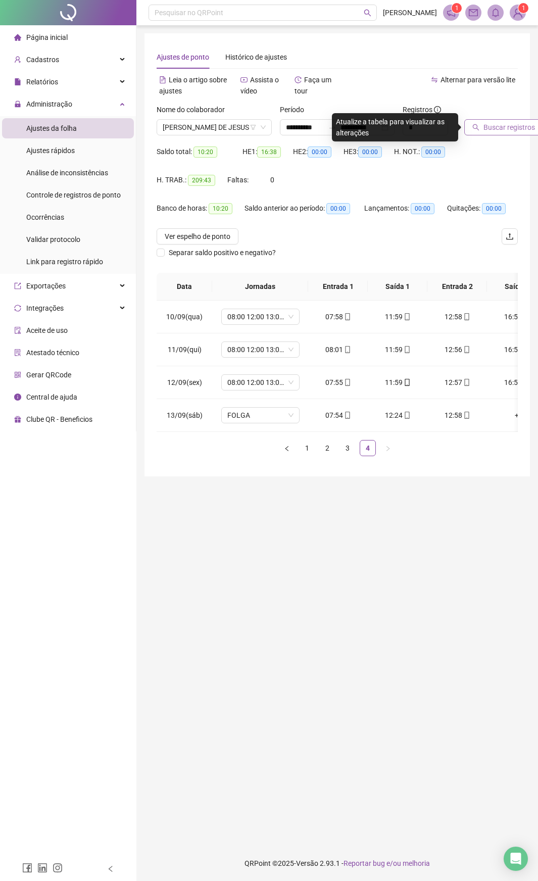
click at [494, 126] on span "Buscar registros" at bounding box center [509, 127] width 52 height 11
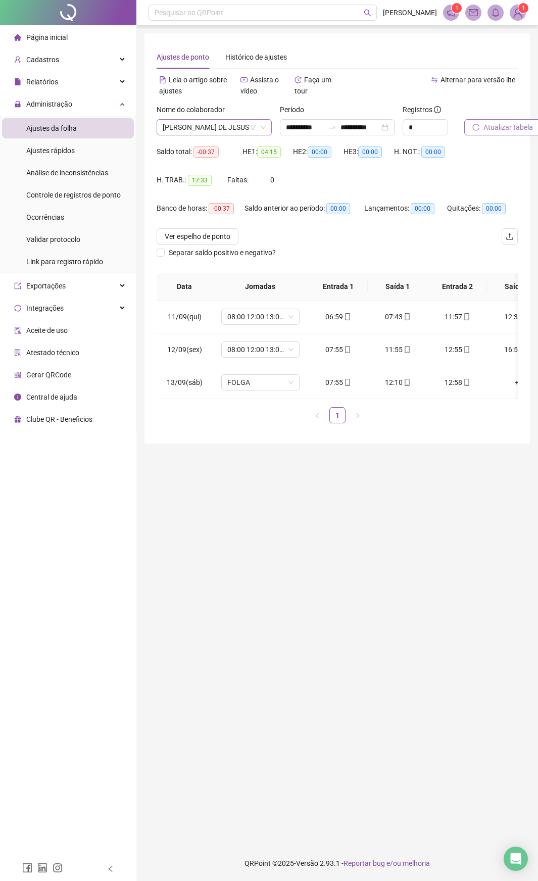
click at [240, 127] on span "[PERSON_NAME] DE JESUS" at bounding box center [214, 127] width 103 height 15
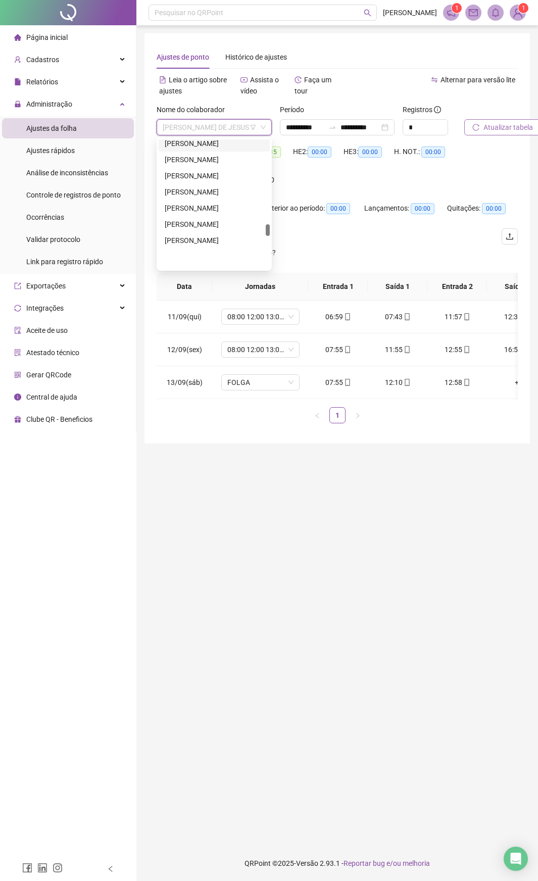
scroll to position [923, 0]
click at [228, 193] on div "[PERSON_NAME]" at bounding box center [214, 193] width 99 height 11
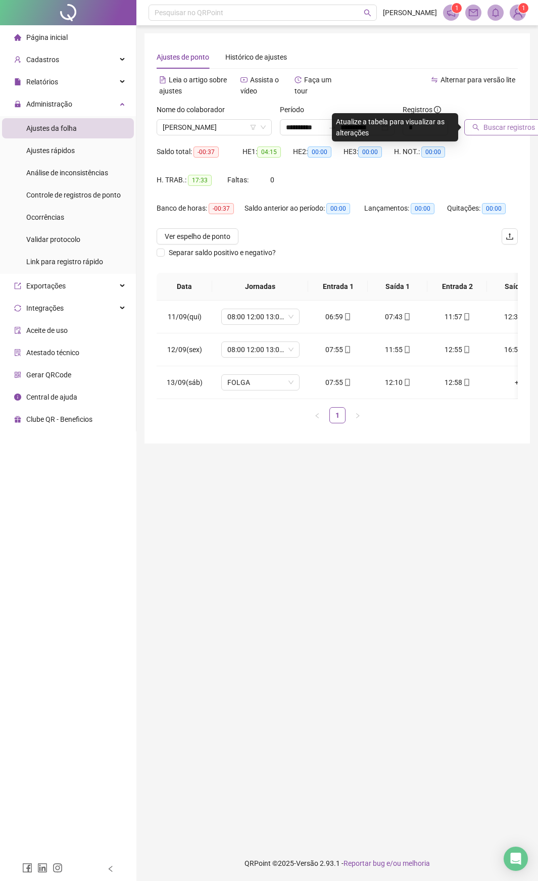
click at [492, 127] on span "Buscar registros" at bounding box center [509, 127] width 52 height 11
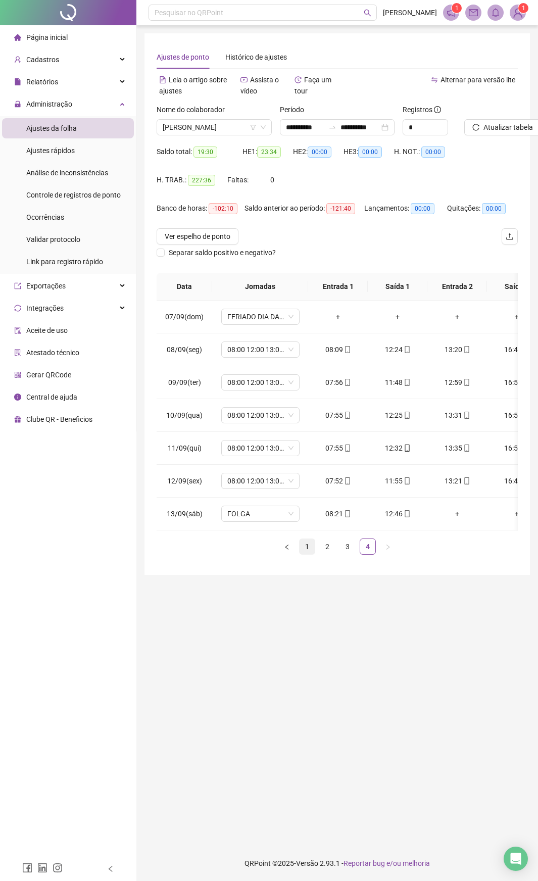
click at [305, 464] on link "1" at bounding box center [306, 546] width 15 height 15
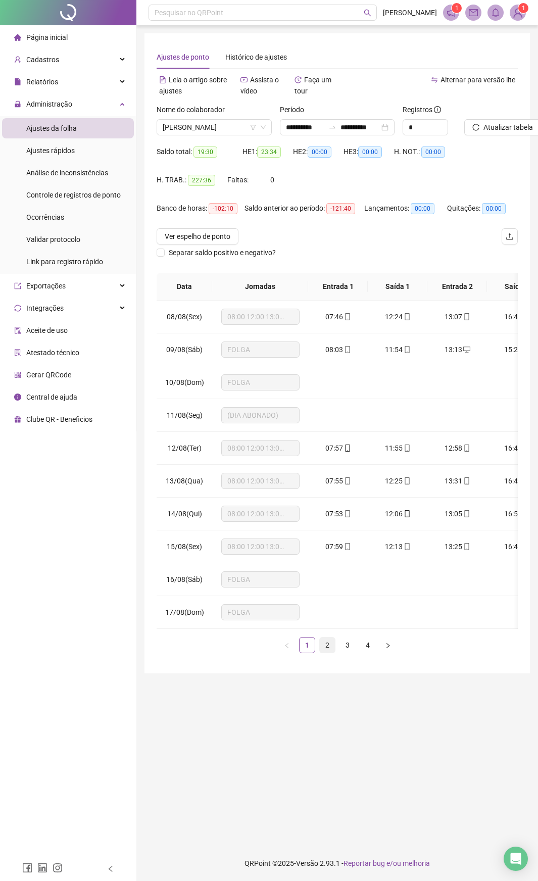
click at [331, 464] on link "2" at bounding box center [327, 644] width 15 height 15
click at [348, 464] on link "3" at bounding box center [347, 644] width 15 height 15
click at [371, 464] on link "4" at bounding box center [367, 644] width 15 height 15
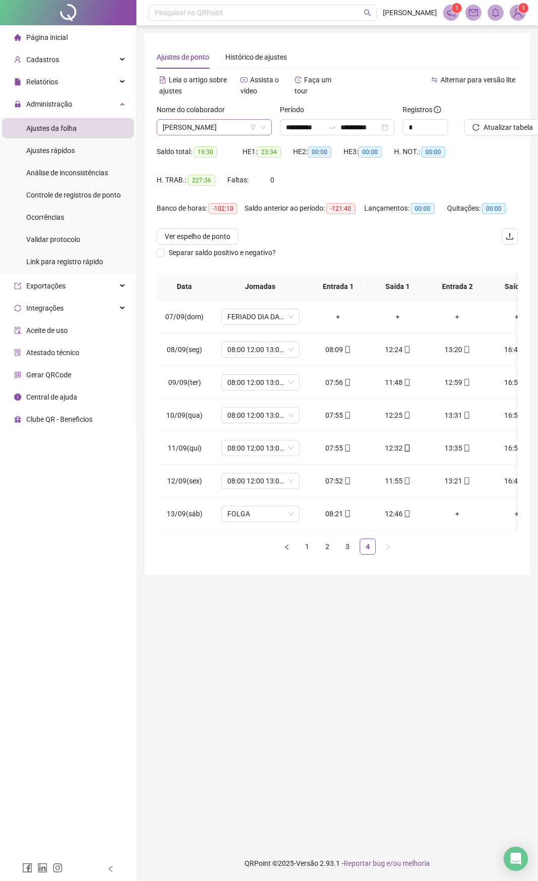
click at [186, 135] on div "Nome do colaborador [PERSON_NAME]" at bounding box center [214, 123] width 123 height 39
click at [187, 135] on div "[PERSON_NAME]" at bounding box center [214, 127] width 115 height 16
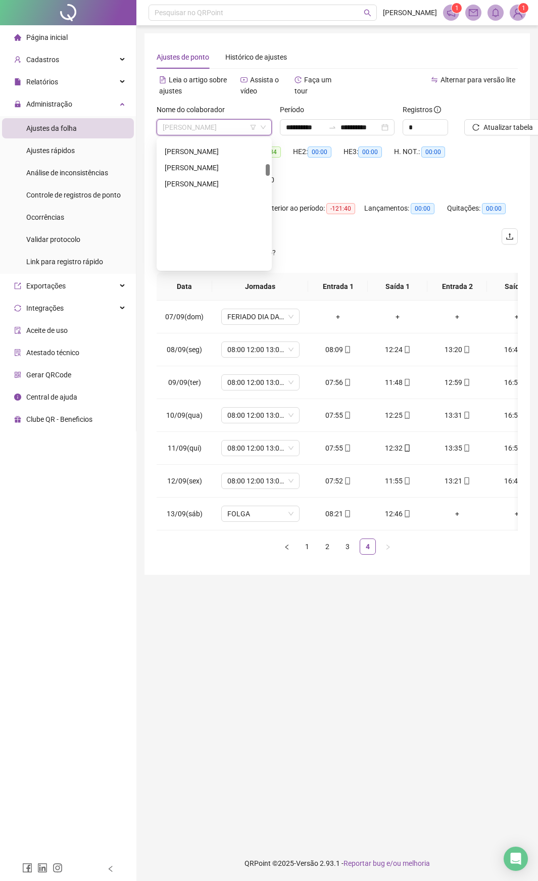
scroll to position [267, 0]
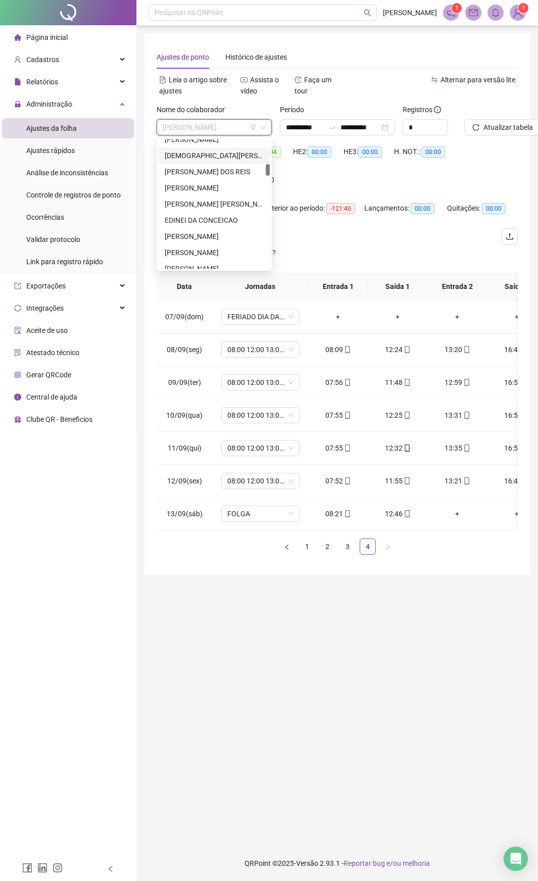
click at [206, 152] on div "[DEMOGRAPHIC_DATA][PERSON_NAME]" at bounding box center [214, 155] width 99 height 11
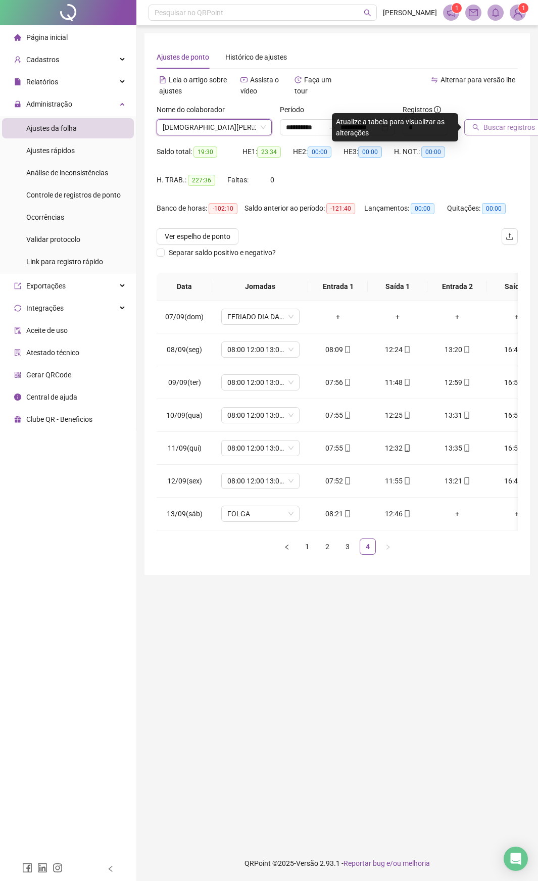
click at [491, 125] on span "Buscar registros" at bounding box center [509, 127] width 52 height 11
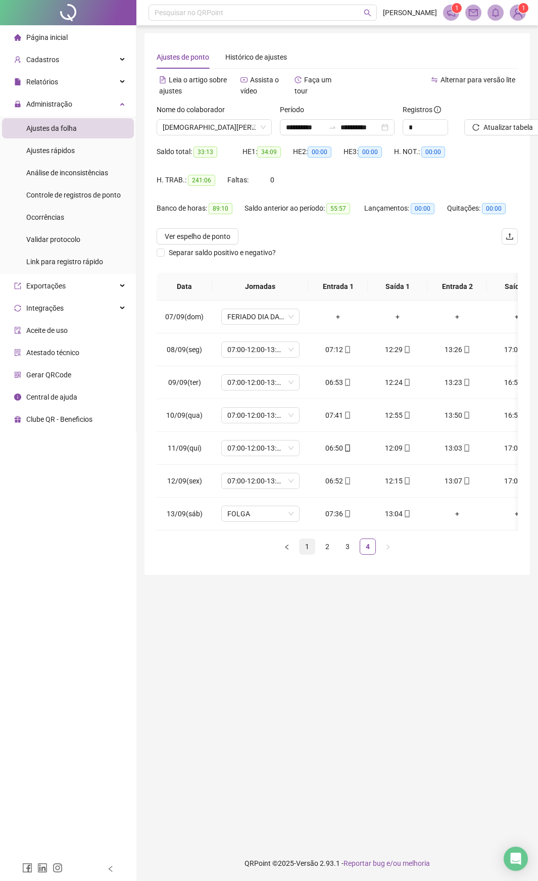
click at [311, 464] on link "1" at bounding box center [306, 546] width 15 height 15
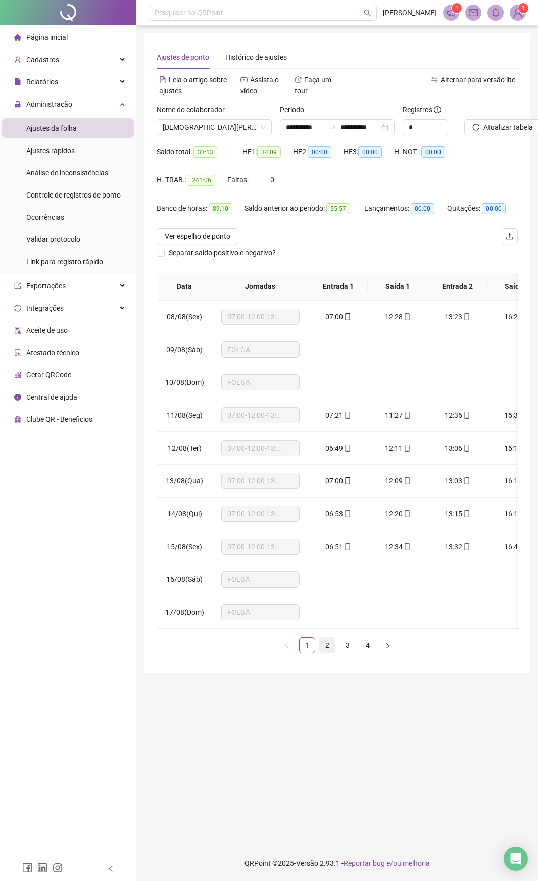
click at [330, 464] on link "2" at bounding box center [327, 644] width 15 height 15
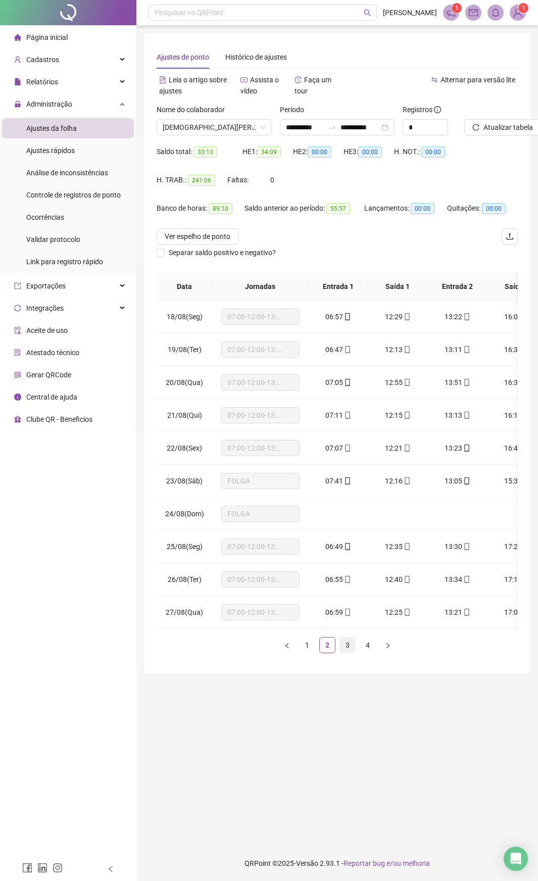
click at [349, 464] on link "3" at bounding box center [347, 644] width 15 height 15
click at [370, 464] on link "4" at bounding box center [367, 644] width 15 height 15
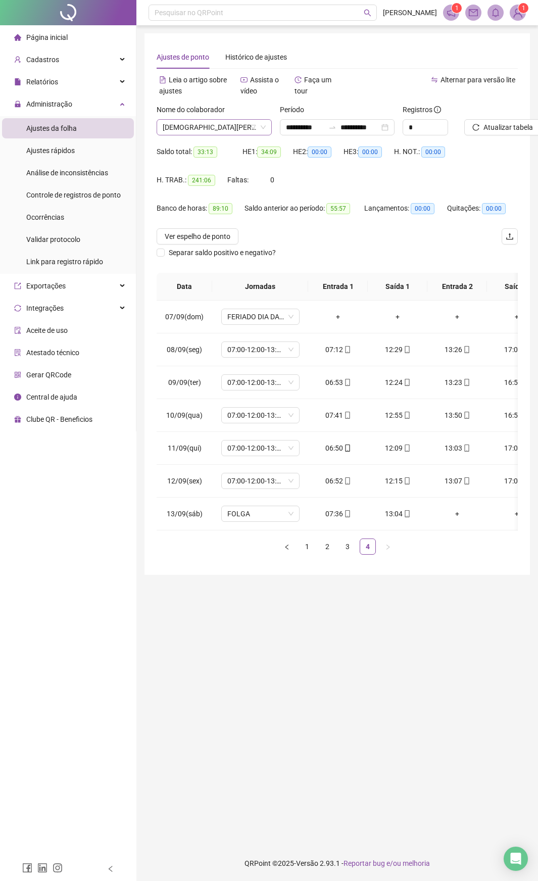
click at [247, 129] on span "[DEMOGRAPHIC_DATA][PERSON_NAME]" at bounding box center [214, 127] width 103 height 15
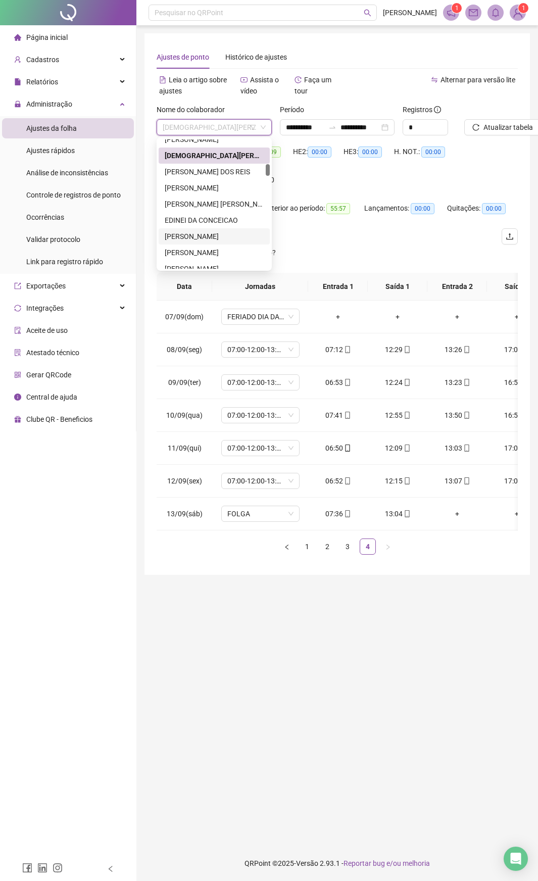
click at [239, 235] on div "[PERSON_NAME]" at bounding box center [214, 236] width 99 height 11
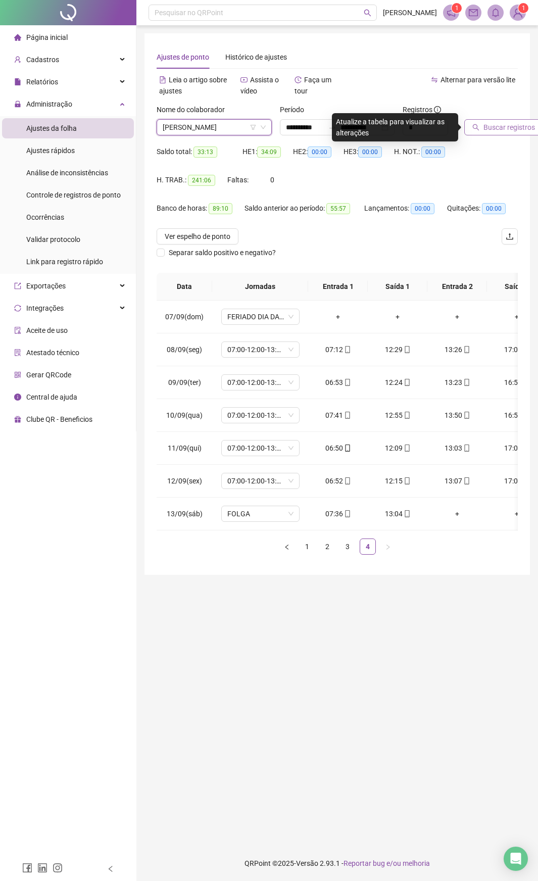
click at [485, 123] on span "Buscar registros" at bounding box center [509, 127] width 52 height 11
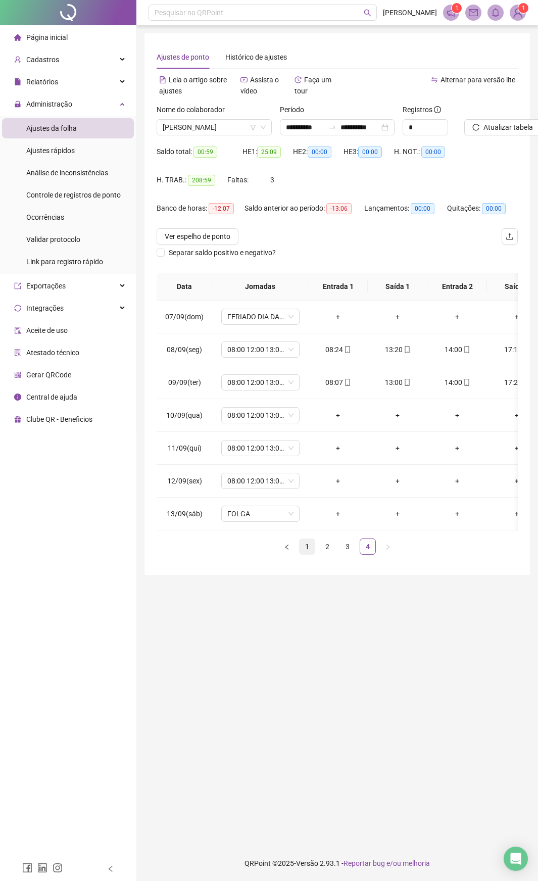
click at [312, 464] on link "1" at bounding box center [306, 546] width 15 height 15
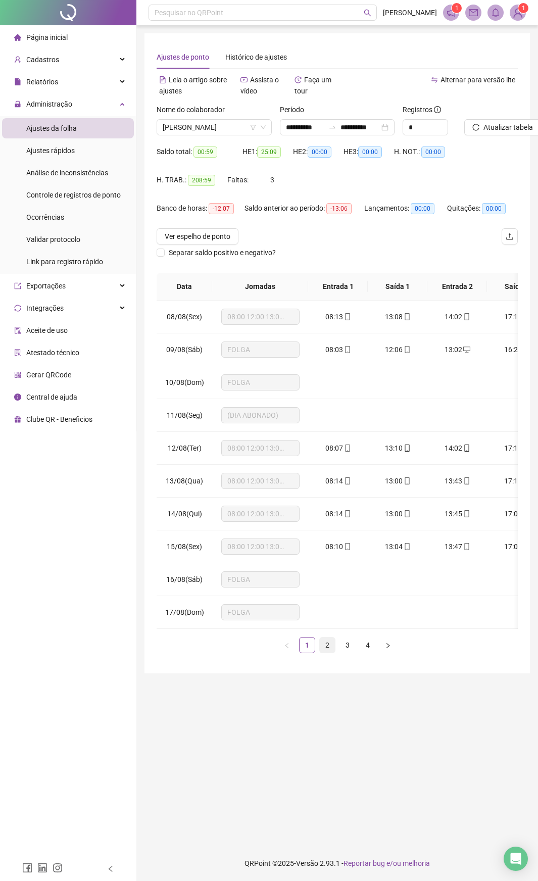
click at [327, 464] on link "2" at bounding box center [327, 644] width 15 height 15
click at [344, 464] on link "3" at bounding box center [347, 644] width 15 height 15
click at [364, 464] on link "4" at bounding box center [367, 644] width 15 height 15
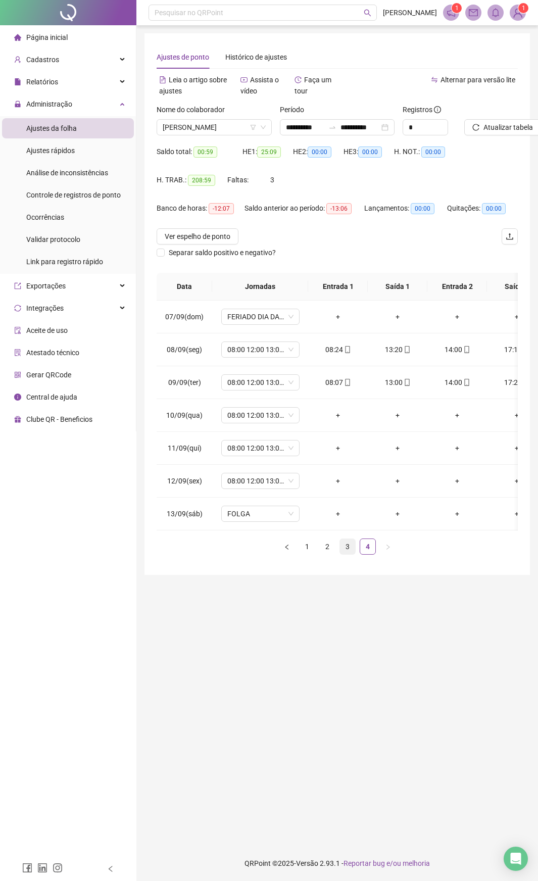
click at [347, 464] on link "3" at bounding box center [347, 546] width 15 height 15
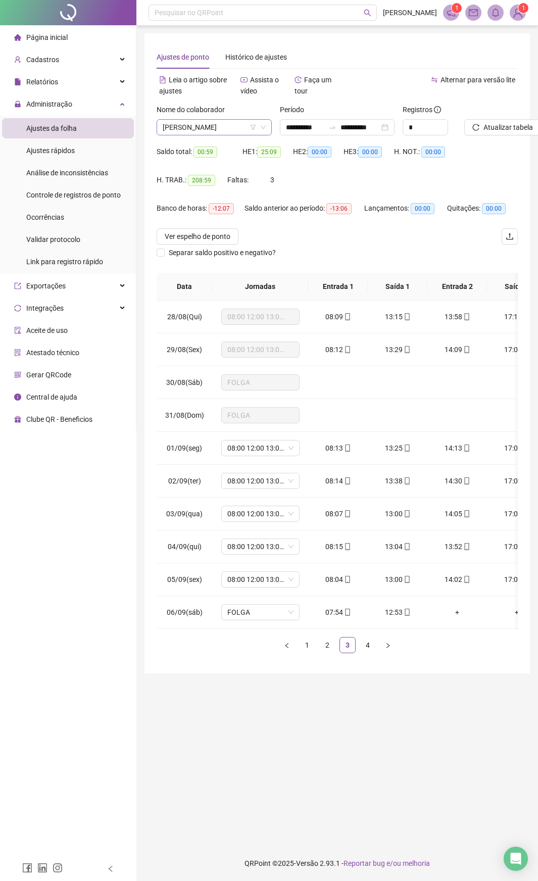
click at [247, 126] on span "[PERSON_NAME]" at bounding box center [214, 127] width 103 height 15
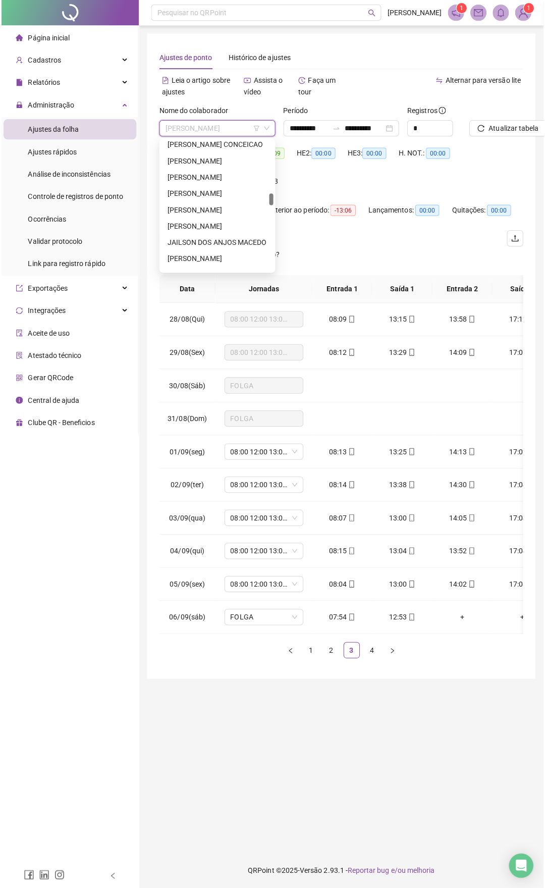
scroll to position [671, 0]
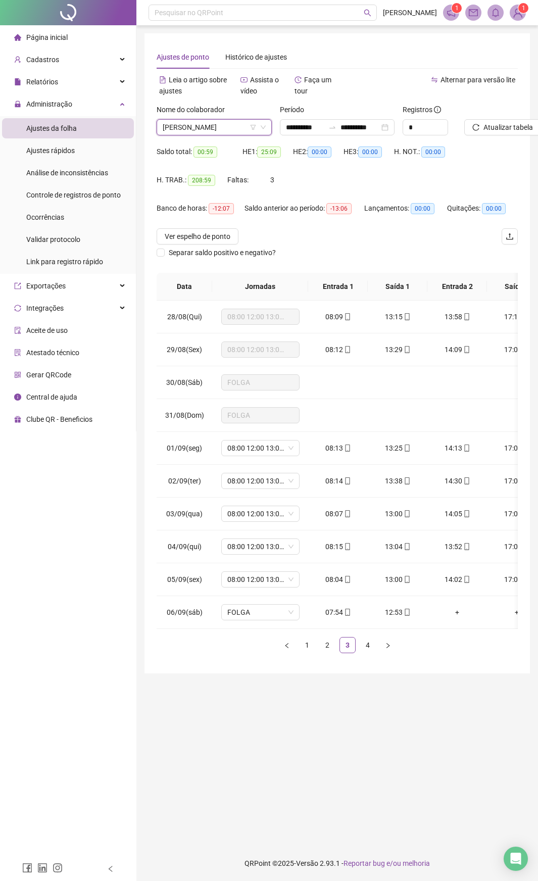
click at [83, 32] on li "Página inicial" at bounding box center [68, 37] width 132 height 20
